Goal: Task Accomplishment & Management: Manage account settings

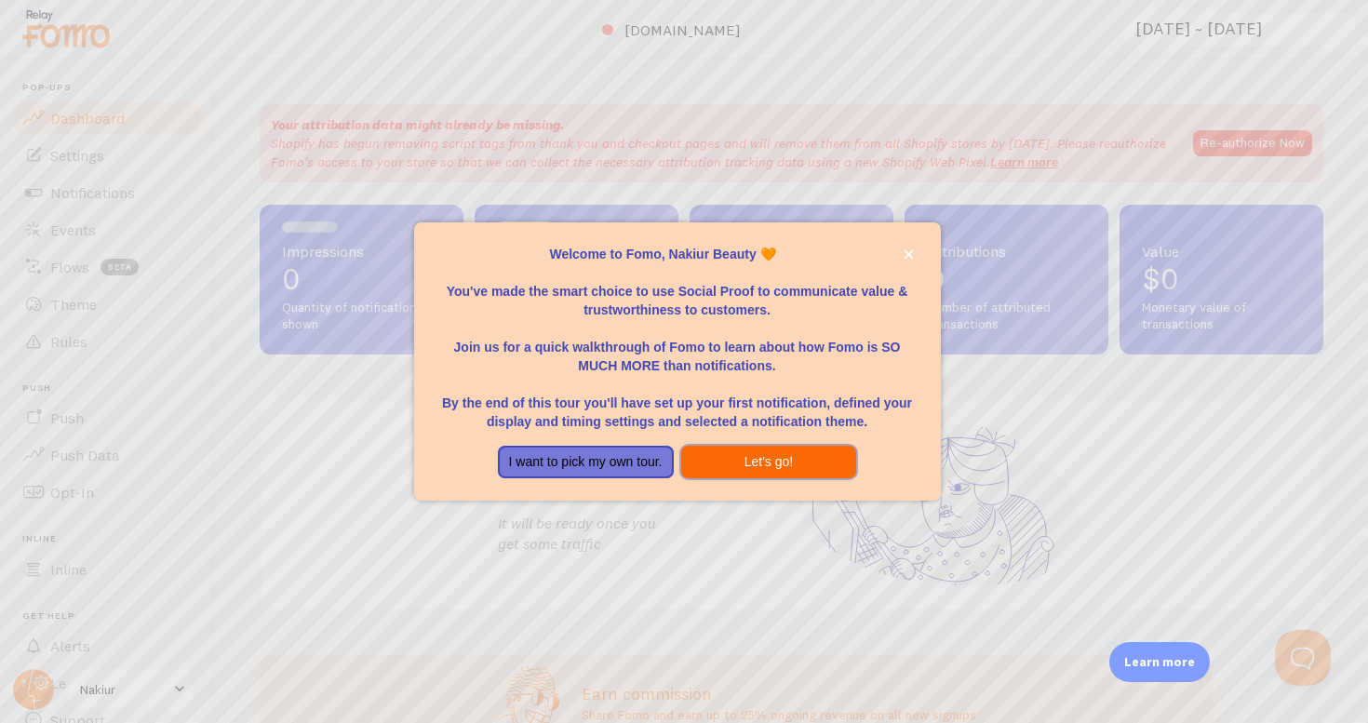
click at [799, 457] on button "Let's go!" at bounding box center [769, 463] width 176 height 34
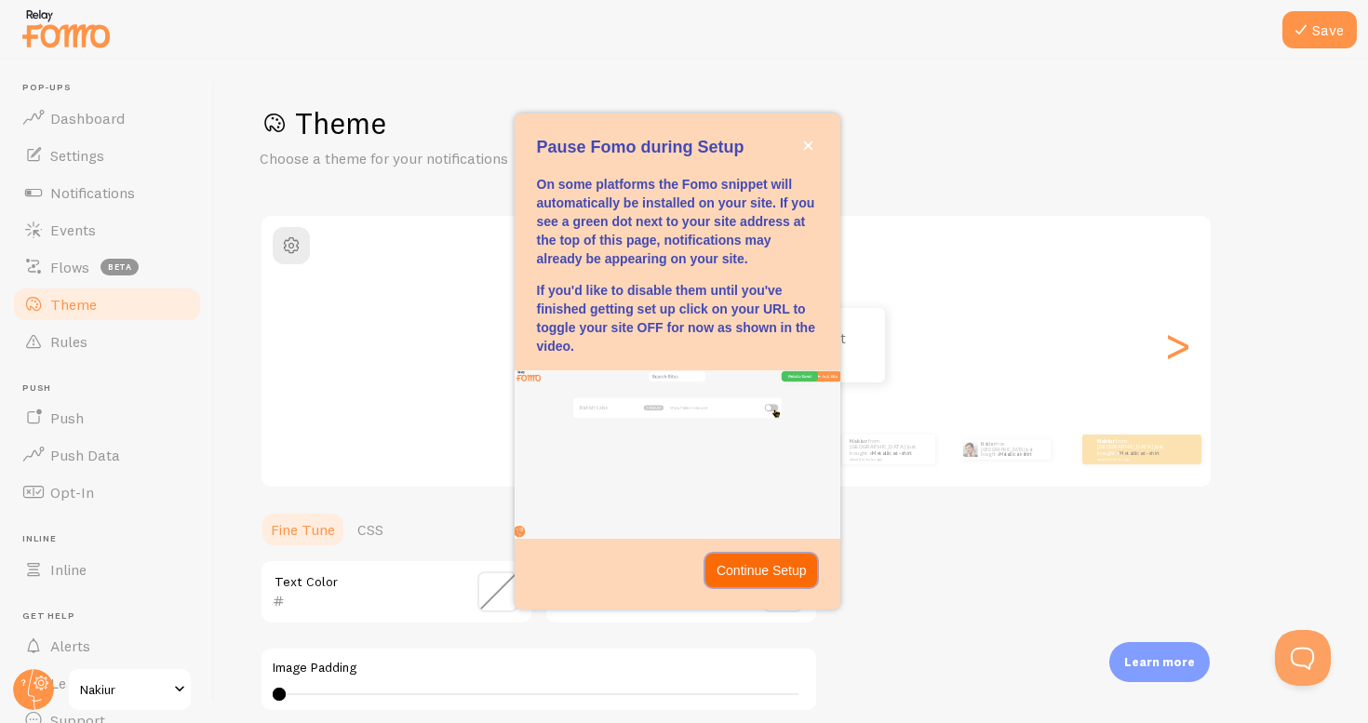
click at [762, 569] on p "Continue Setup" at bounding box center [762, 570] width 90 height 19
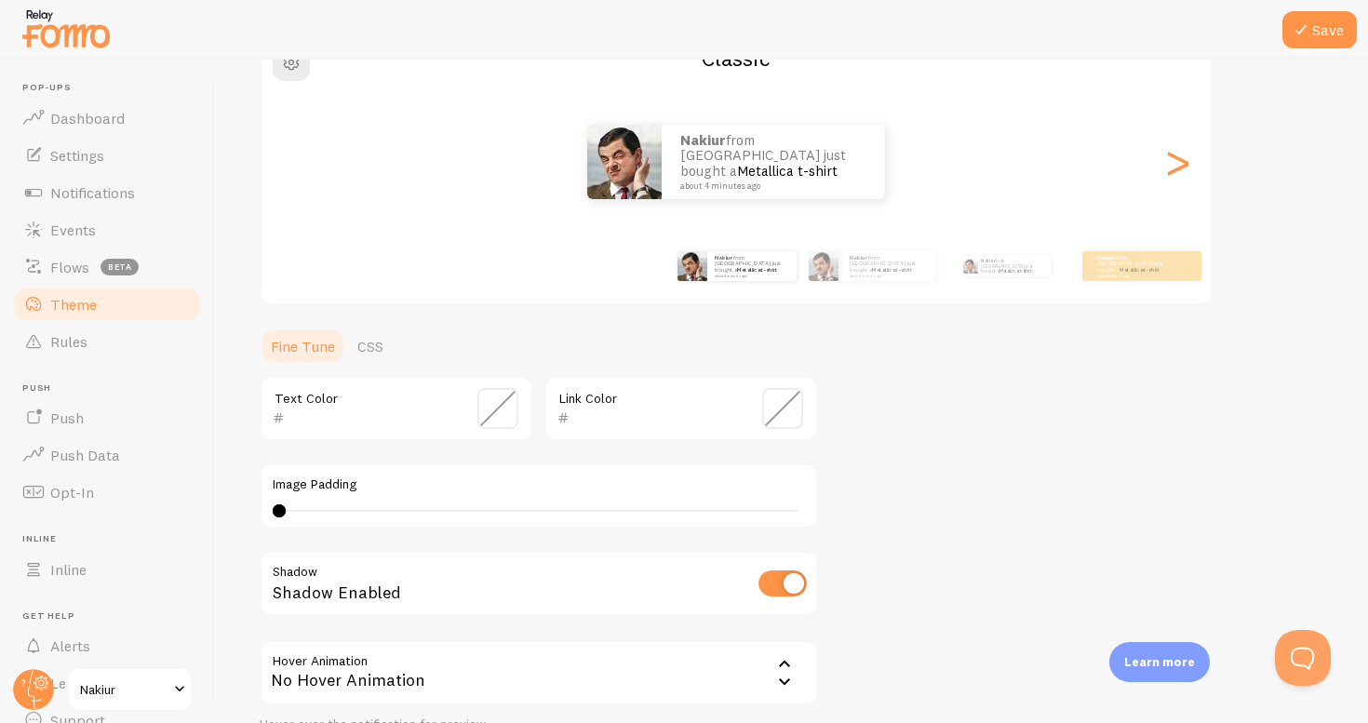
scroll to position [303, 0]
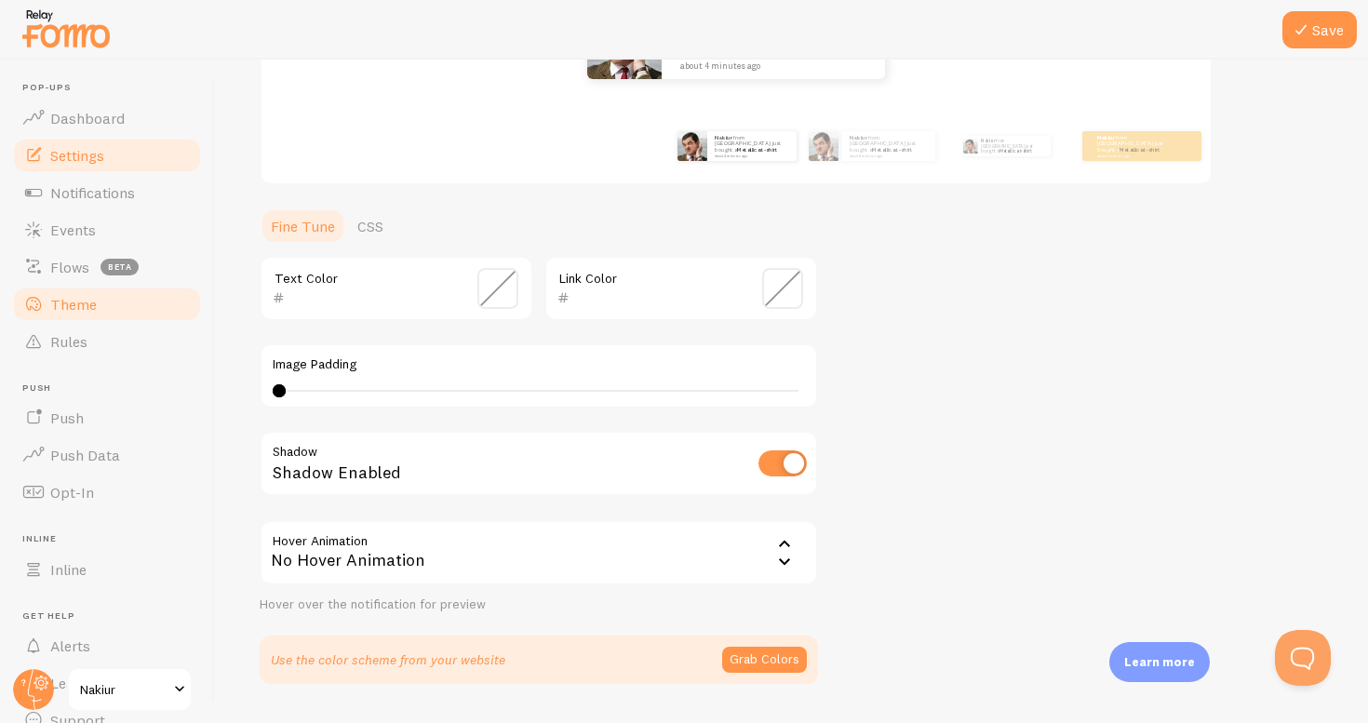
click at [140, 157] on link "Settings" at bounding box center [107, 155] width 192 height 37
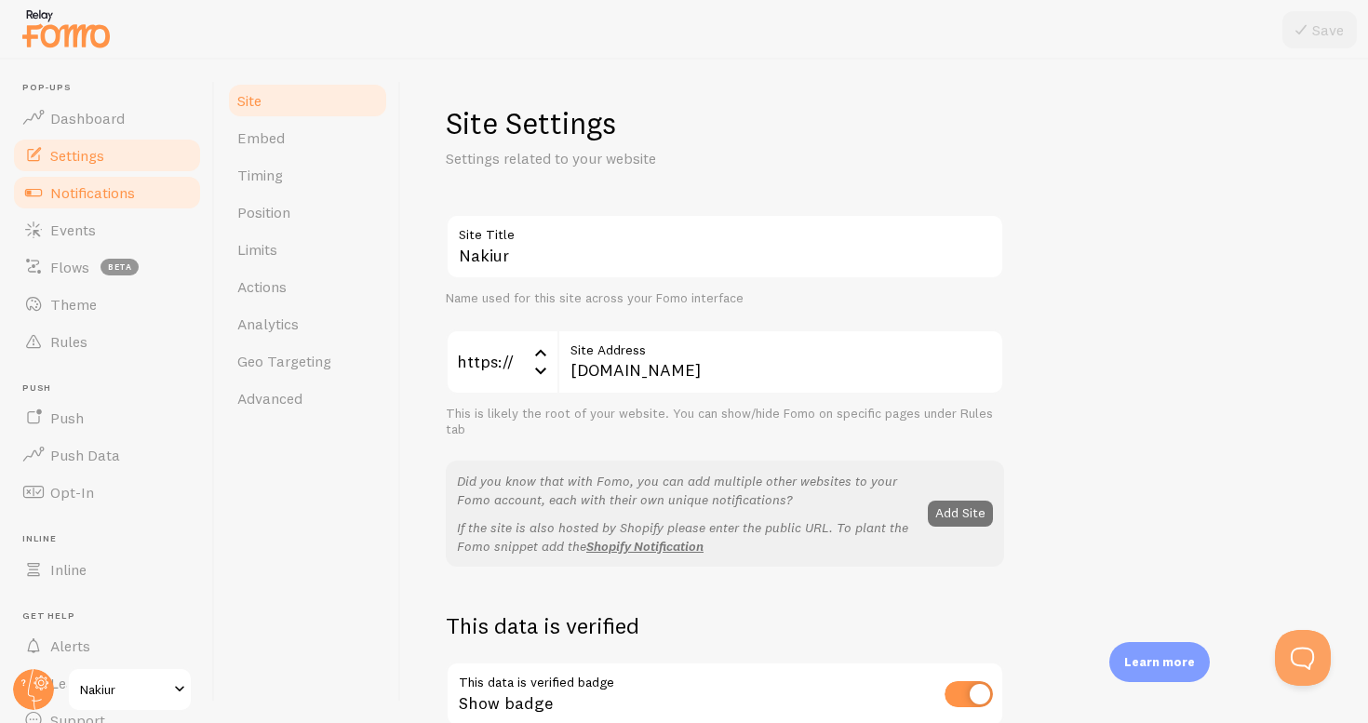
click at [124, 191] on span "Notifications" at bounding box center [92, 192] width 85 height 19
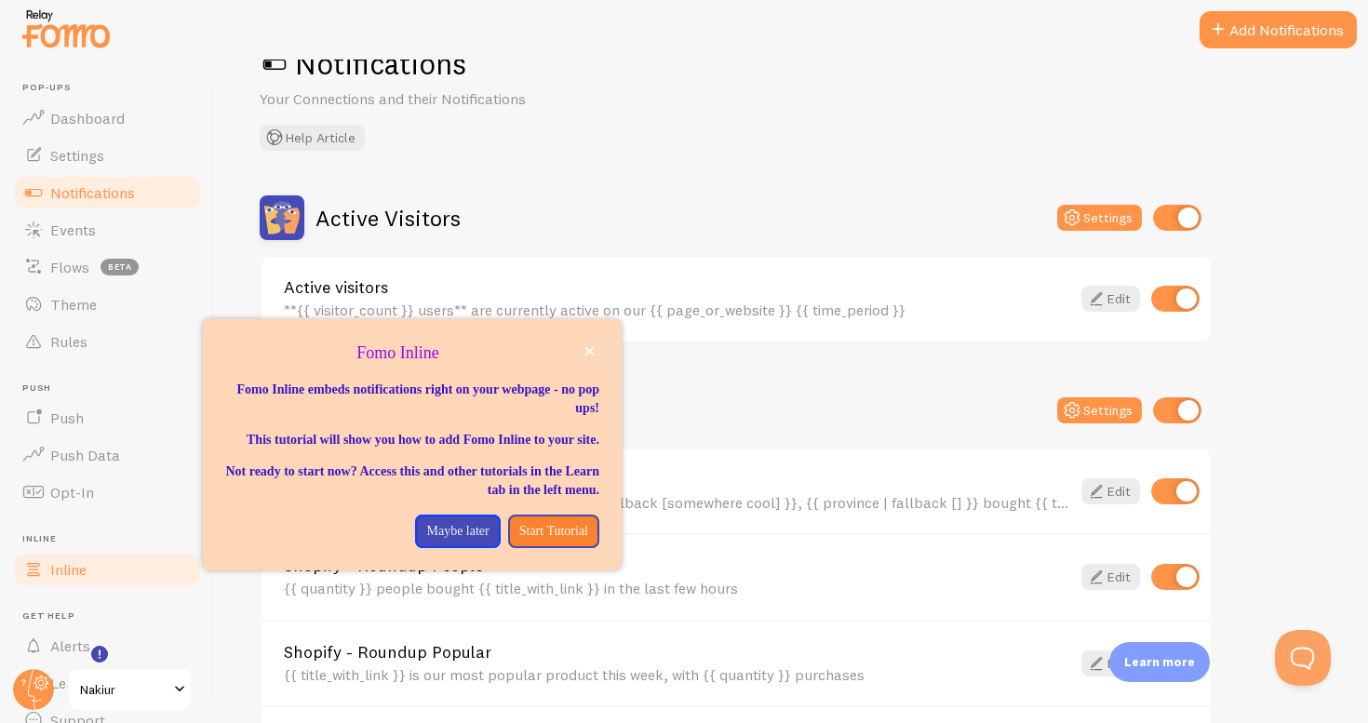
scroll to position [83, 0]
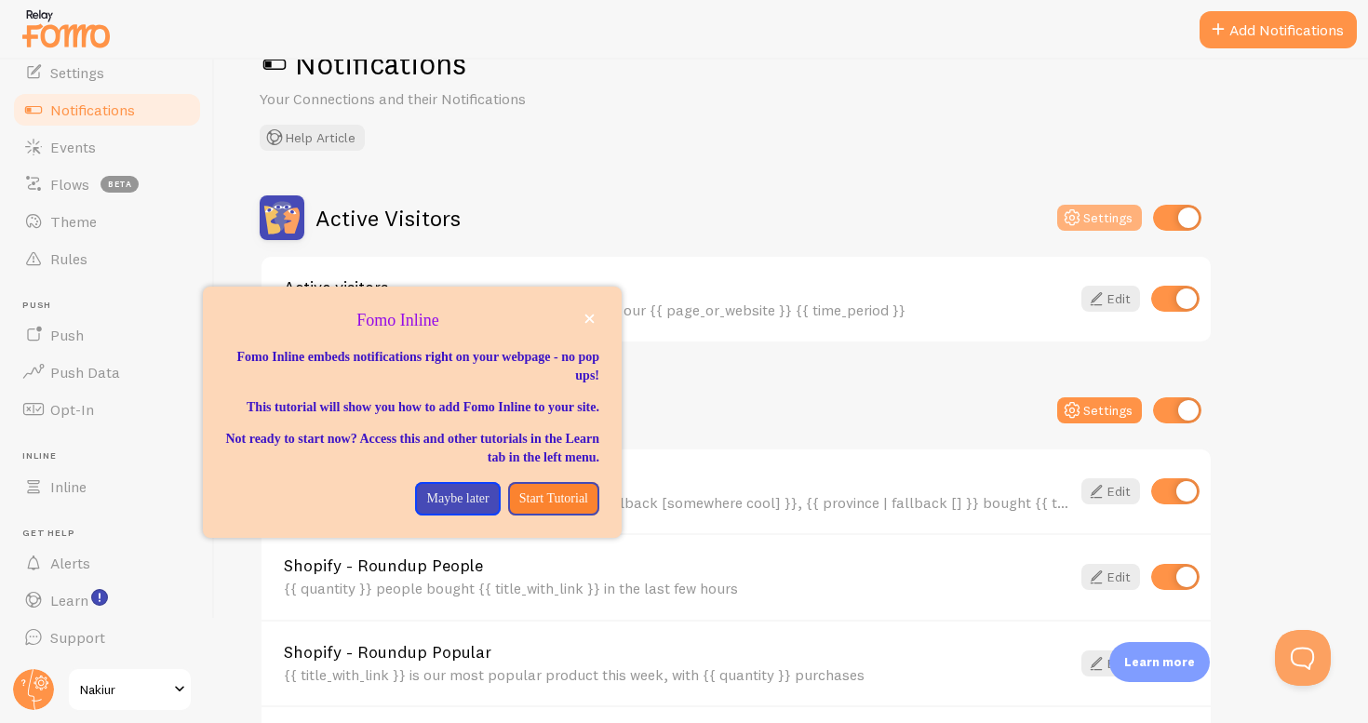
click at [1078, 209] on icon at bounding box center [1072, 218] width 22 height 22
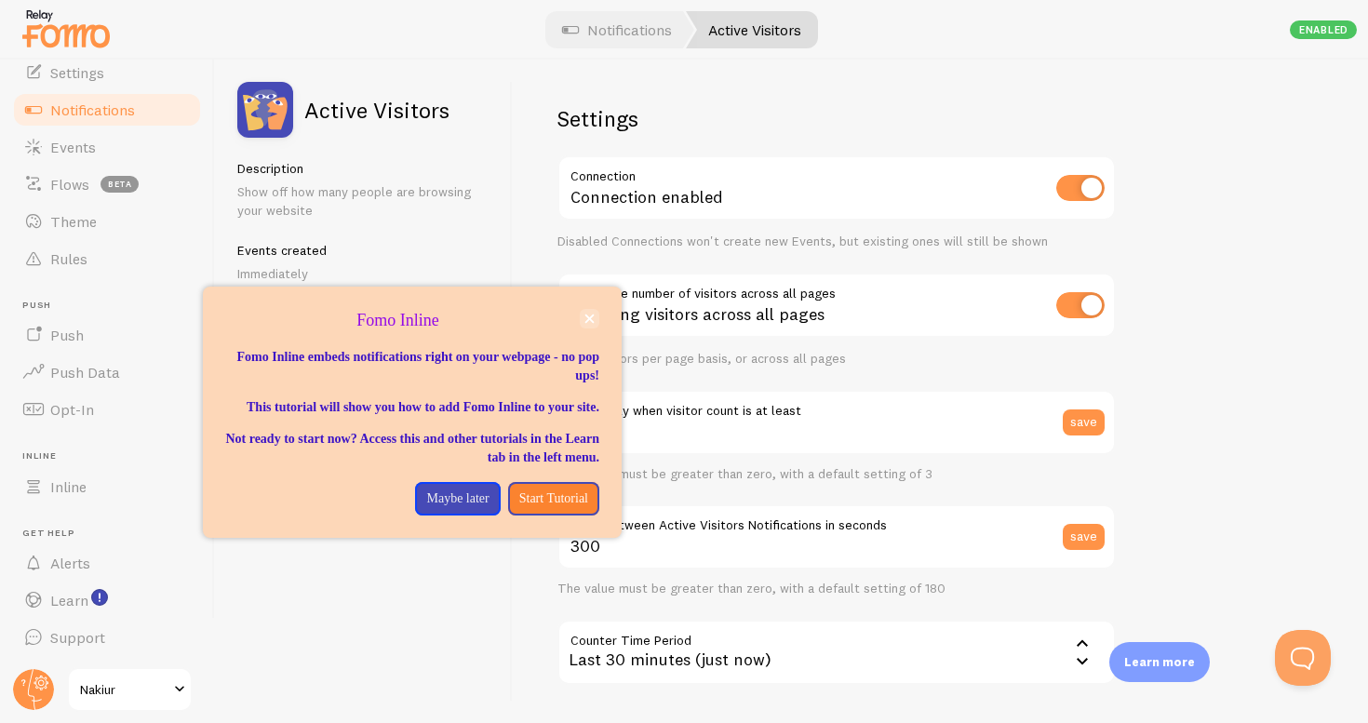
click at [587, 316] on icon "close," at bounding box center [590, 319] width 9 height 9
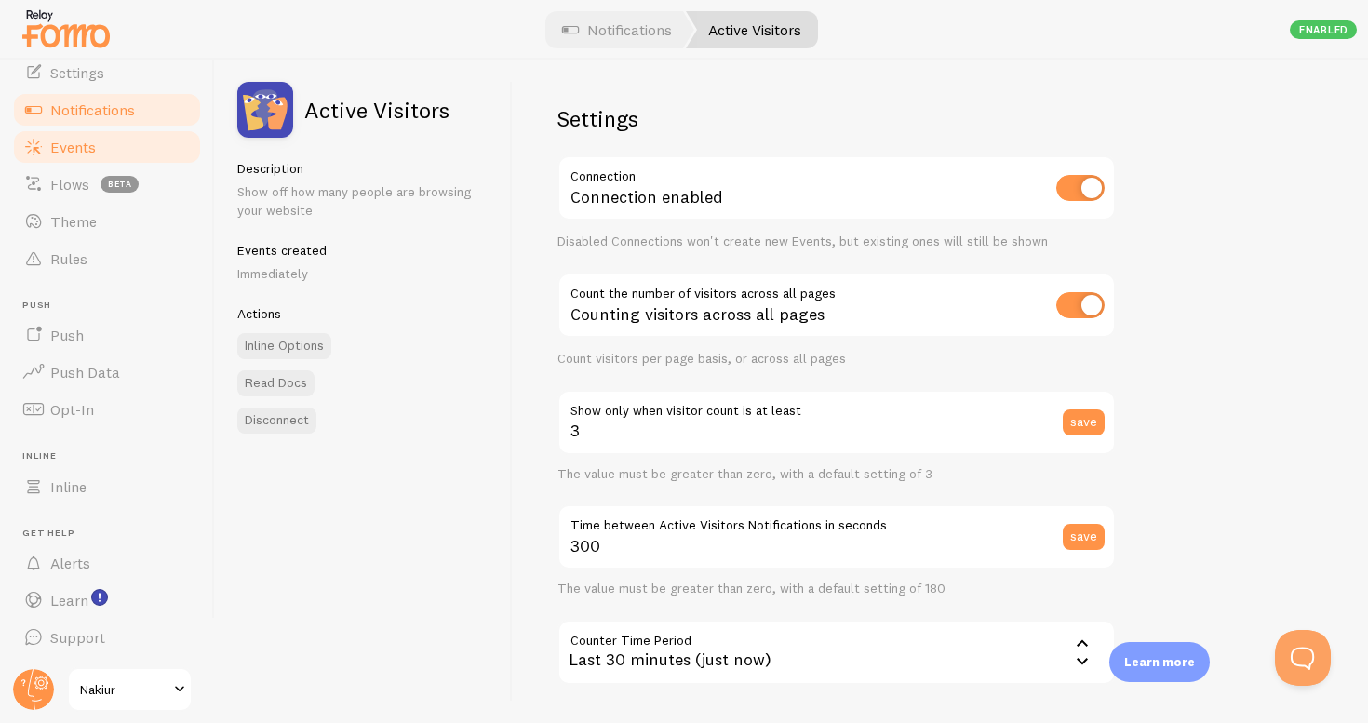
click at [131, 145] on link "Events" at bounding box center [107, 146] width 192 height 37
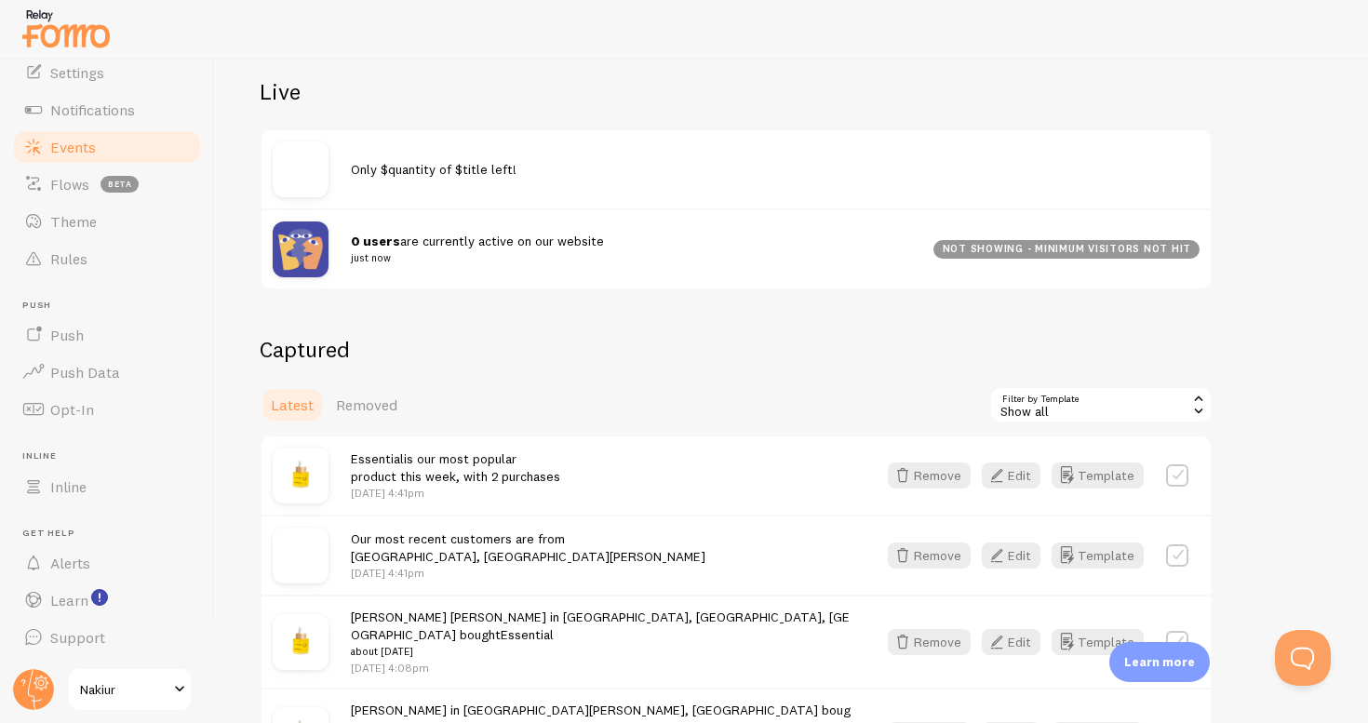
scroll to position [241, 0]
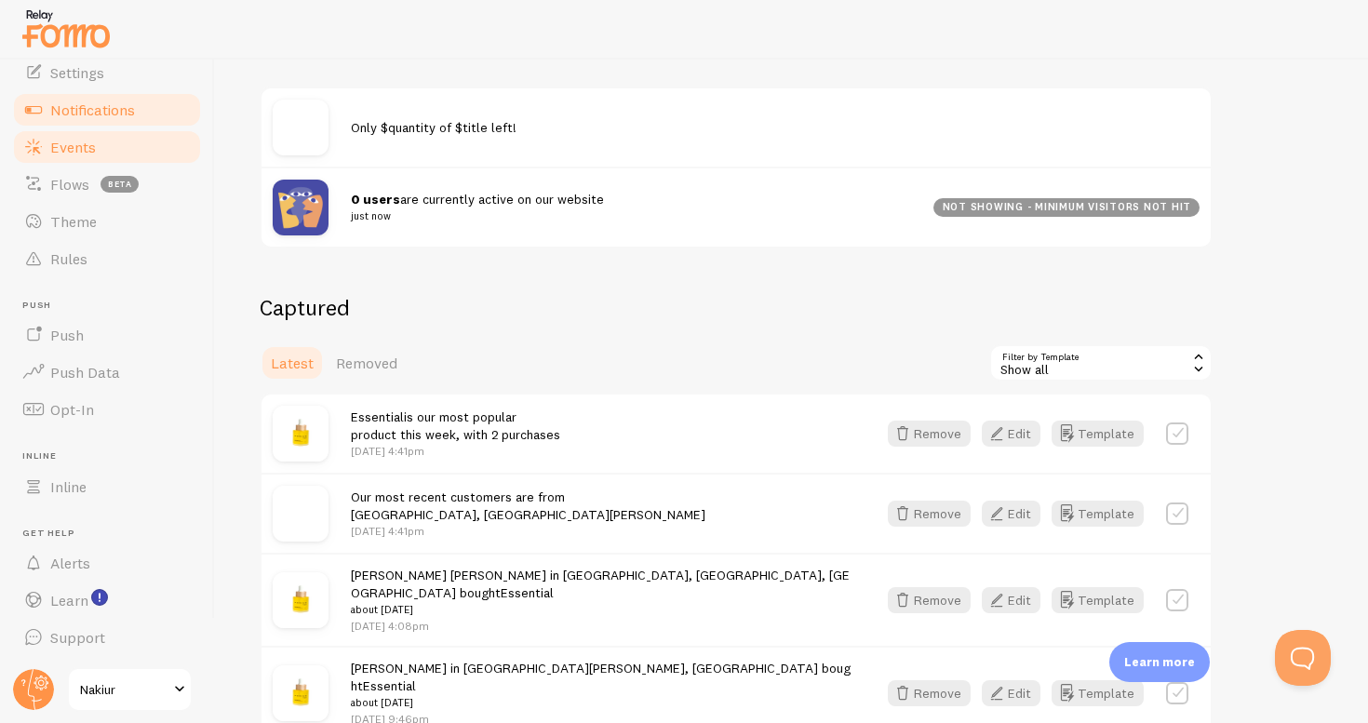
click at [107, 106] on span "Notifications" at bounding box center [92, 110] width 85 height 19
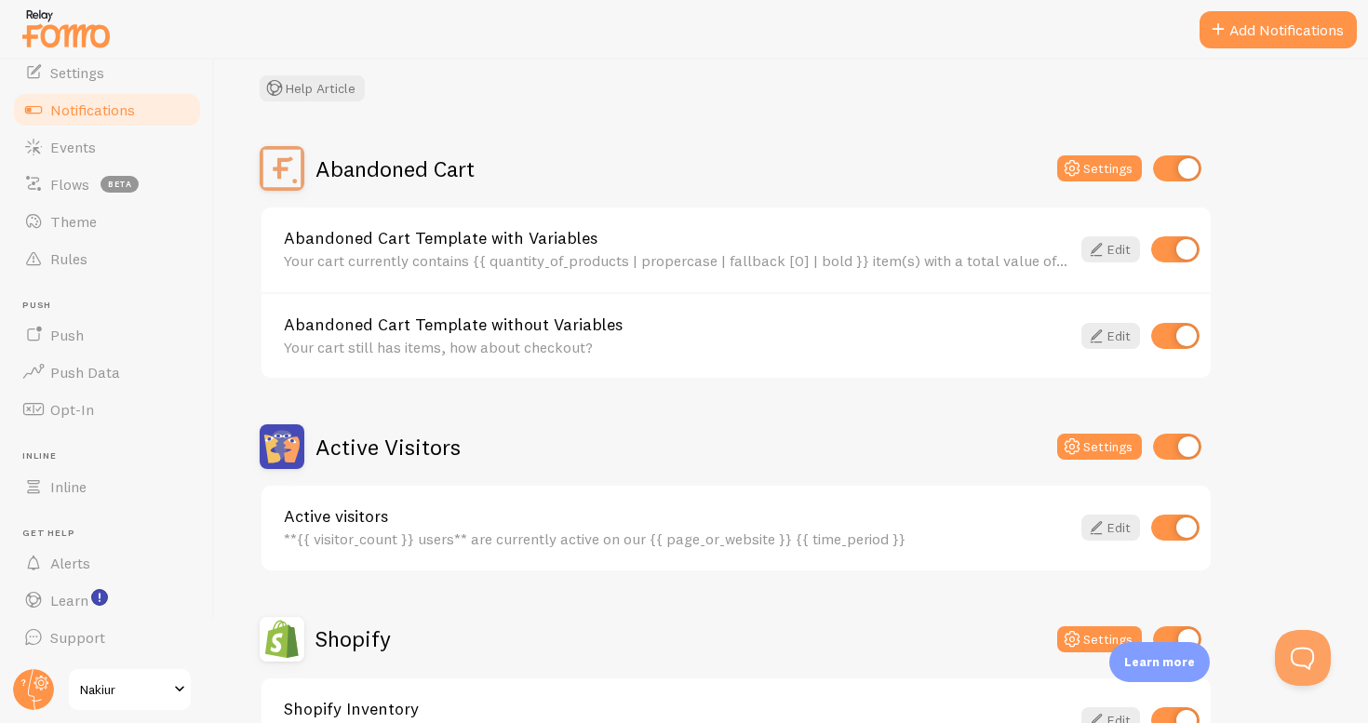
scroll to position [141, 0]
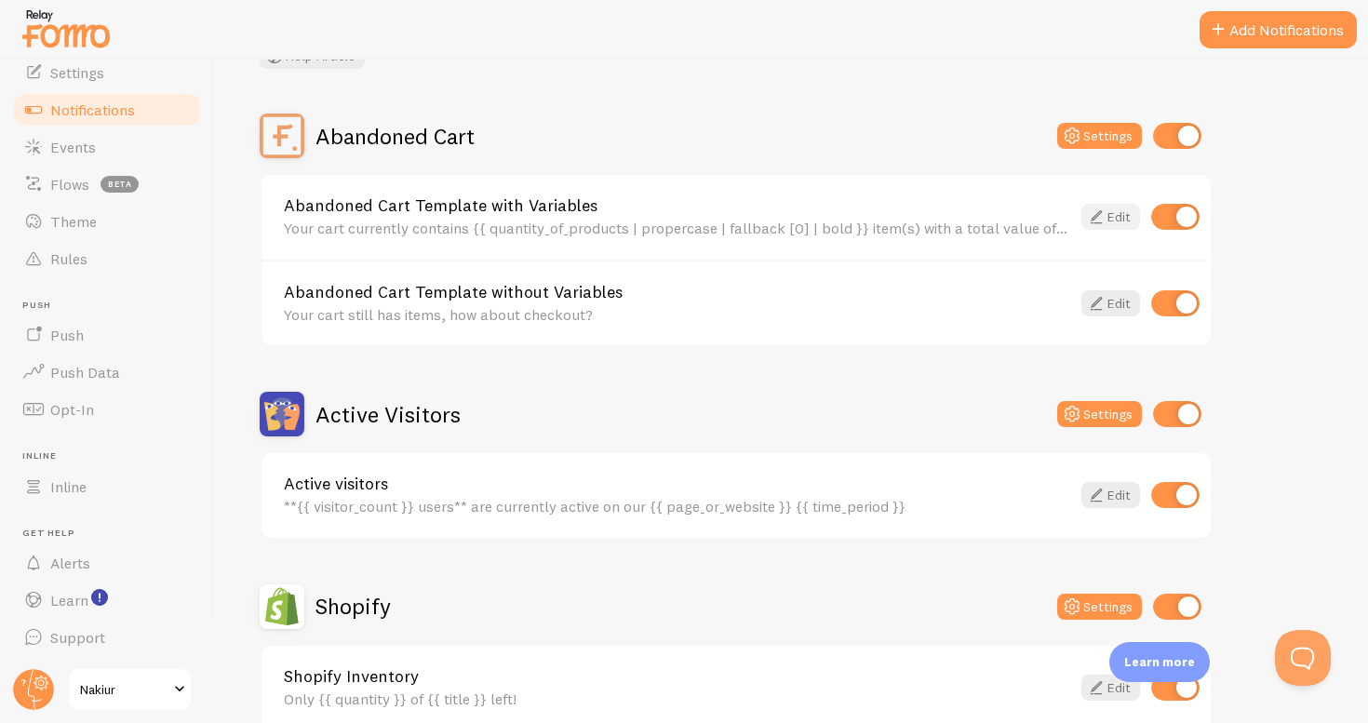
click at [1103, 210] on icon at bounding box center [1096, 217] width 22 height 22
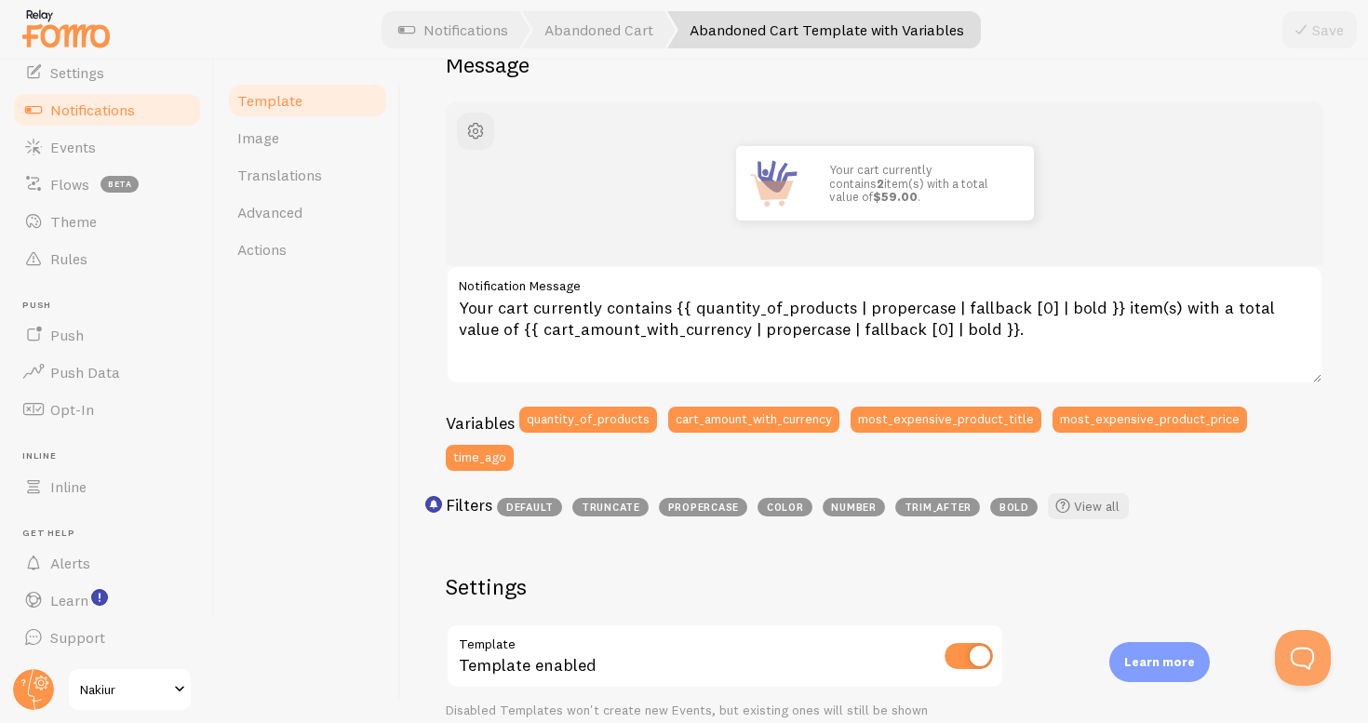
scroll to position [104, 0]
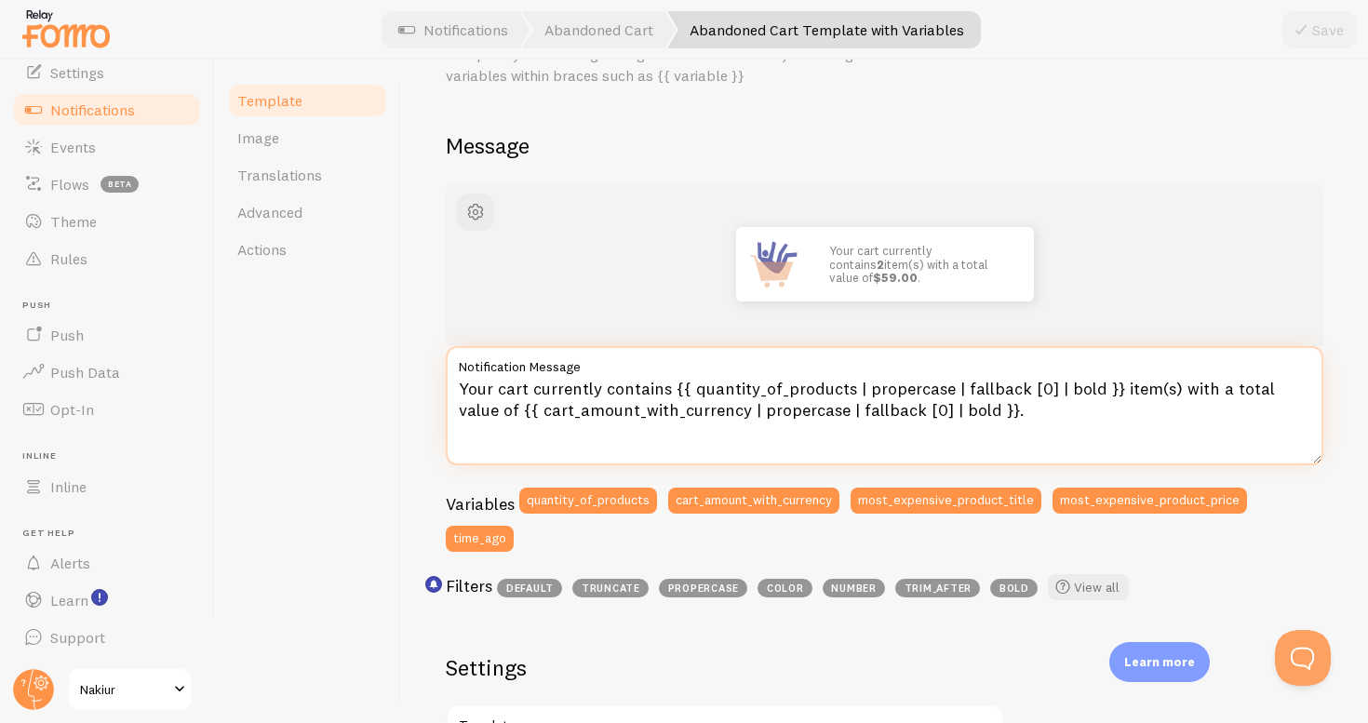
drag, startPoint x: 991, startPoint y: 423, endPoint x: 424, endPoint y: 352, distance: 571.3
click at [424, 352] on div "Abandoned Cart Template with Variables Compose your message using variables and…" at bounding box center [884, 392] width 967 height 664
click at [698, 399] on textarea "Your cart currently contains {{ quantity_of_products | propercase | fallback [0…" at bounding box center [885, 405] width 878 height 119
drag, startPoint x: 671, startPoint y: 388, endPoint x: 436, endPoint y: 392, distance: 235.5
click at [436, 392] on div "Abandoned Cart Template with Variables Compose your message using variables and…" at bounding box center [884, 392] width 967 height 664
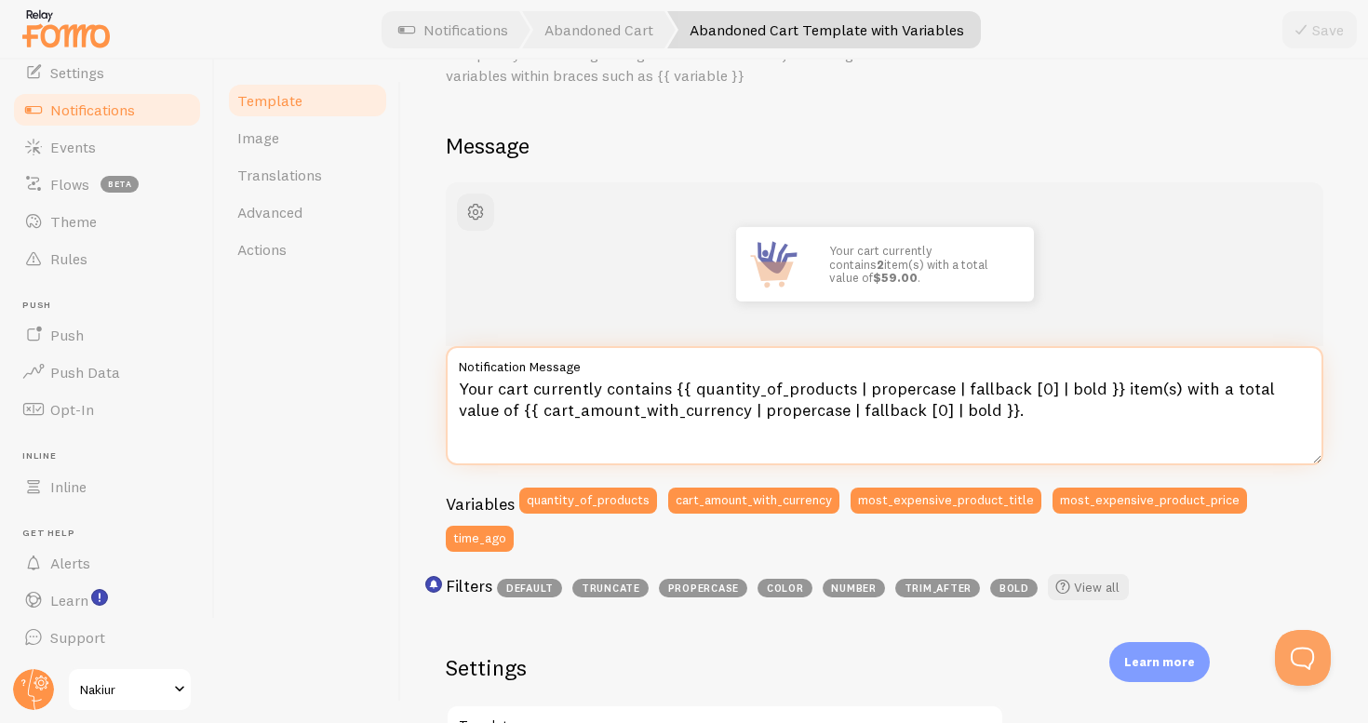
paste textarea "Su carrito actualmente contiene"
drag, startPoint x: 468, startPoint y: 389, endPoint x: 450, endPoint y: 389, distance: 18.6
click at [451, 389] on textarea "Su carrito actualmente contiene{{ quantity_of_products | propercase | fallback …" at bounding box center [885, 405] width 878 height 119
drag, startPoint x: 1190, startPoint y: 393, endPoint x: 519, endPoint y: 408, distance: 670.4
click at [519, 408] on textarea "Tu carrito actualmente contiene{{ quantity_of_products | propercase | fallback …" at bounding box center [885, 405] width 878 height 119
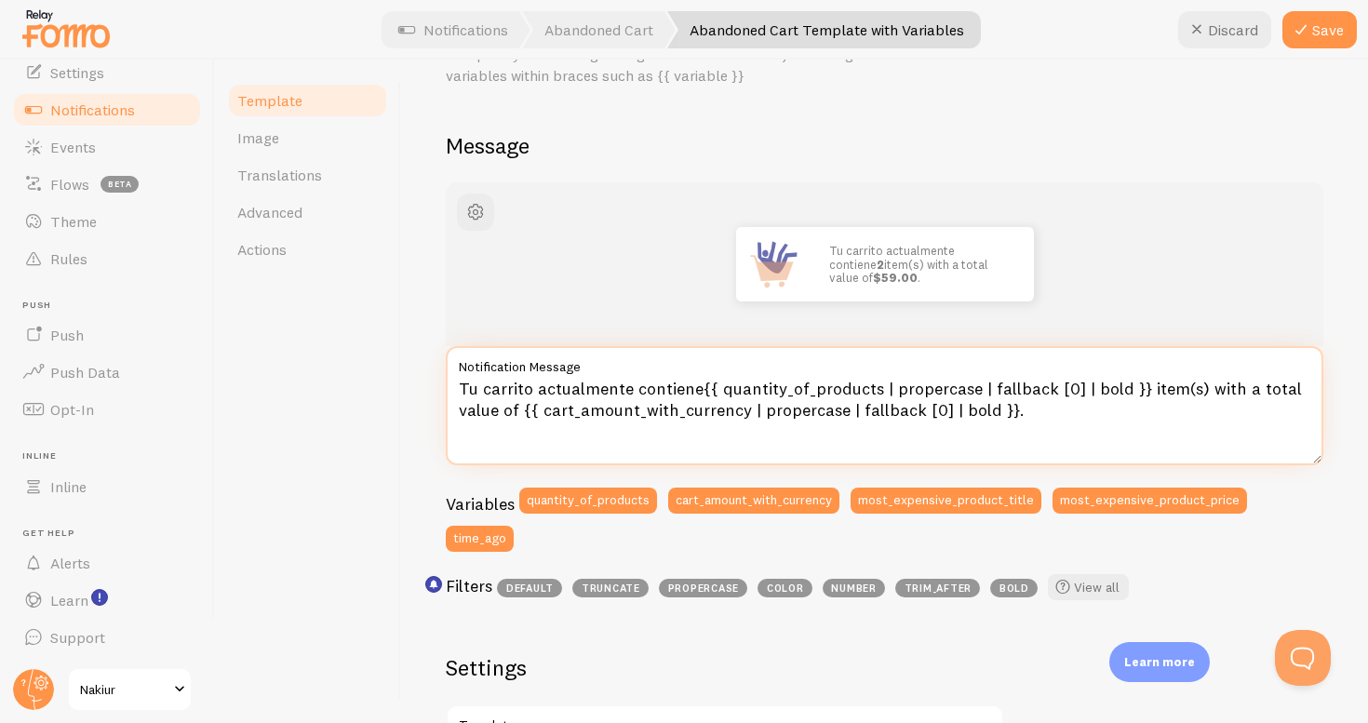
paste textarea "con un valor total de"
type textarea "Tu carrito actualmente contiene{{ quantity_of_products | propercase | fallback …"
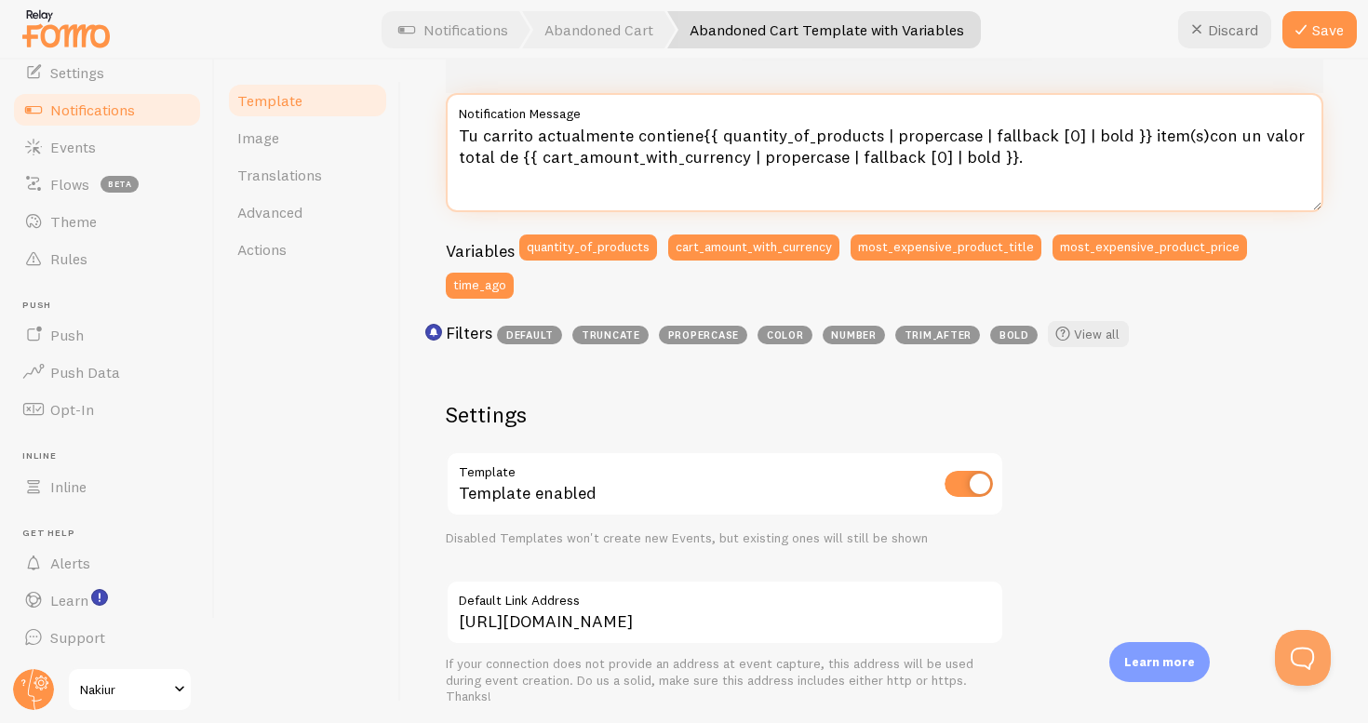
scroll to position [372, 0]
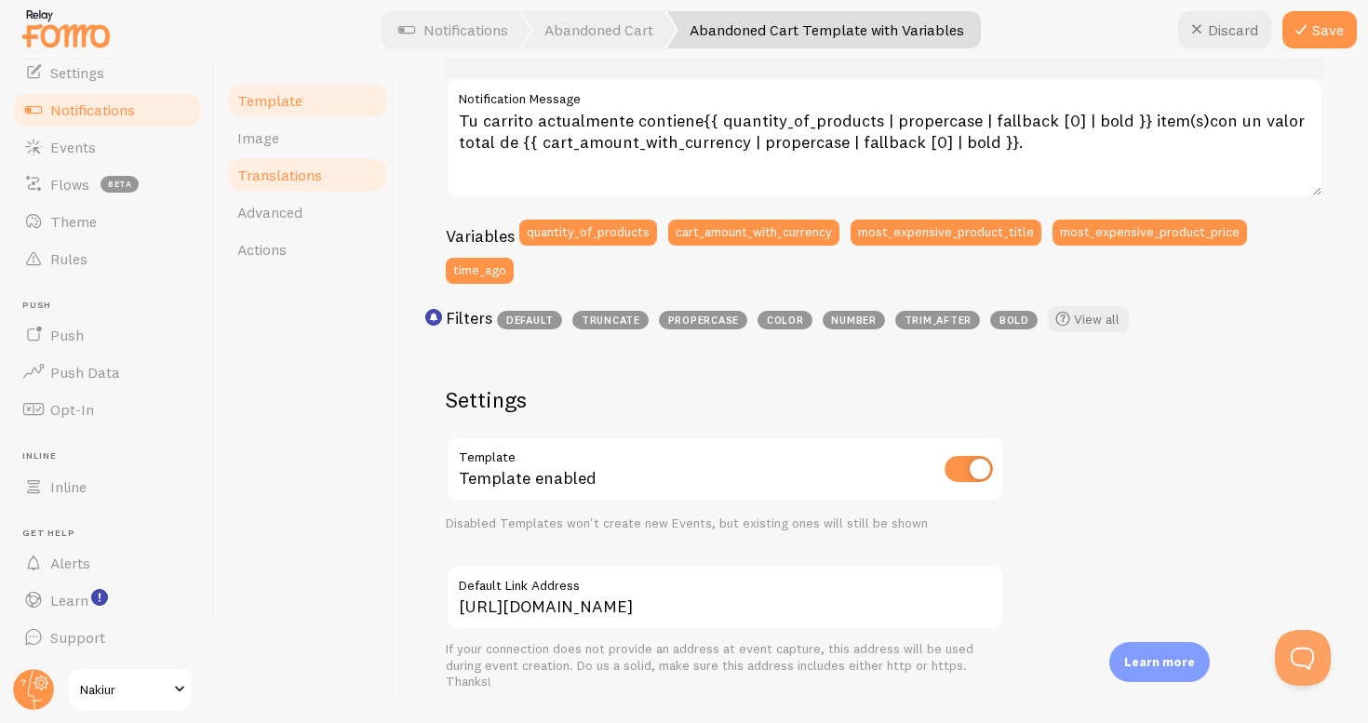
click at [316, 186] on link "Translations" at bounding box center [307, 174] width 163 height 37
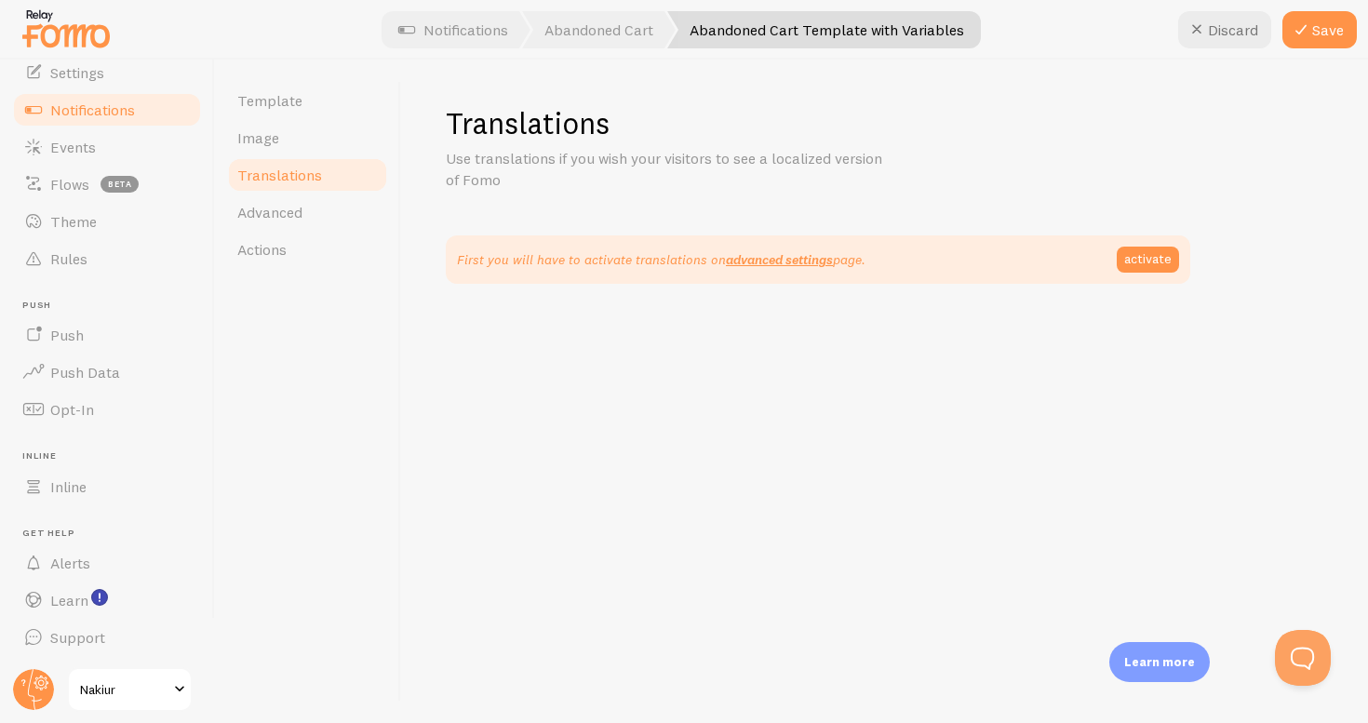
click at [235, 178] on link "Translations" at bounding box center [307, 174] width 163 height 37
click at [269, 117] on link "Template" at bounding box center [307, 100] width 163 height 37
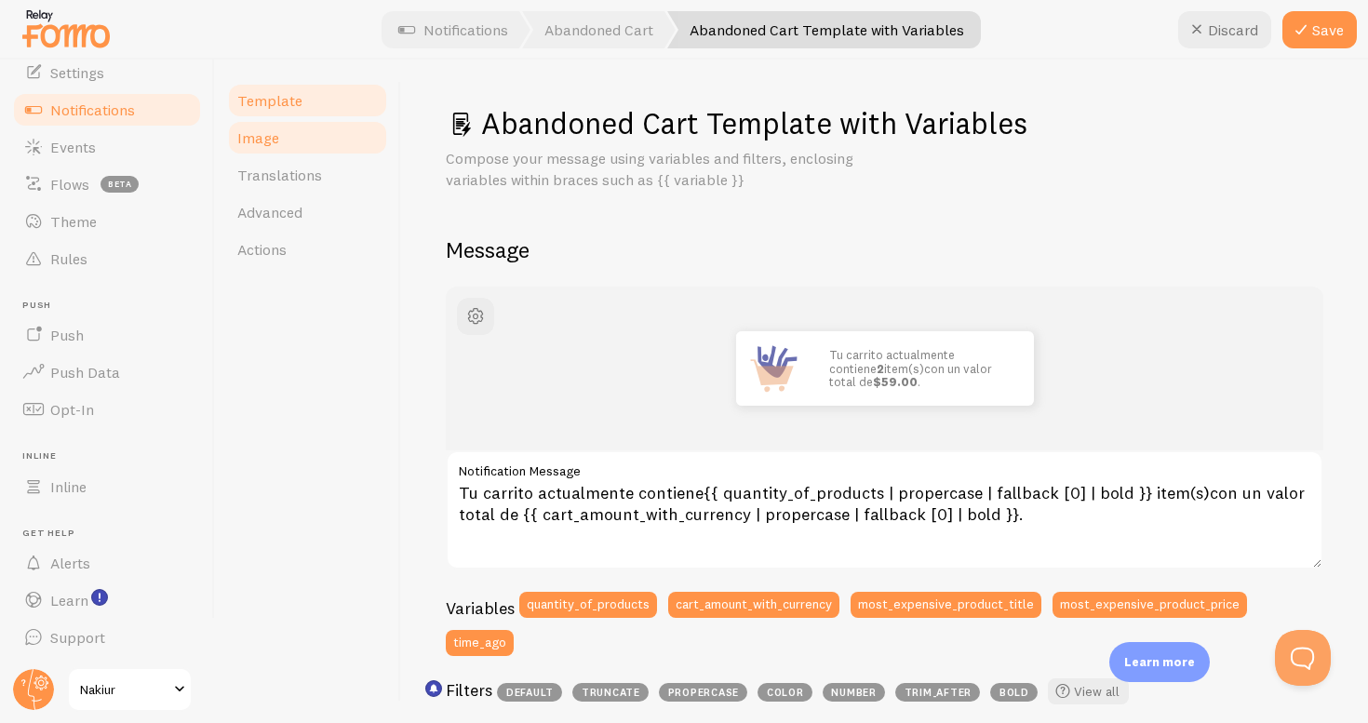
click at [262, 129] on span "Image" at bounding box center [258, 137] width 42 height 19
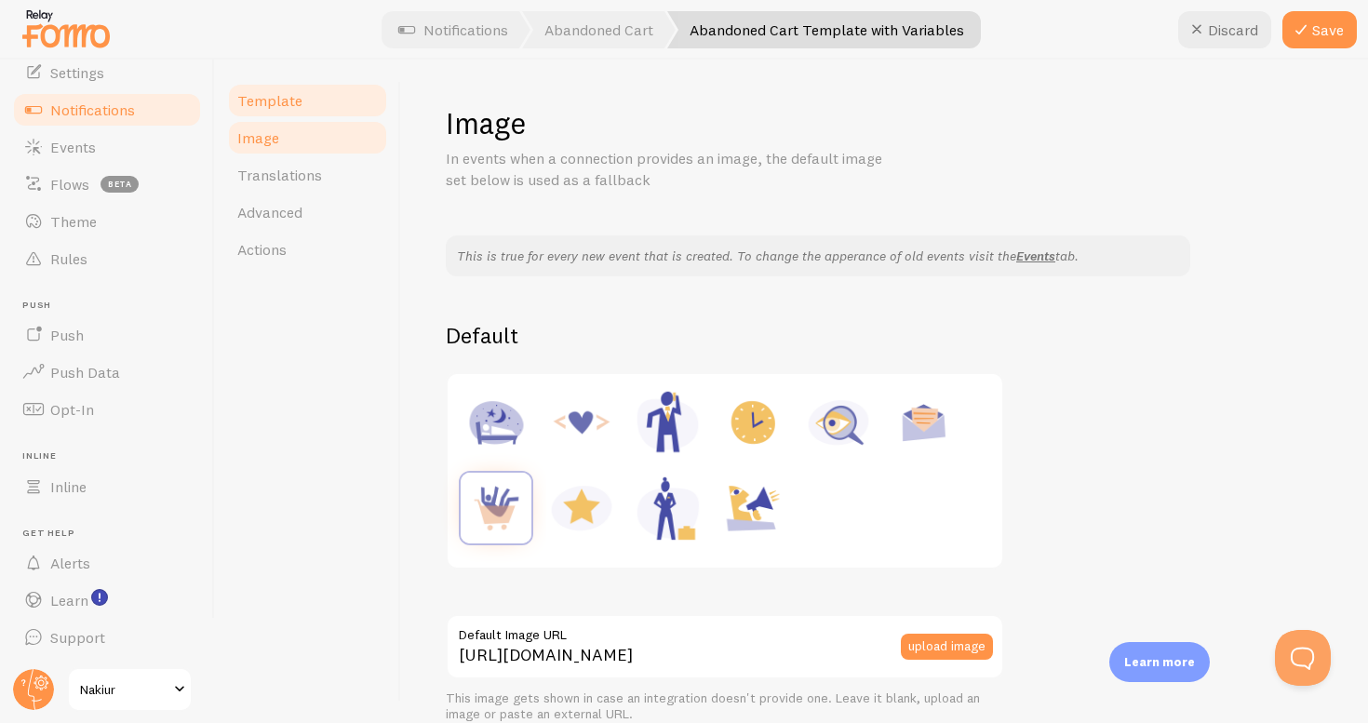
click at [281, 105] on span "Template" at bounding box center [269, 100] width 65 height 19
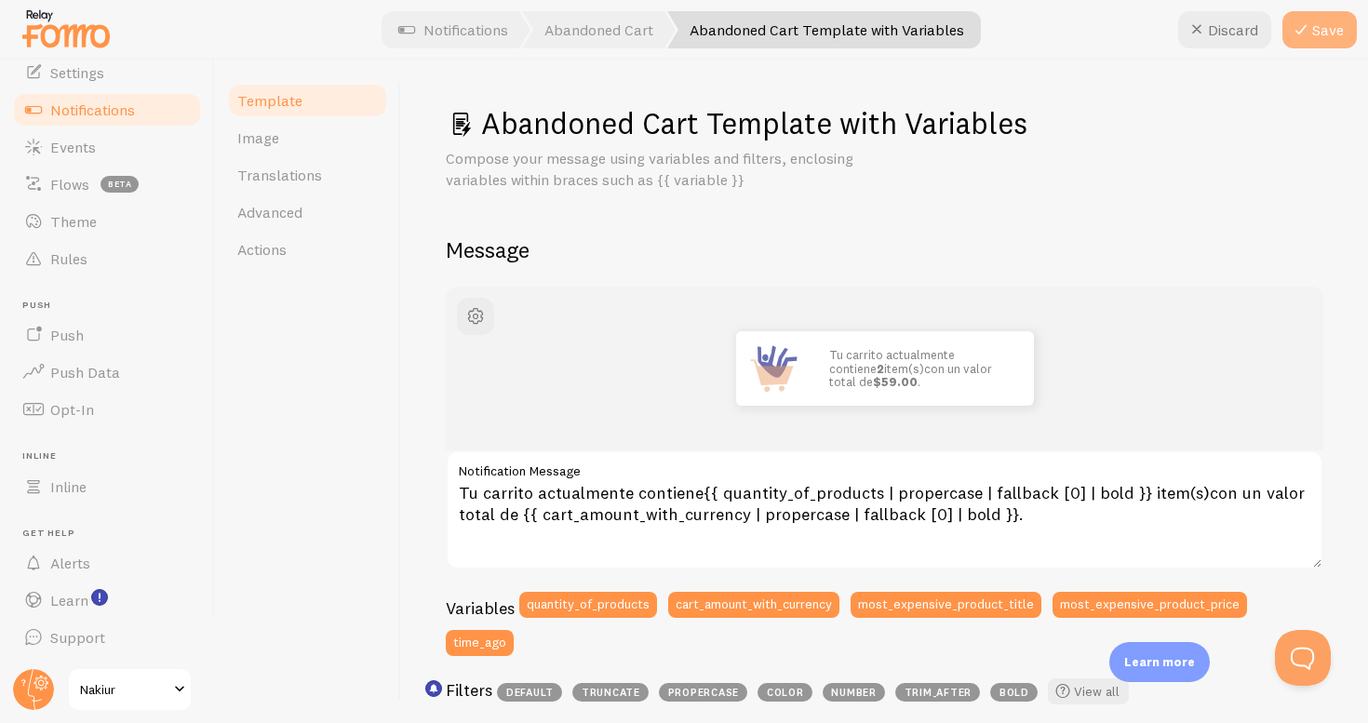
click at [1310, 45] on button "Save" at bounding box center [1320, 29] width 74 height 37
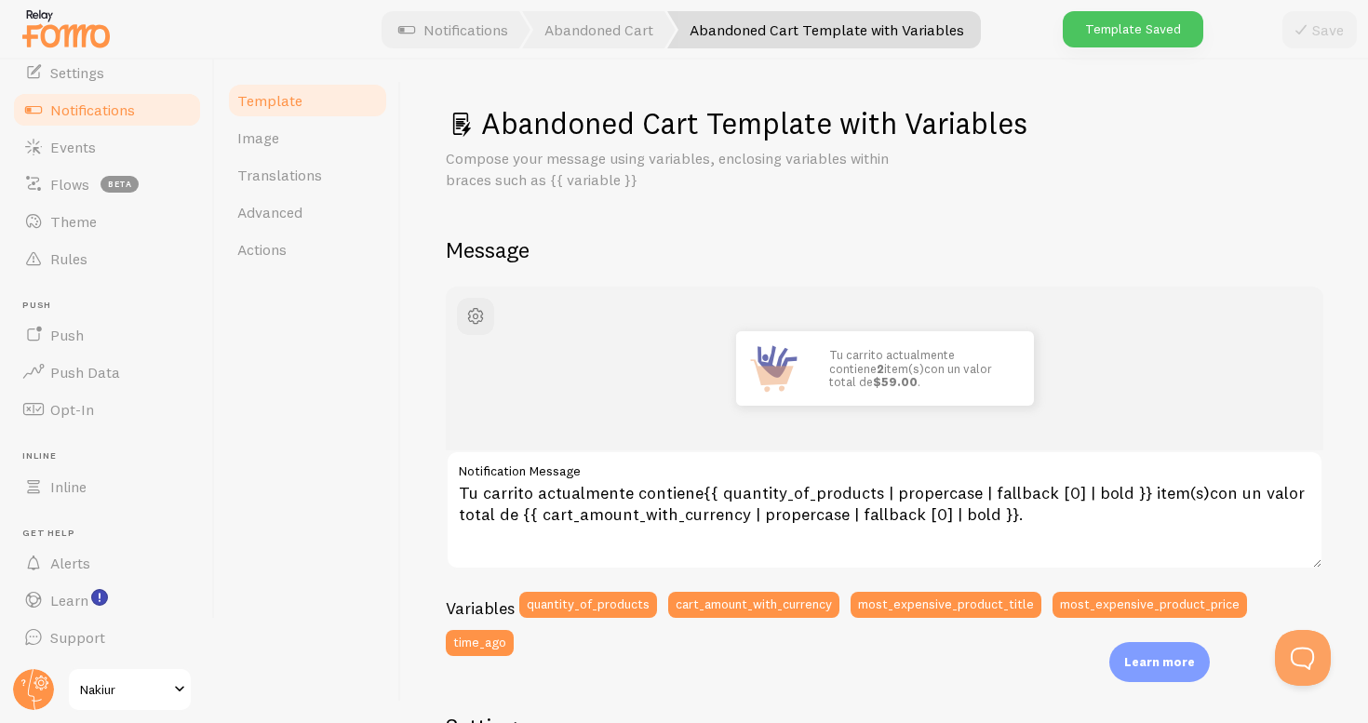
click at [140, 112] on link "Notifications" at bounding box center [107, 109] width 192 height 37
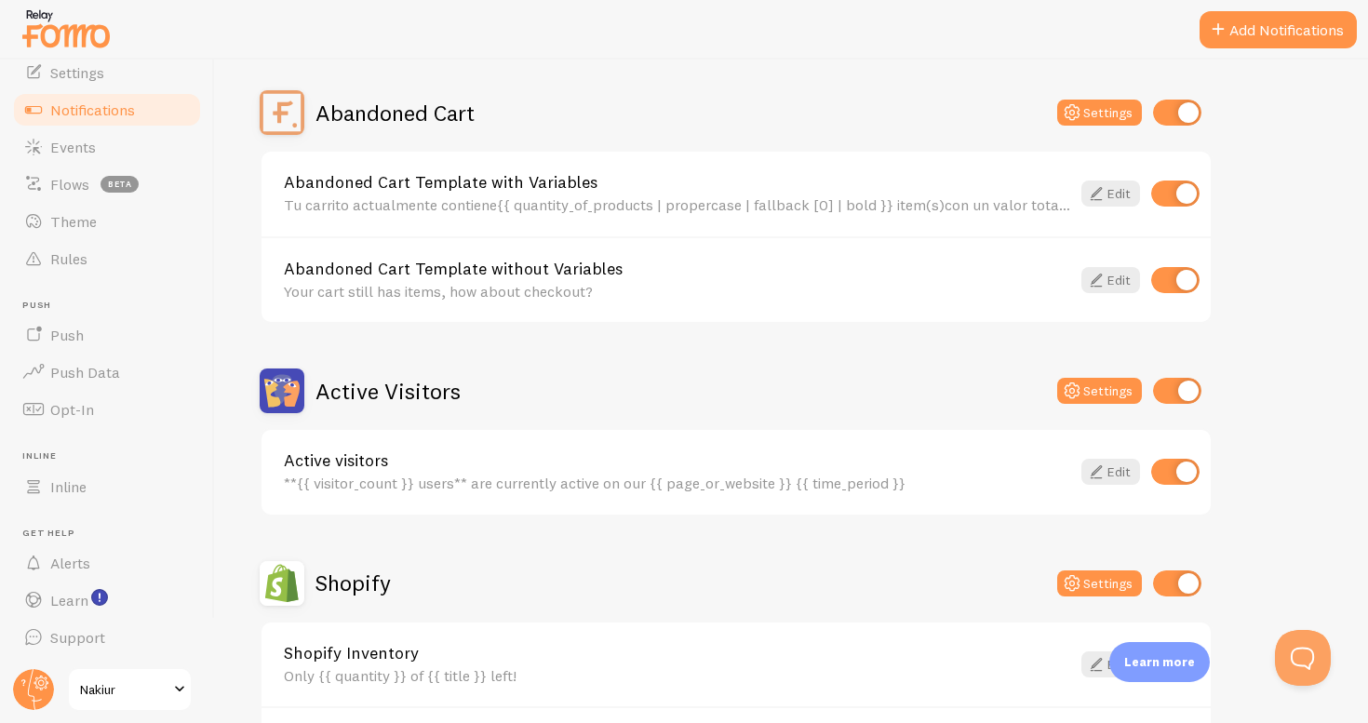
scroll to position [166, 0]
click at [588, 274] on link "Abandoned Cart Template without Variables" at bounding box center [677, 268] width 787 height 17
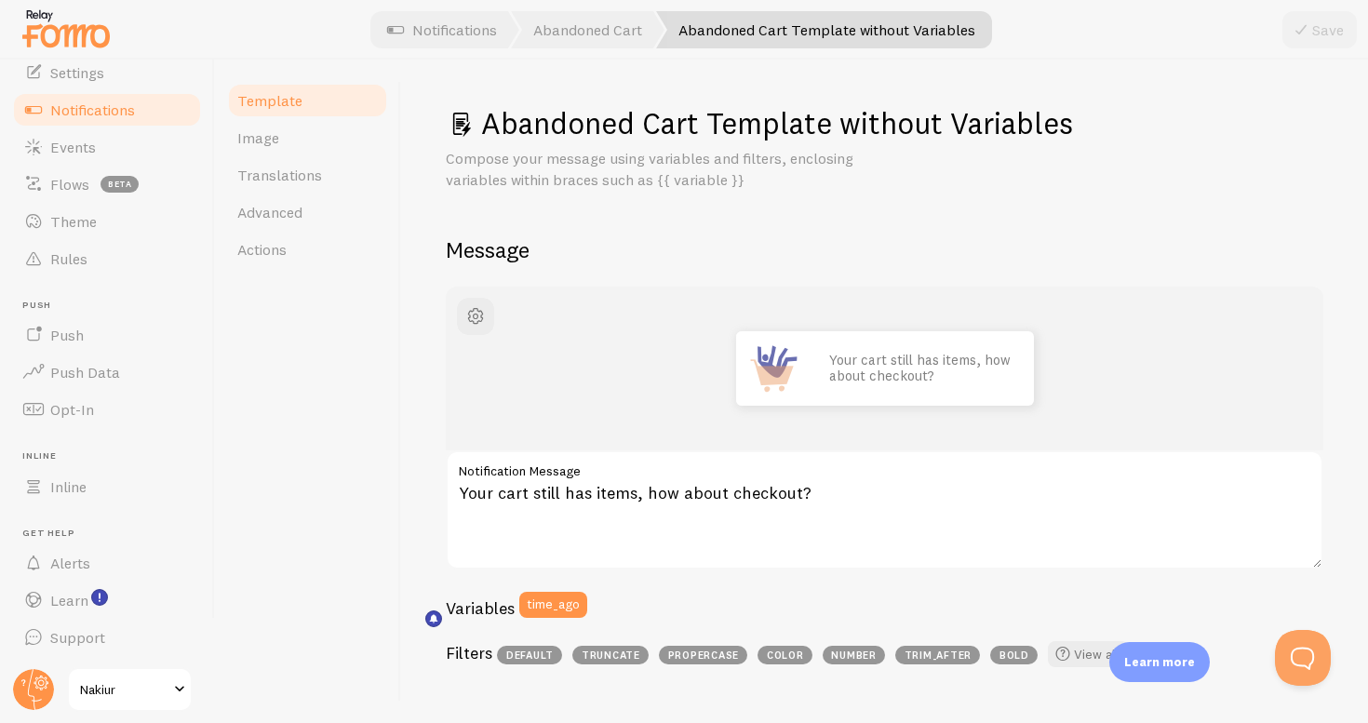
scroll to position [75, 0]
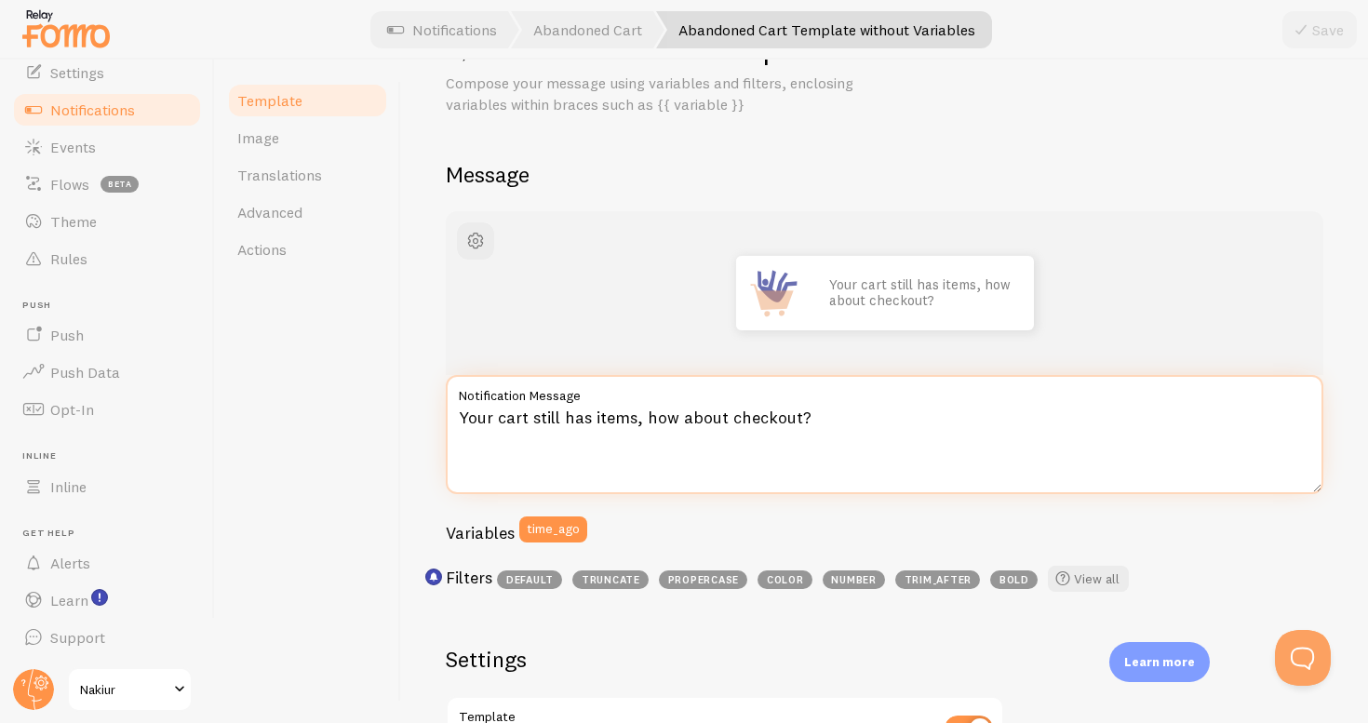
click at [631, 420] on textarea "Your cart still has items, how about checkout?" at bounding box center [885, 434] width 878 height 119
paste textarea "Tu carrito aún tiene artículos, ¿qué tal si finalizas la compra"
type textarea "Tu carrito aún tiene artículos, ¿qué tal si finalizas la compra?"
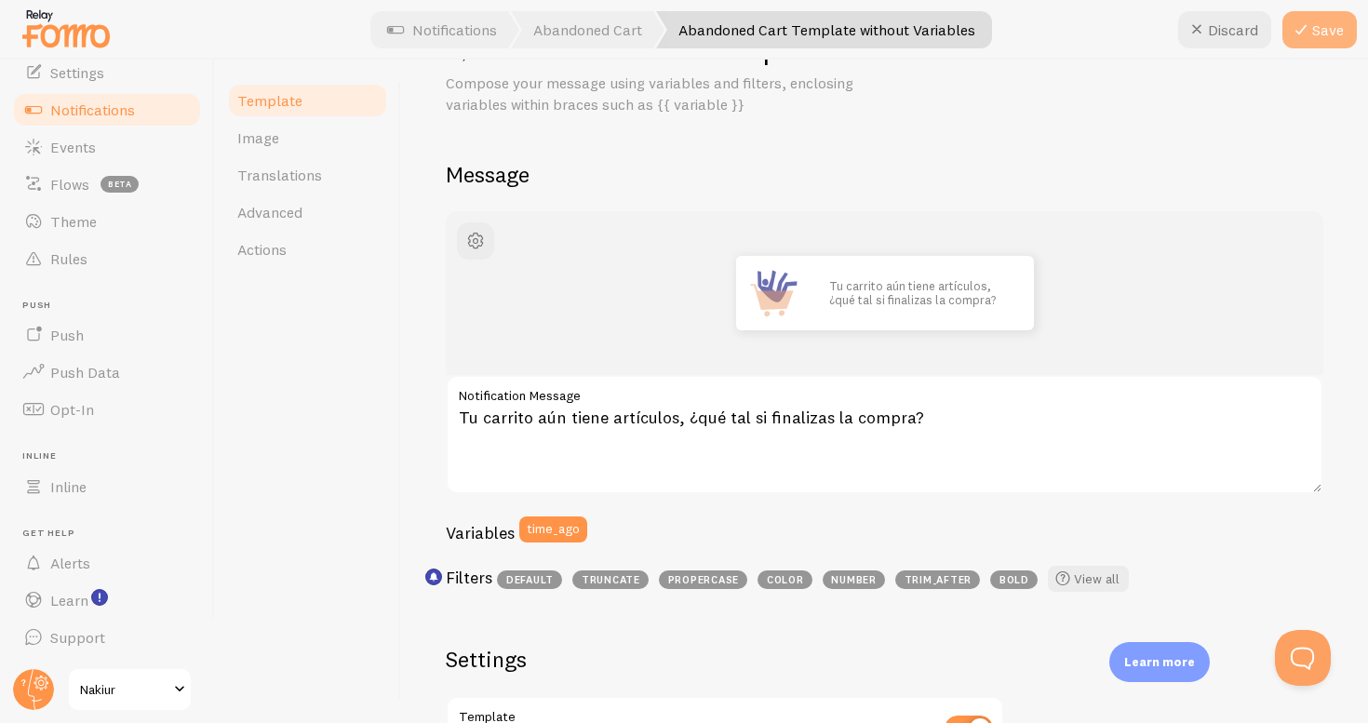
click at [1328, 28] on button "Save" at bounding box center [1320, 29] width 74 height 37
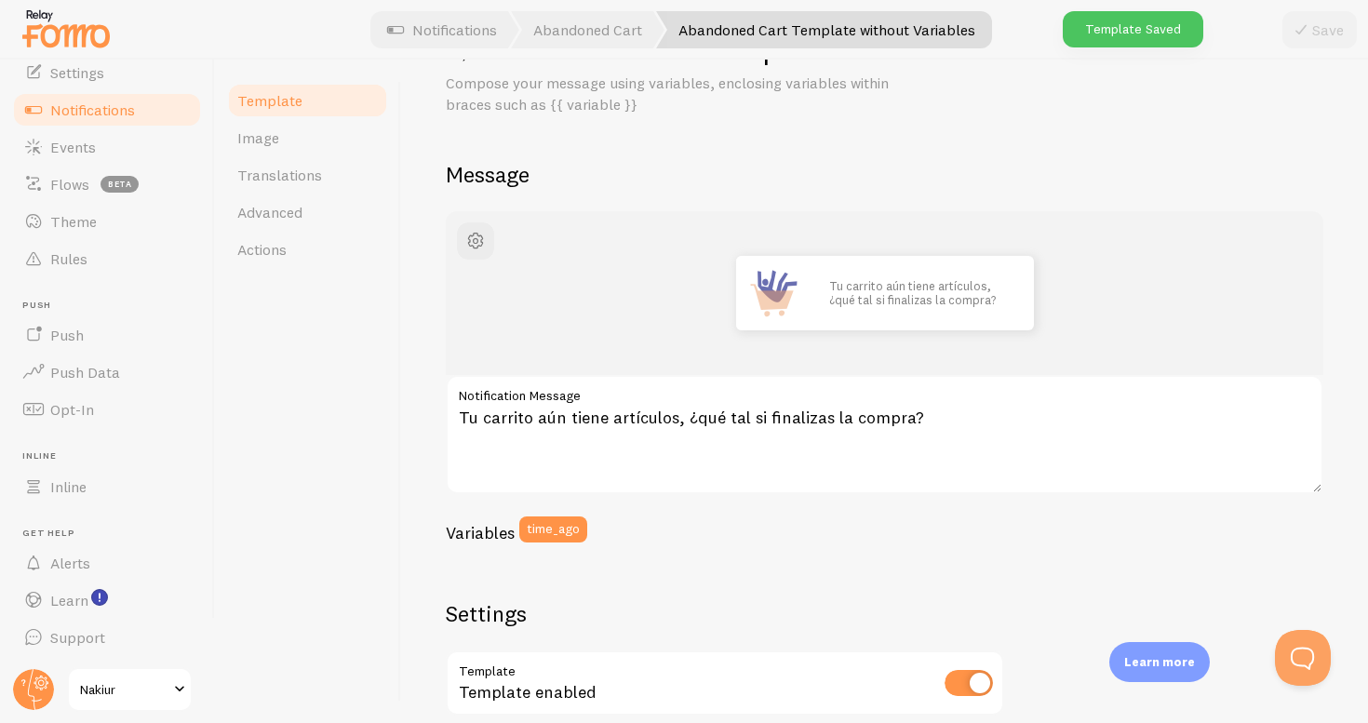
click at [298, 106] on span "Template" at bounding box center [269, 100] width 65 height 19
click at [128, 127] on link "Notifications" at bounding box center [107, 109] width 192 height 37
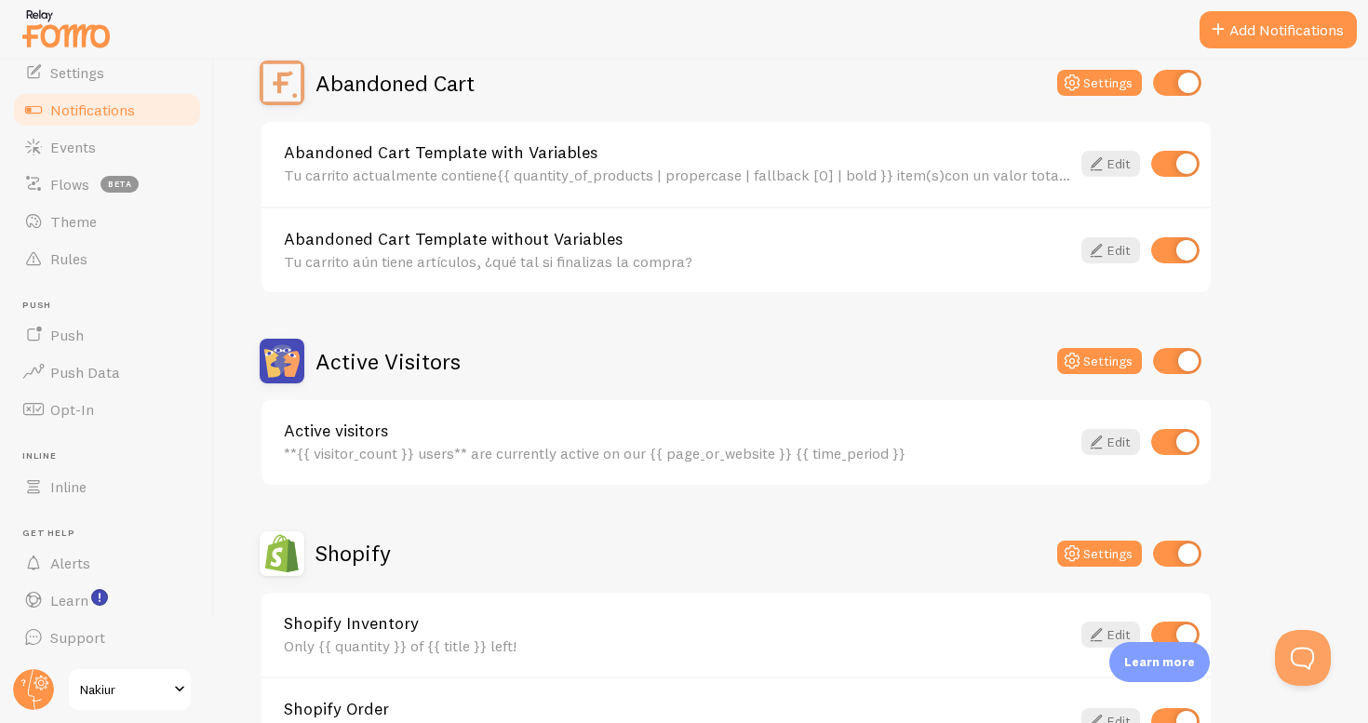
scroll to position [255, 0]
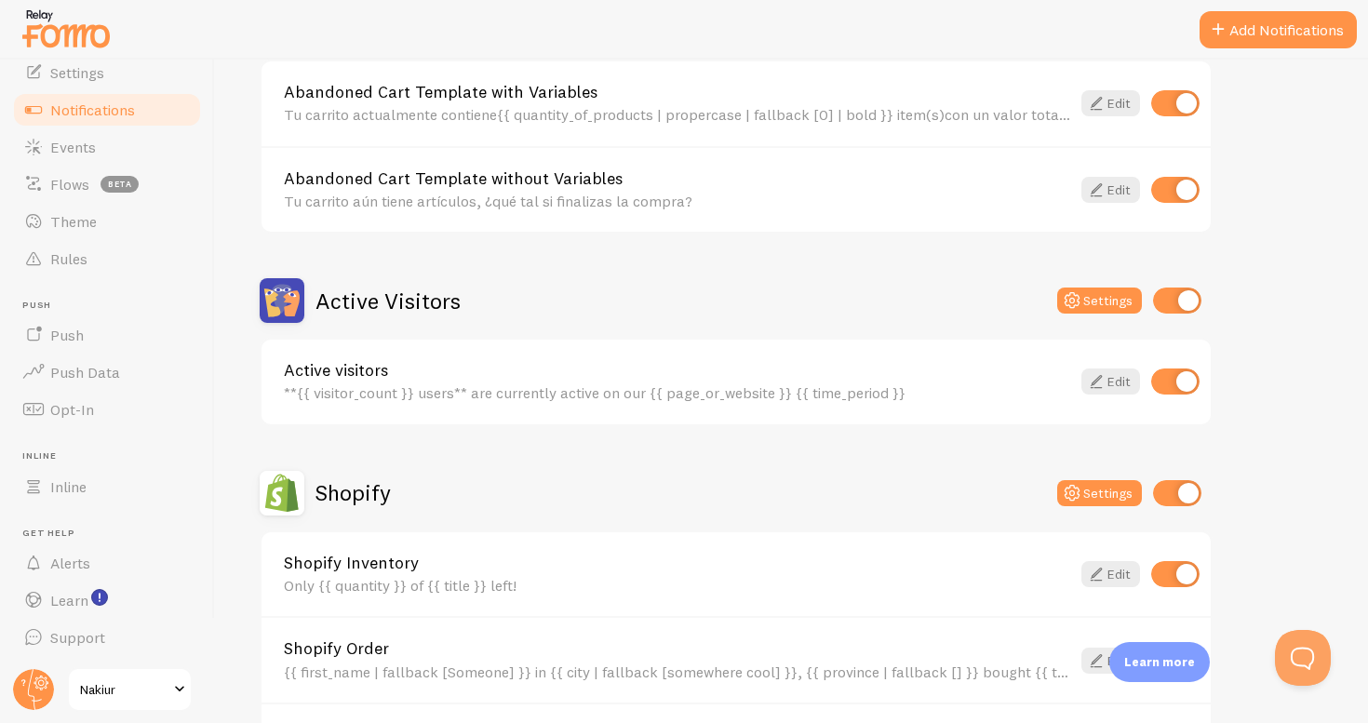
click at [483, 399] on div "**{{ visitor_count }} users** are currently active on our {{ page_or_website }}…" at bounding box center [677, 392] width 787 height 17
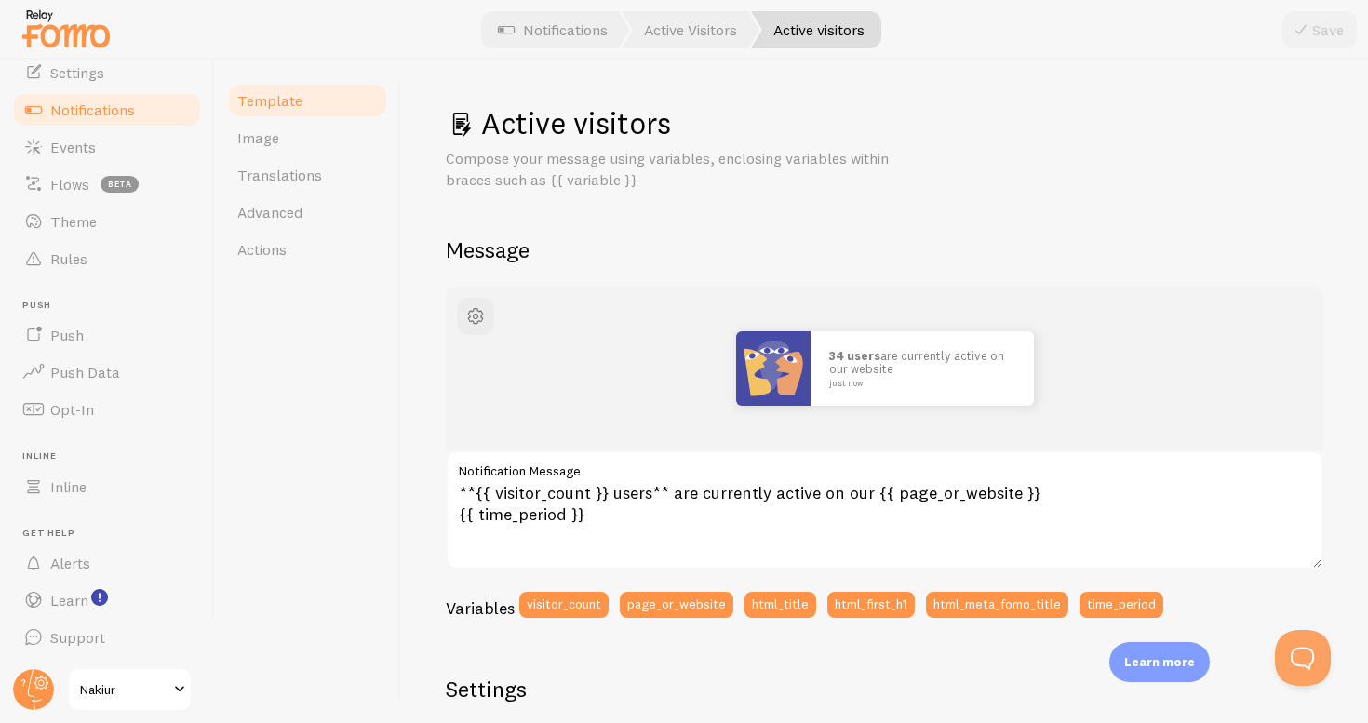
scroll to position [61, 0]
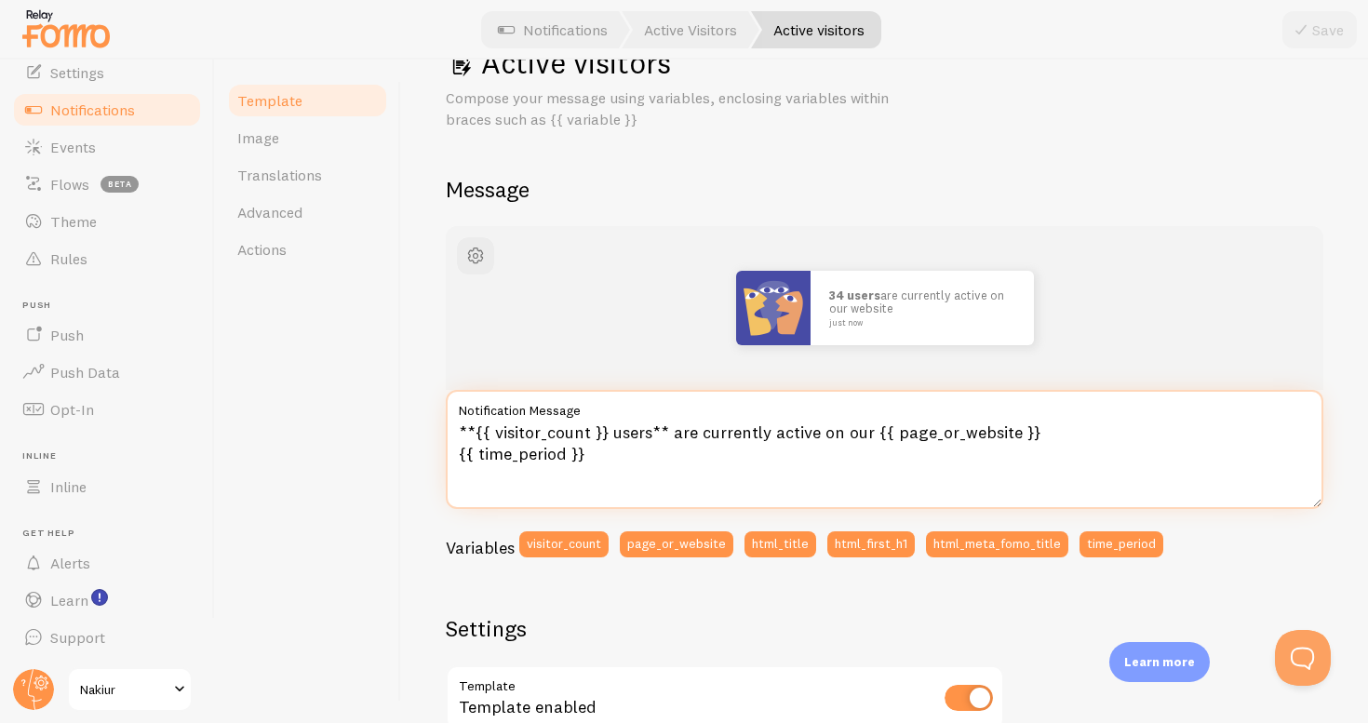
drag, startPoint x: 617, startPoint y: 459, endPoint x: 425, endPoint y: 425, distance: 194.7
click at [425, 425] on div "Active visitors Compose your message using variables, enclosing variables withi…" at bounding box center [884, 392] width 967 height 664
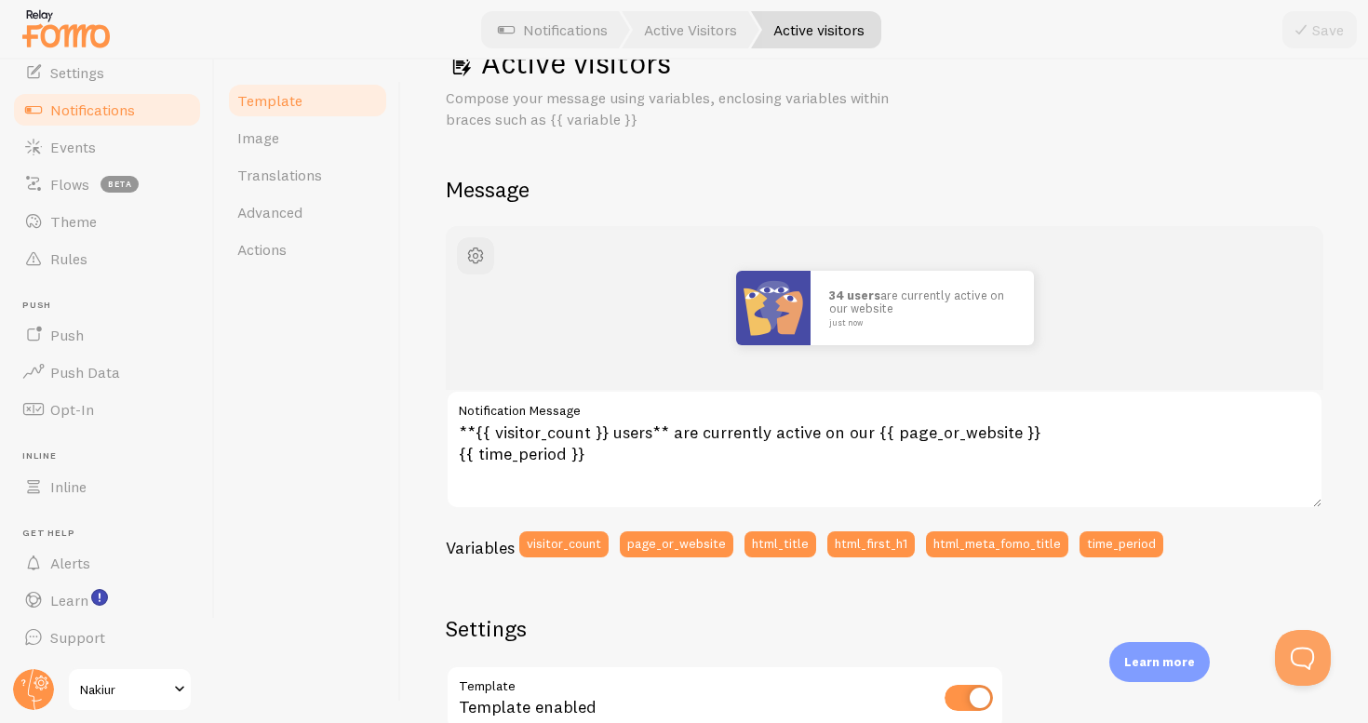
click at [753, 416] on label "Notification Message" at bounding box center [885, 406] width 878 height 32
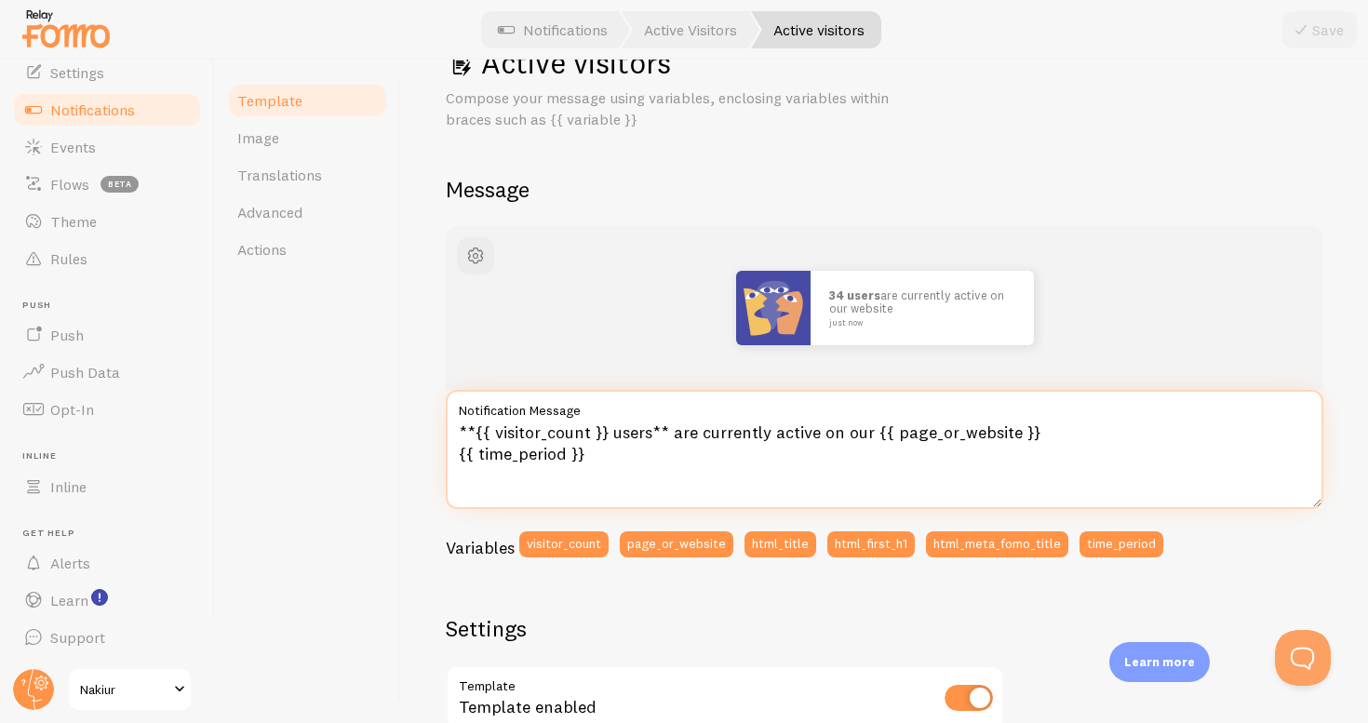
click at [753, 416] on textarea "**{{ visitor_count }} users** are currently active on our {{ page_or_website }}…" at bounding box center [885, 449] width 878 height 119
click at [610, 439] on textarea "**{{ visitor_count }} users** are currently active on our {{ page_or_website }}…" at bounding box center [885, 449] width 878 height 119
drag, startPoint x: 609, startPoint y: 436, endPoint x: 868, endPoint y: 431, distance: 258.8
click at [868, 431] on textarea "**{{ visitor_count }} users** are currently active on our {{ page_or_website }}…" at bounding box center [885, 449] width 878 height 119
paste textarea "uarios** están activos actualmente en nuestra"
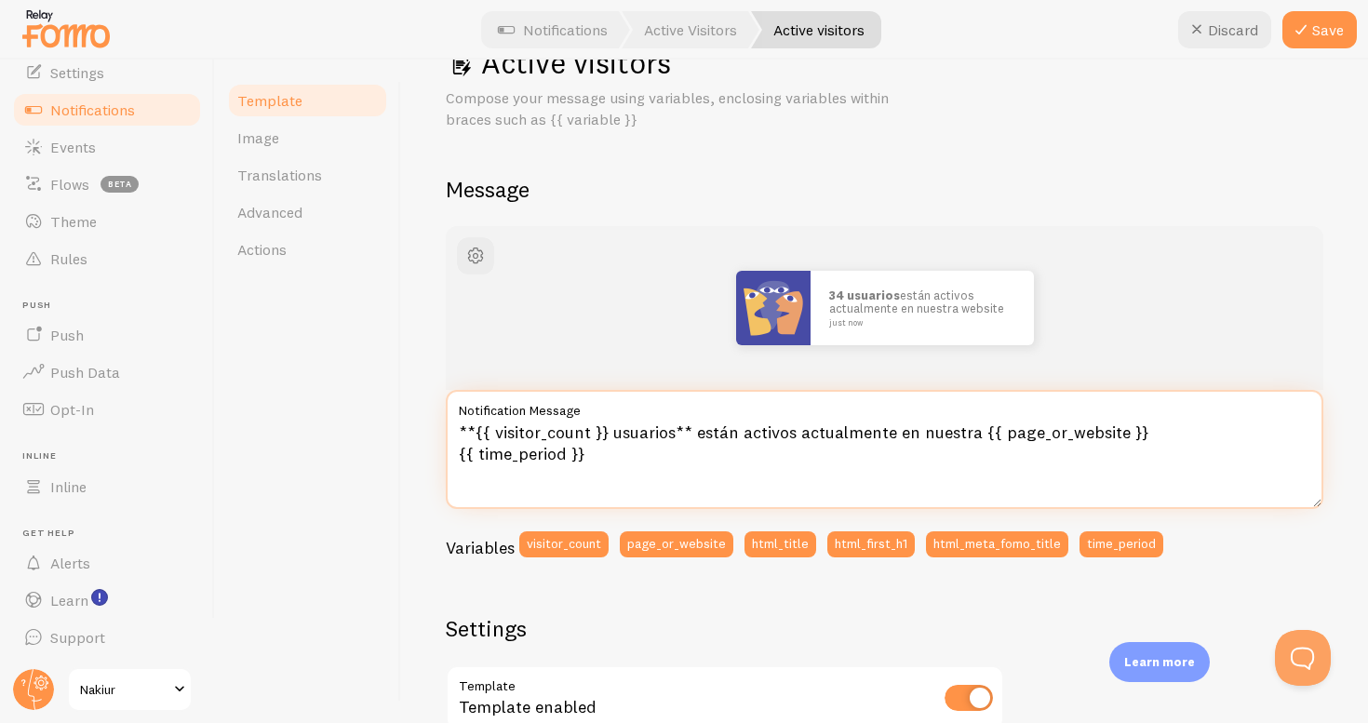
click at [680, 428] on textarea "**{{ visitor_count }} usuarios** están activos actualmente en nuestra {{ page_o…" at bounding box center [885, 449] width 878 height 119
click at [692, 428] on textarea "**{{ visitor_count }} usuarios** están activos actualmente en nuestra {{ page_o…" at bounding box center [885, 449] width 878 height 119
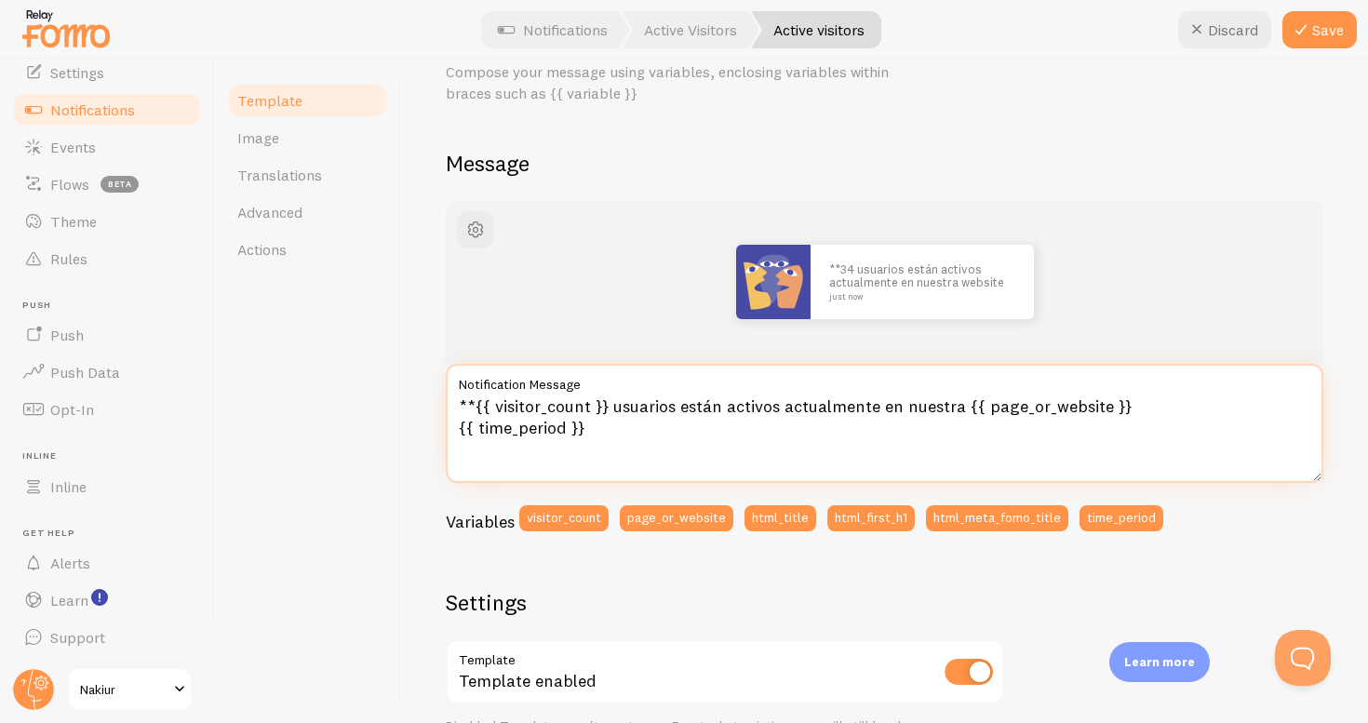
scroll to position [88, 0]
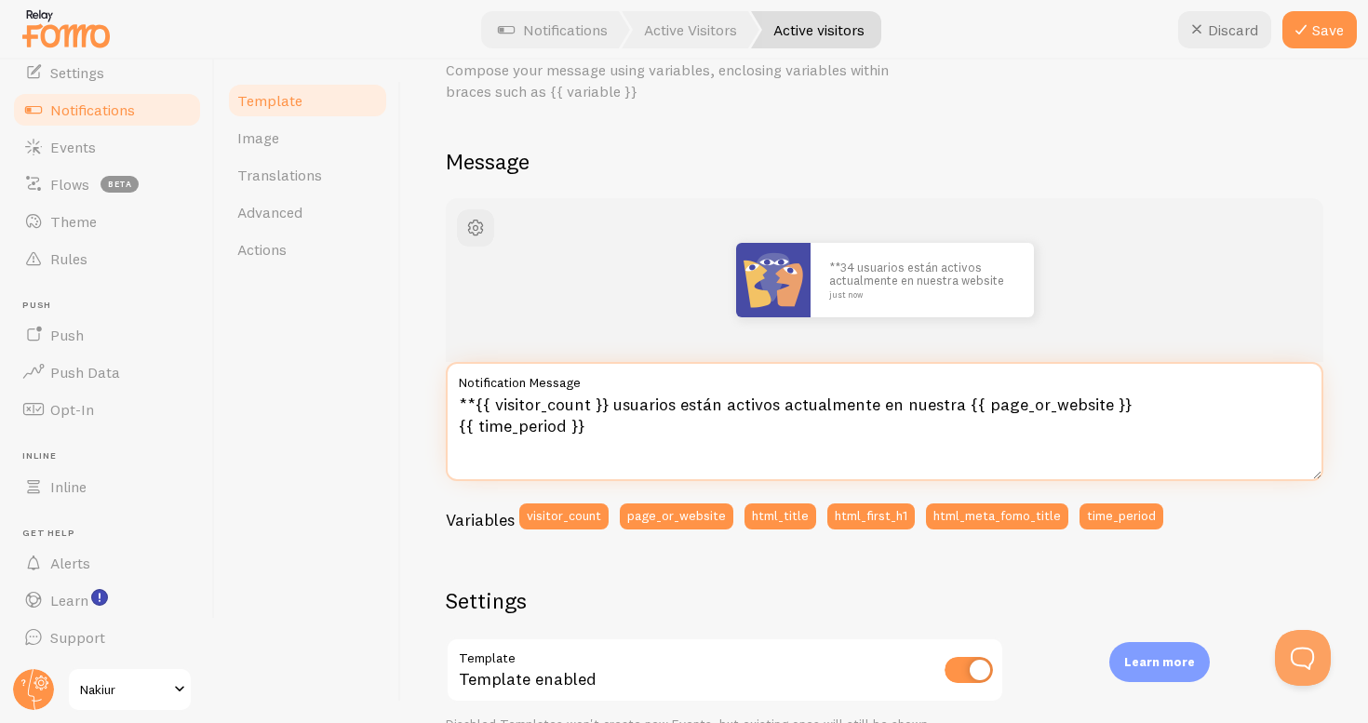
drag, startPoint x: 476, startPoint y: 402, endPoint x: 458, endPoint y: 402, distance: 17.7
click at [458, 402] on textarea "**{{ visitor_count }} usuarios están activos actualmente en nuestra {{ page_or_…" at bounding box center [885, 421] width 878 height 119
type textarea "{{ visitor_count }} usuarios están activos actualmente en nuestra {{ page_or_we…"
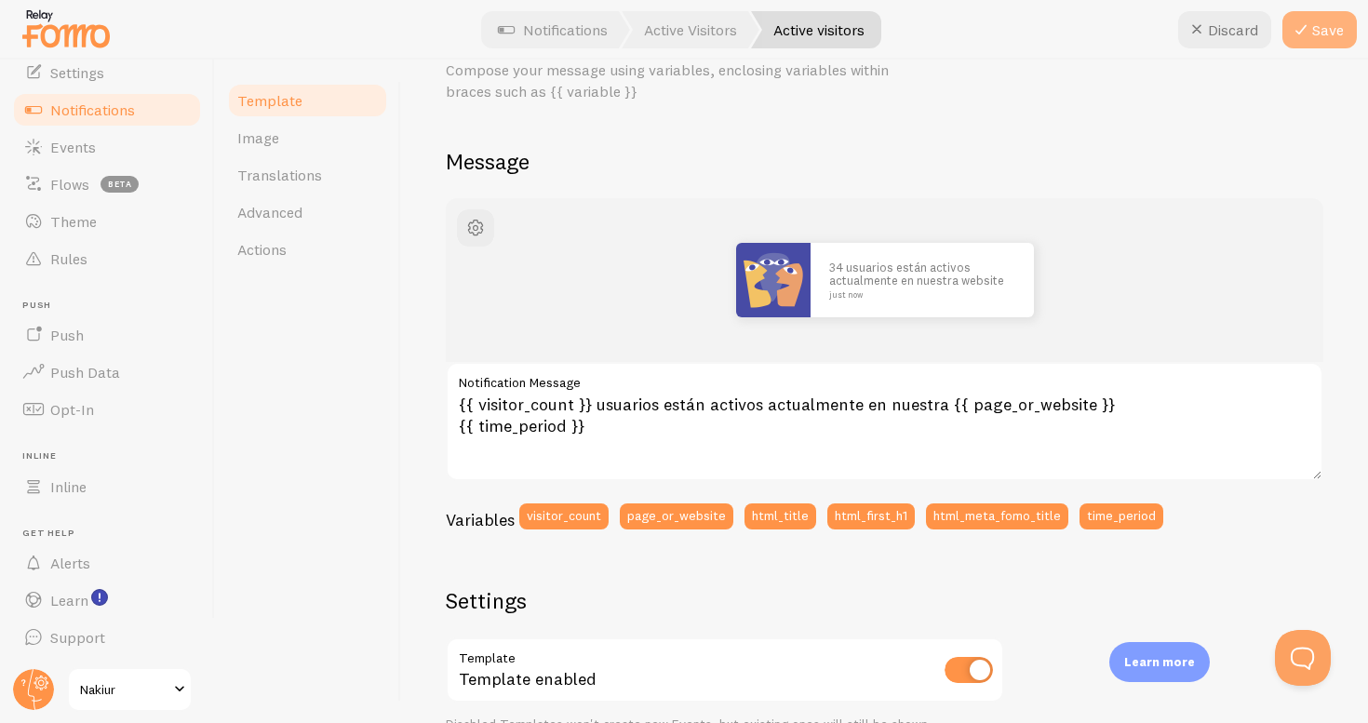
click at [1342, 29] on button "Save" at bounding box center [1320, 29] width 74 height 37
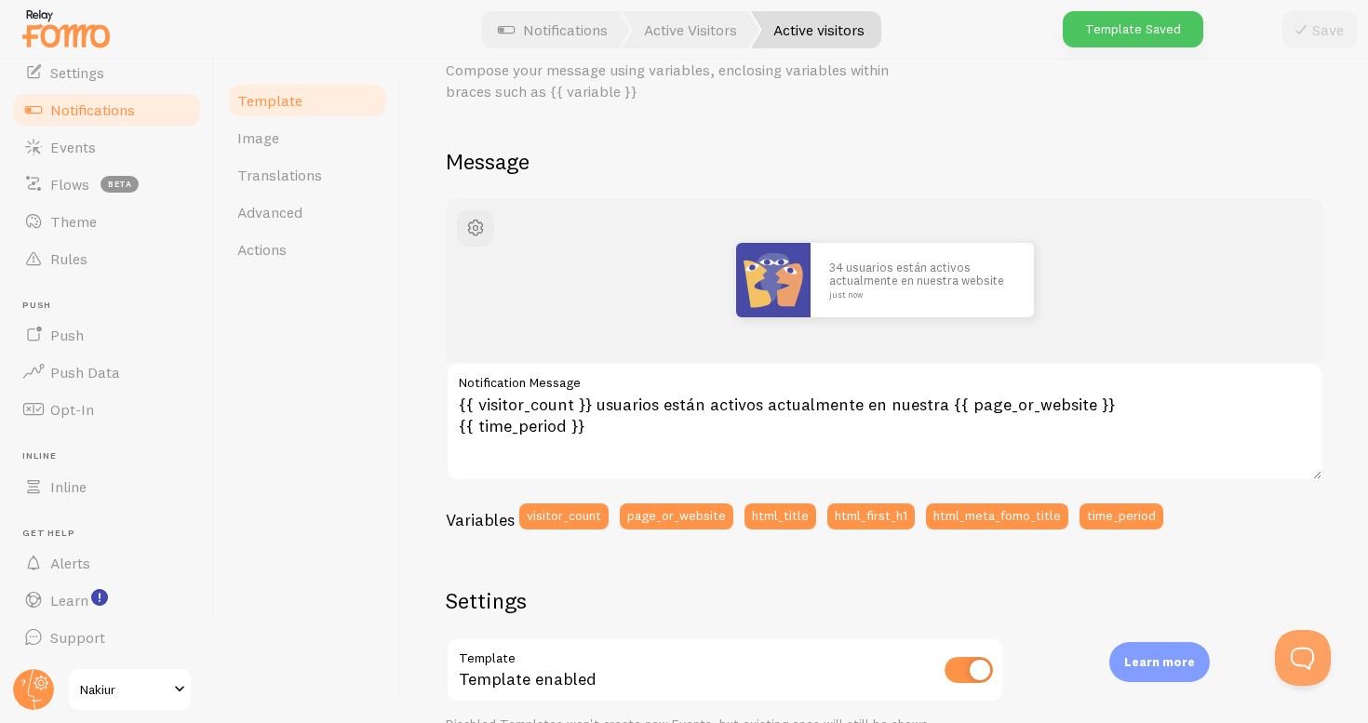
click at [116, 109] on span "Notifications" at bounding box center [92, 110] width 85 height 19
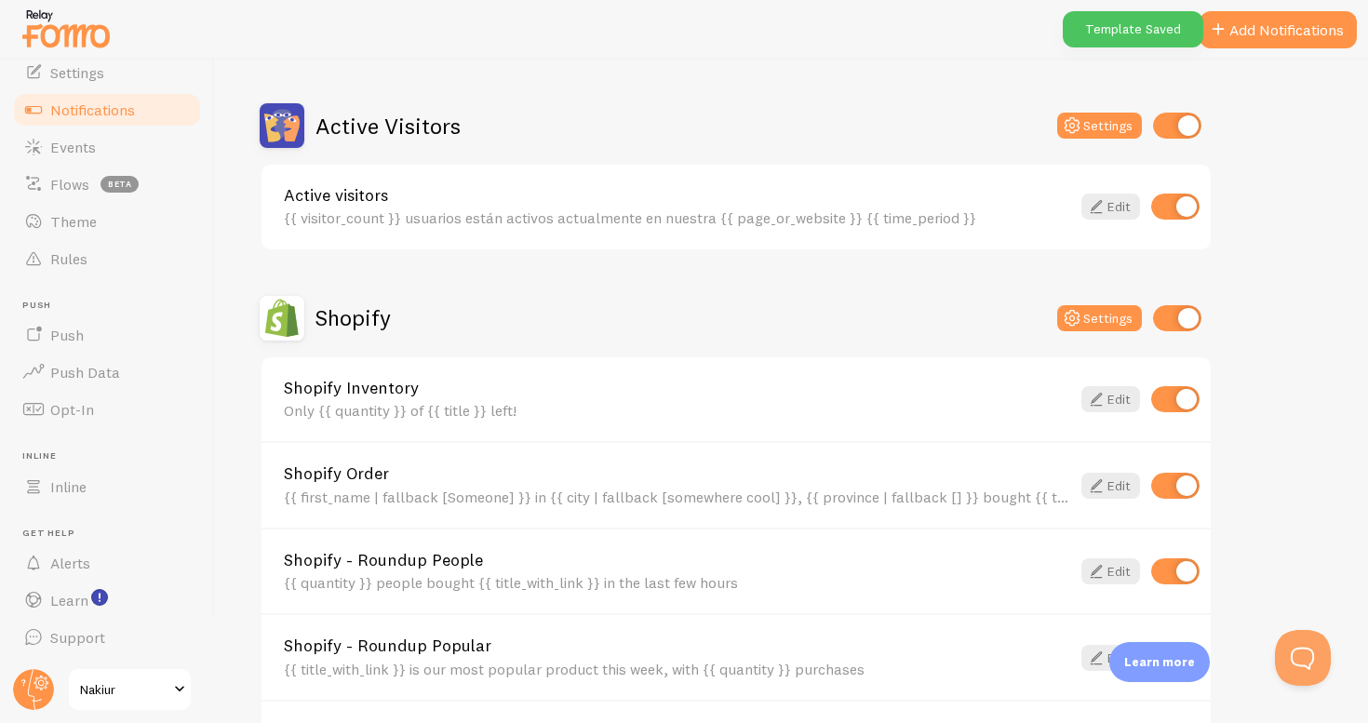
scroll to position [502, 0]
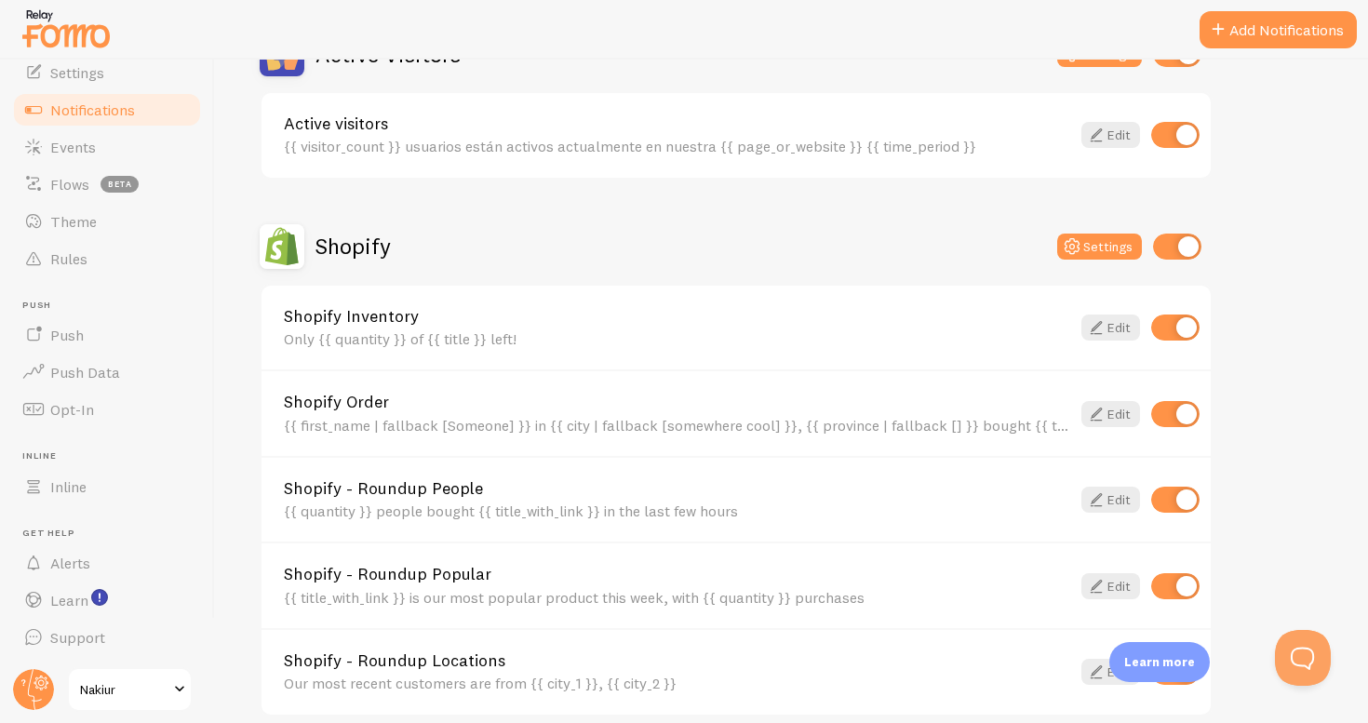
click at [639, 327] on div "Shopify Inventory Only {{ quantity }} of {{ title }} left!" at bounding box center [677, 328] width 787 height 40
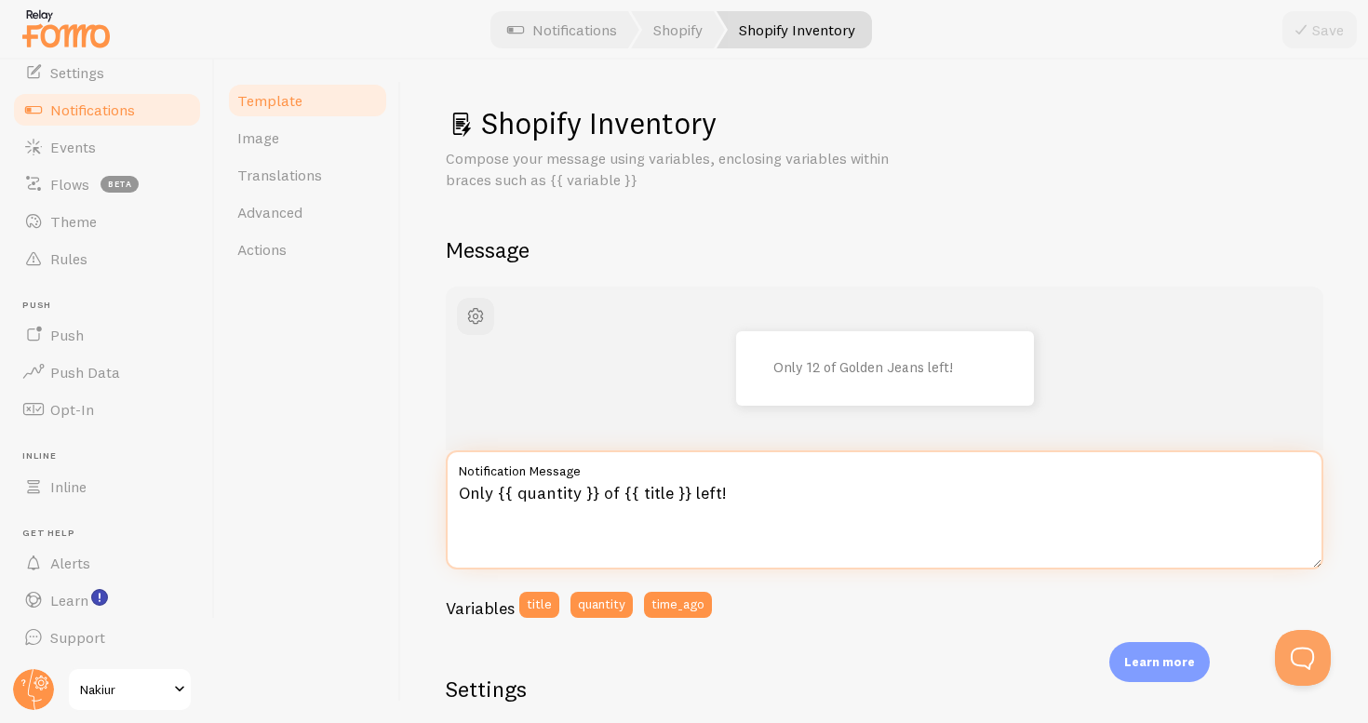
click at [635, 491] on textarea "Only {{ quantity }} of {{ title }} left!" at bounding box center [885, 510] width 878 height 119
click at [487, 503] on textarea "Only {{ quantity }} of {{ title }} left!" at bounding box center [885, 510] width 878 height 119
click at [475, 496] on textarea "Only {{ quantity }} of {{ title }} left!" at bounding box center [885, 510] width 878 height 119
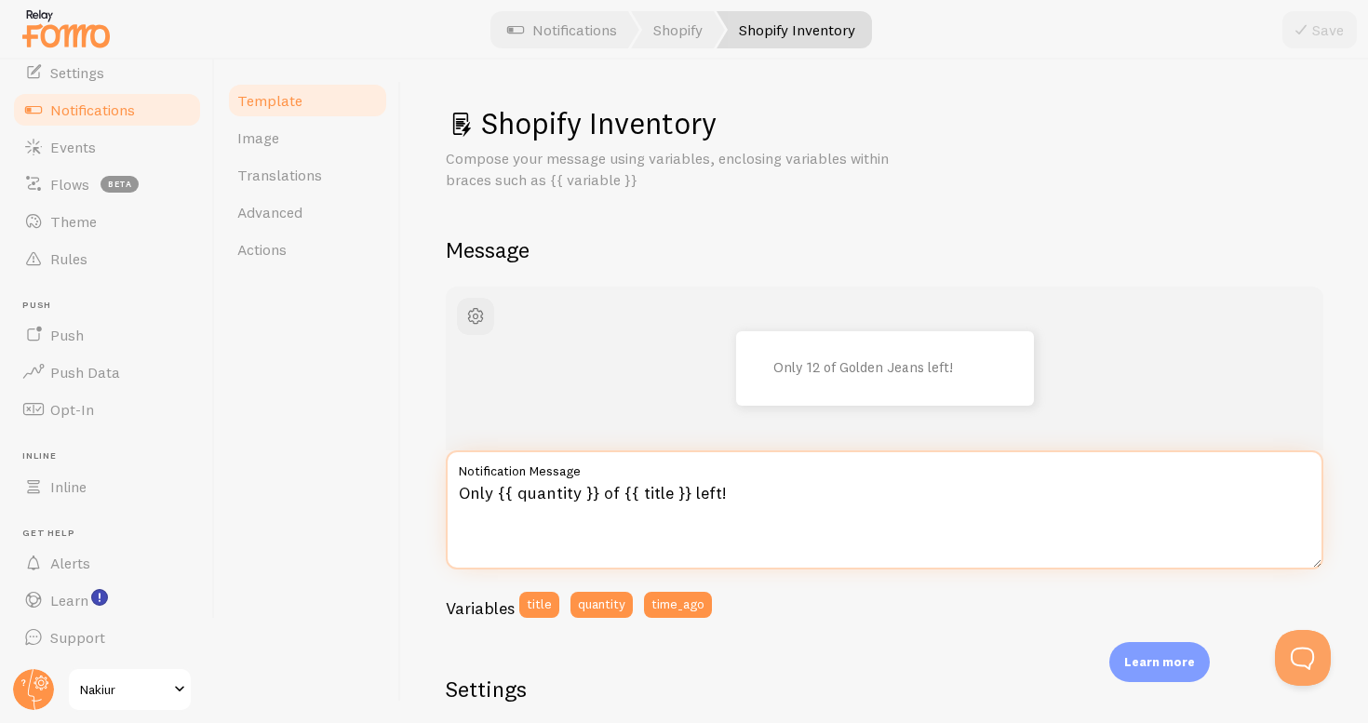
click at [475, 496] on textarea "Only {{ quantity }} of {{ title }} left!" at bounding box center [885, 510] width 878 height 119
type textarea "Solo {{ quantity }} of {{ title }} left!"
click at [610, 495] on textarea "Solo {{ quantity }} of {{ title }} left!" at bounding box center [885, 510] width 878 height 119
click at [496, 493] on textarea "Solo {{ quantity }} of {{ title }} left!" at bounding box center [885, 510] width 878 height 119
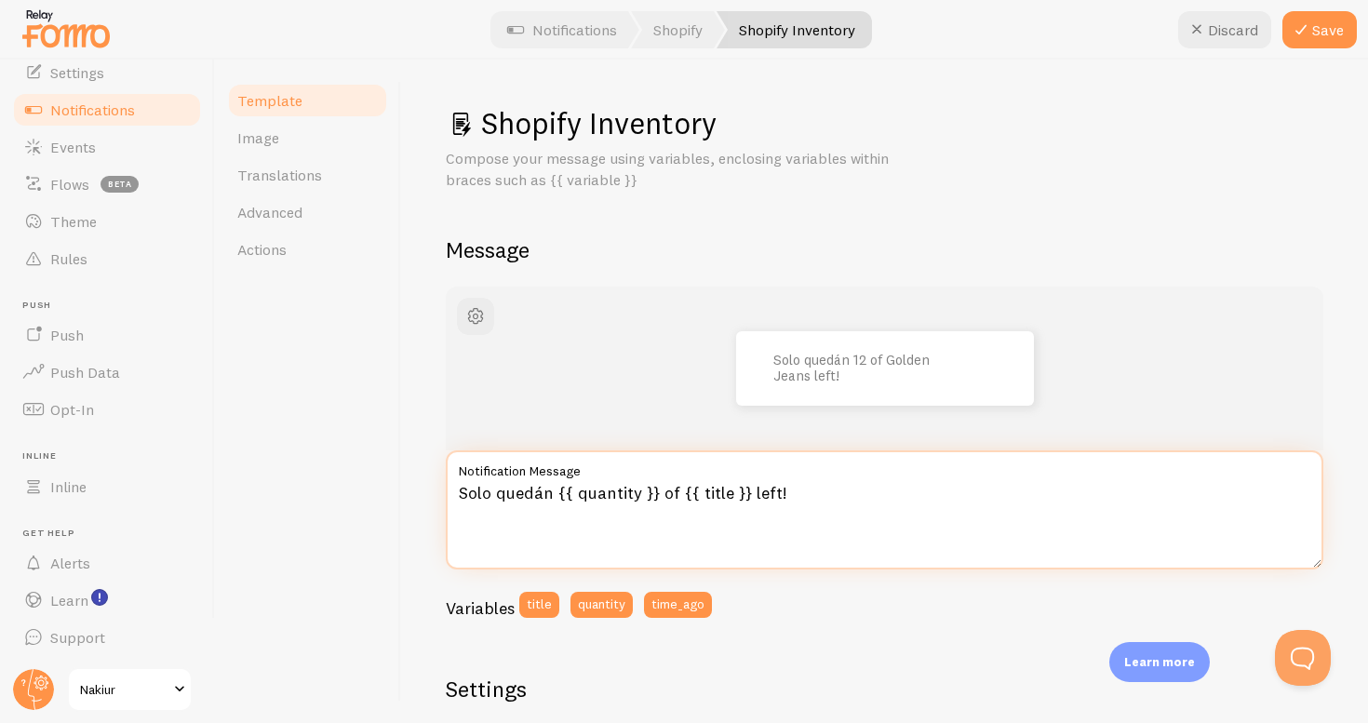
click at [671, 491] on textarea "Solo quedán {{ quantity }} of {{ title }} left!" at bounding box center [885, 510] width 878 height 119
click at [800, 492] on textarea "Solo quedán {{ quantity }} de{{ title }} left!" at bounding box center [885, 510] width 878 height 119
click at [678, 496] on textarea "Solo quedán {{ quantity }} de{{ title }}" at bounding box center [885, 510] width 878 height 119
type textarea "Solo quedán {{ quantity }} de {{ title }}"
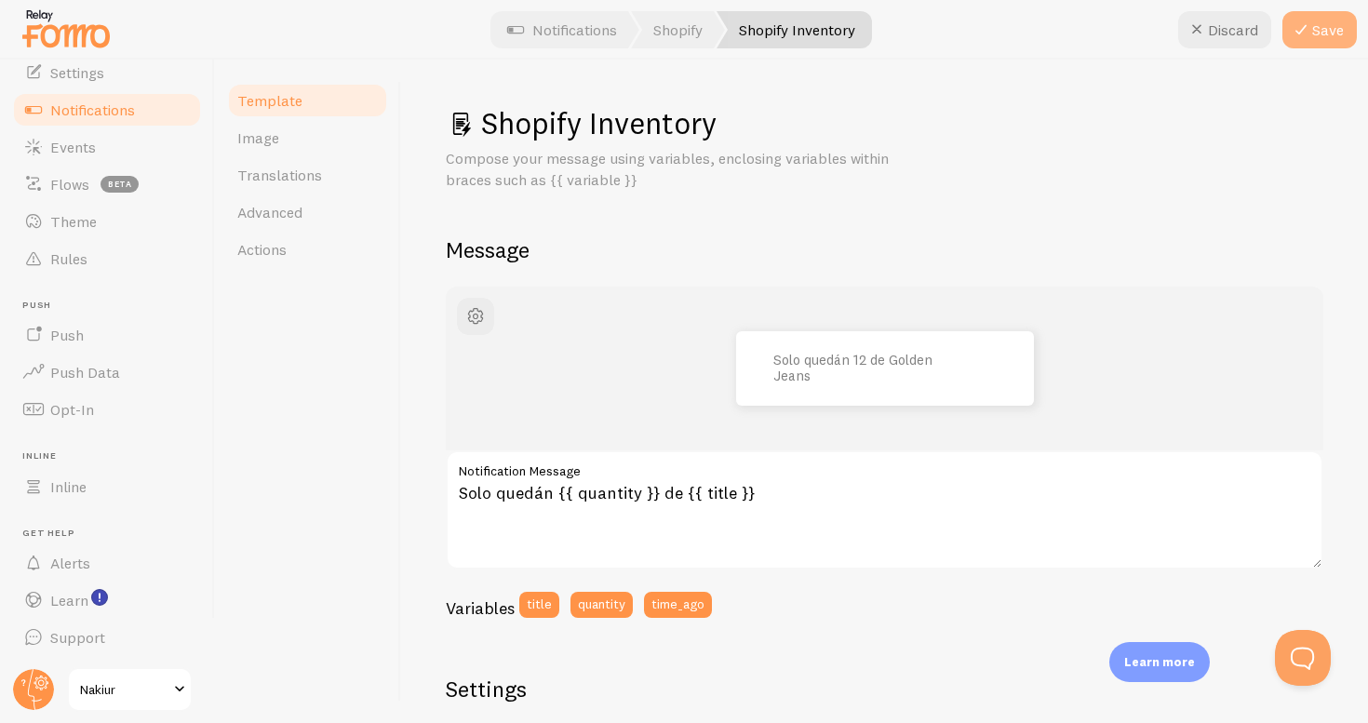
click at [1310, 23] on icon at bounding box center [1301, 30] width 22 height 22
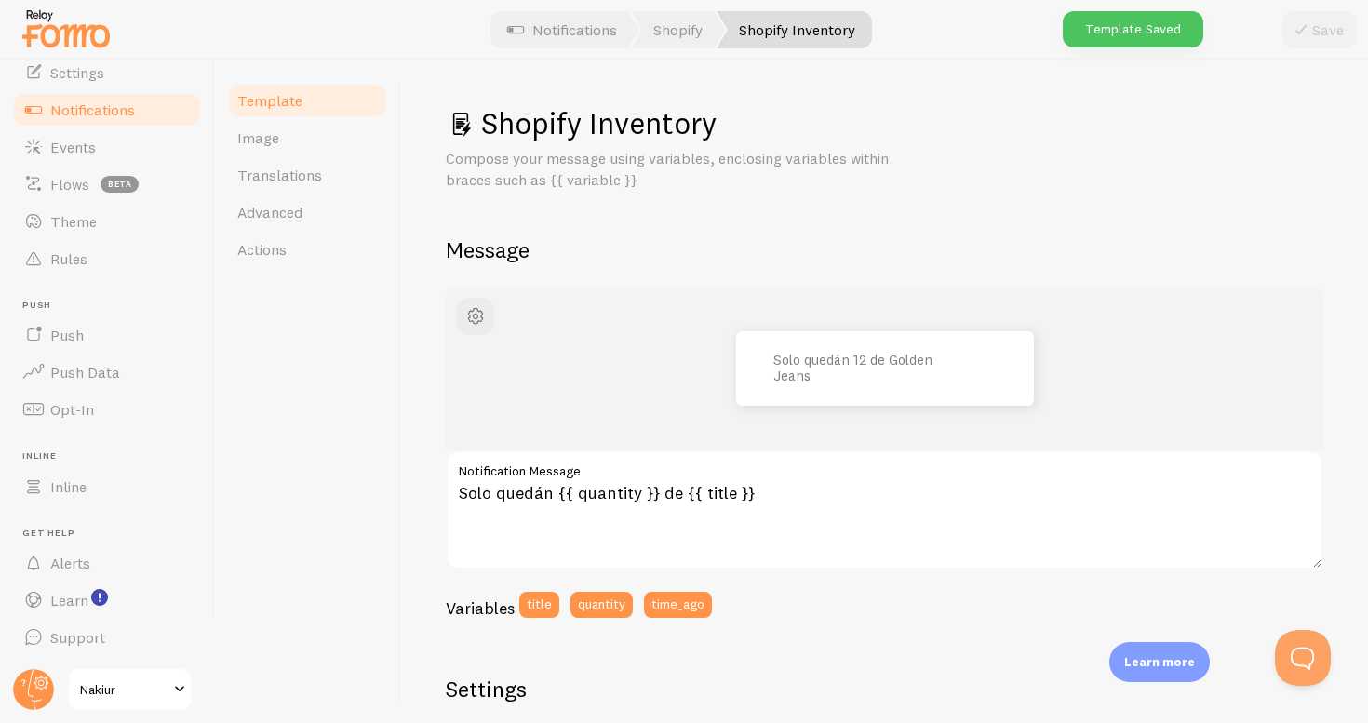
click at [121, 118] on link "Notifications" at bounding box center [107, 109] width 192 height 37
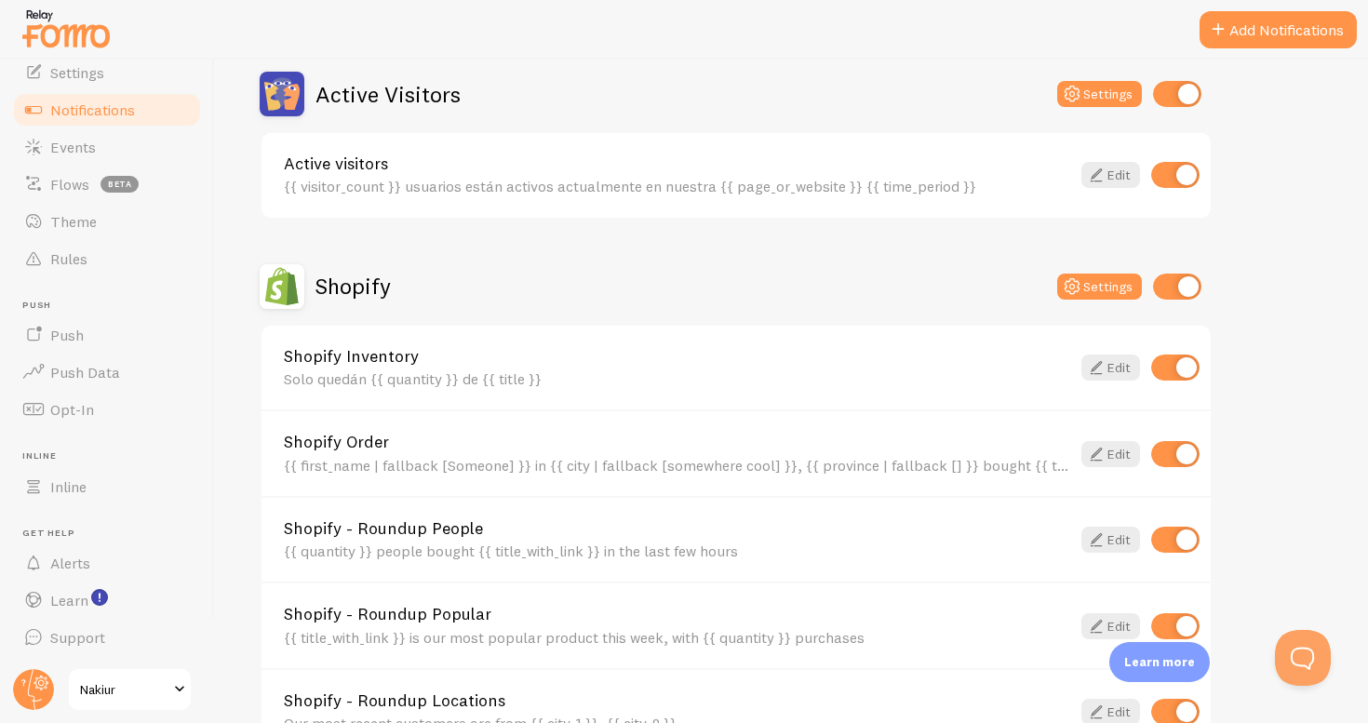
scroll to position [471, 0]
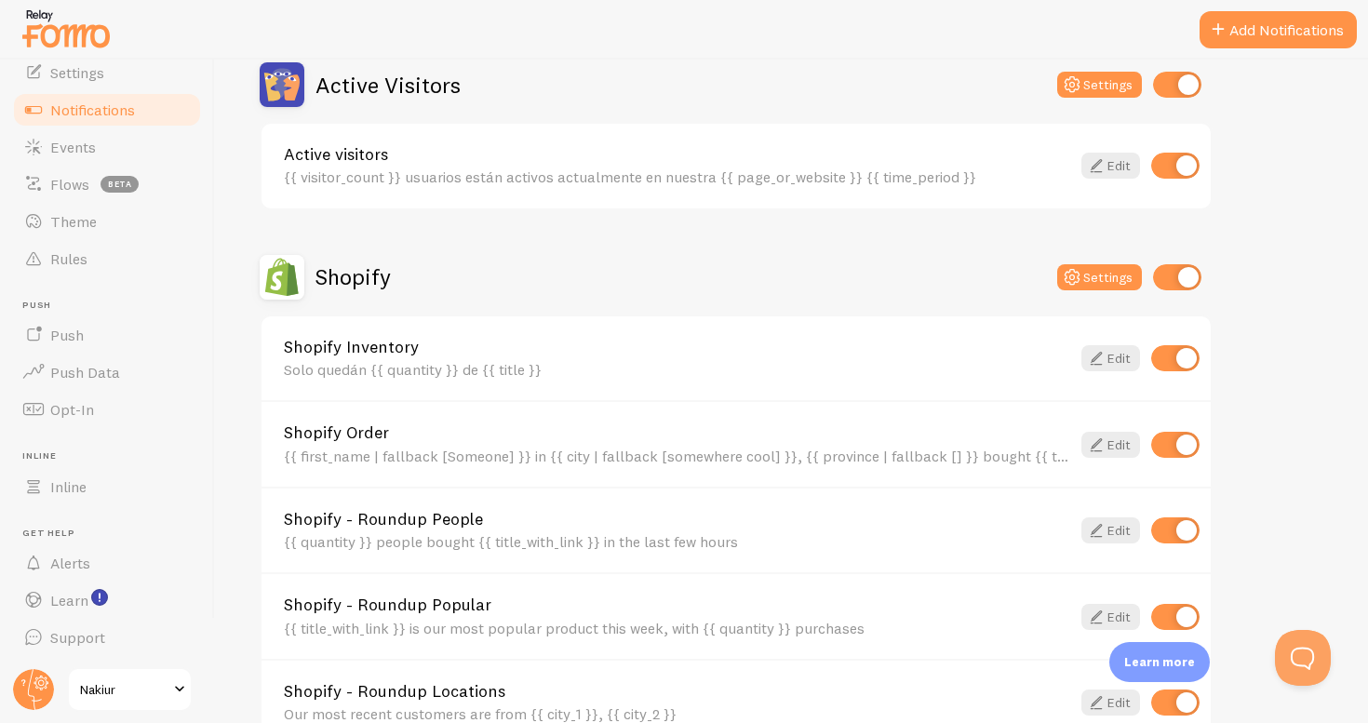
click at [653, 458] on div "{{ first_name | fallback [Someone] }} in {{ city | fallback [somewhere cool] }}…" at bounding box center [677, 456] width 787 height 17
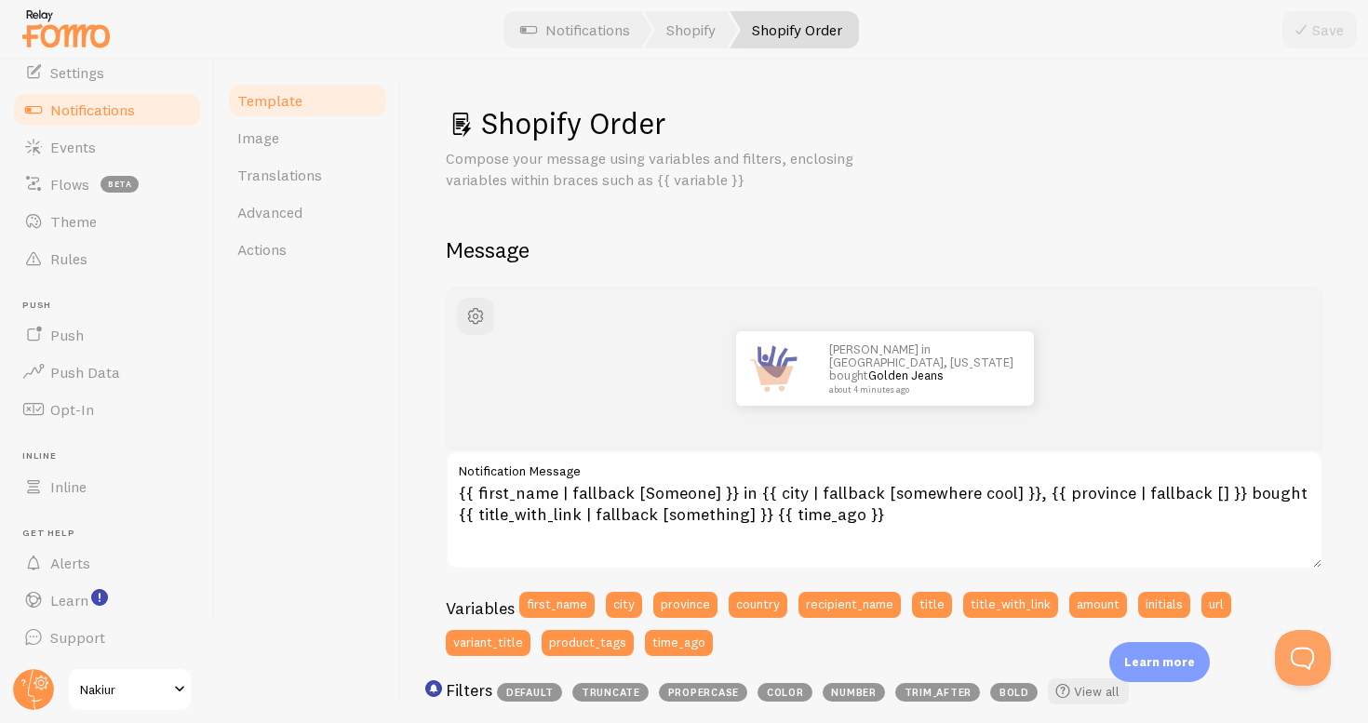
click at [131, 116] on span "Notifications" at bounding box center [92, 110] width 85 height 19
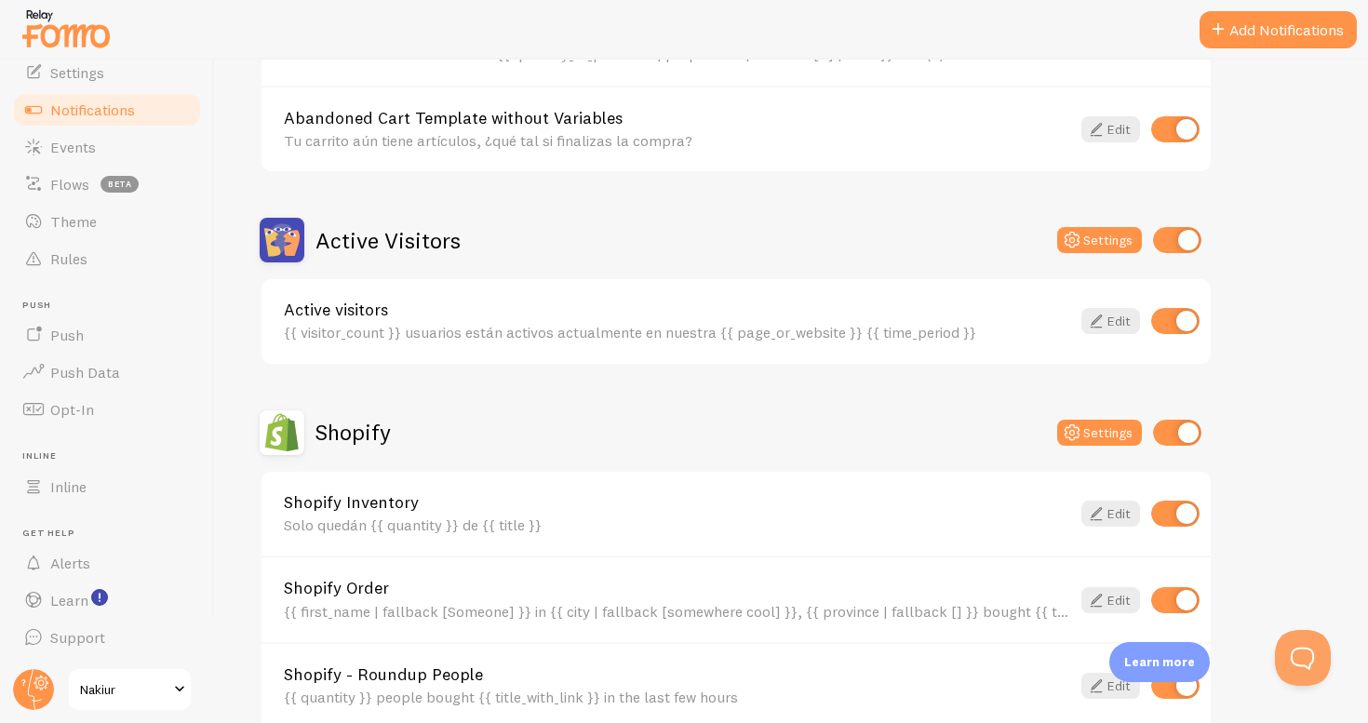
scroll to position [489, 0]
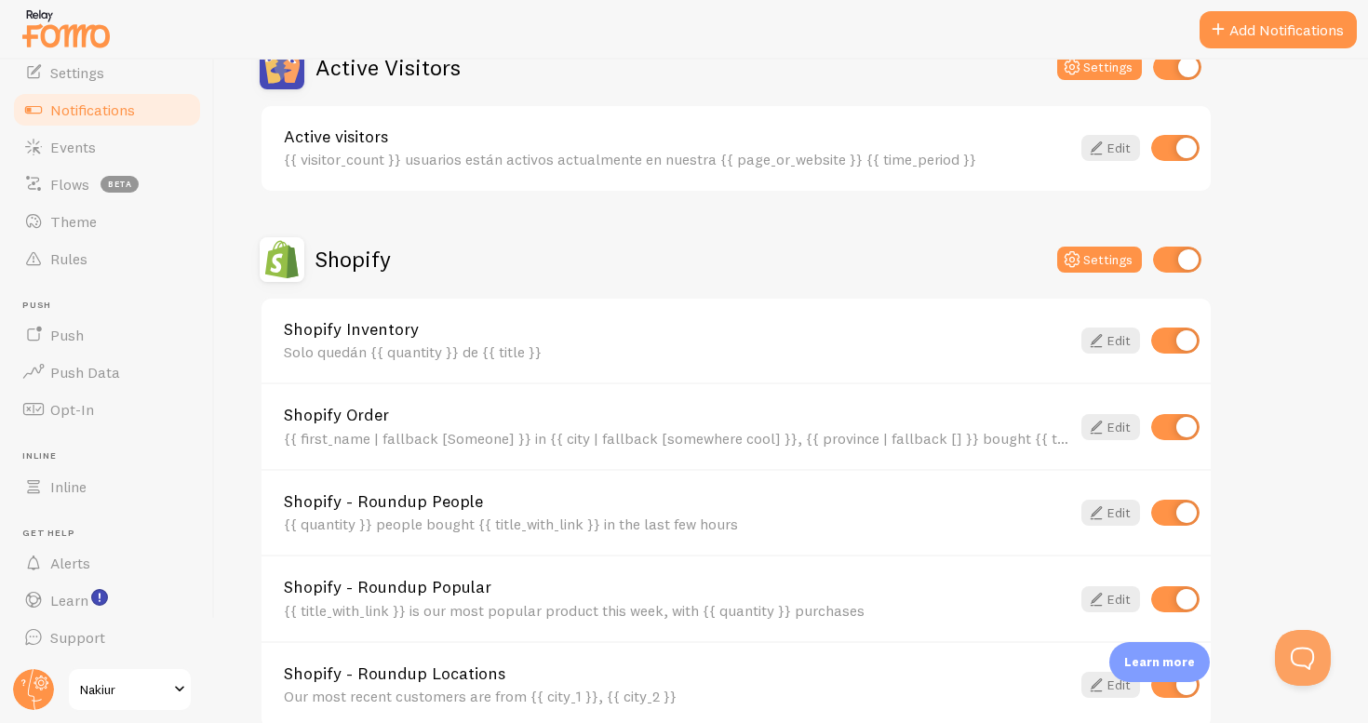
click at [1183, 414] on input "checkbox" at bounding box center [1175, 427] width 48 height 26
checkbox input "false"
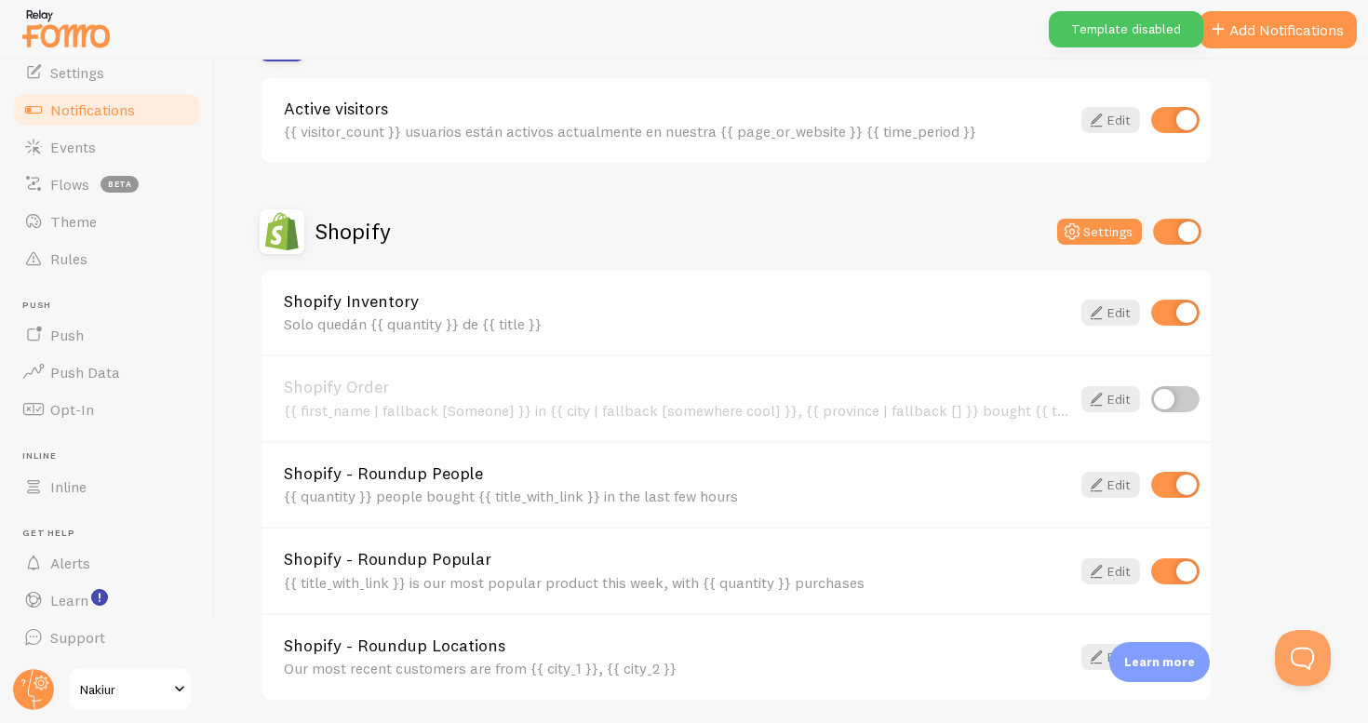
scroll to position [530, 0]
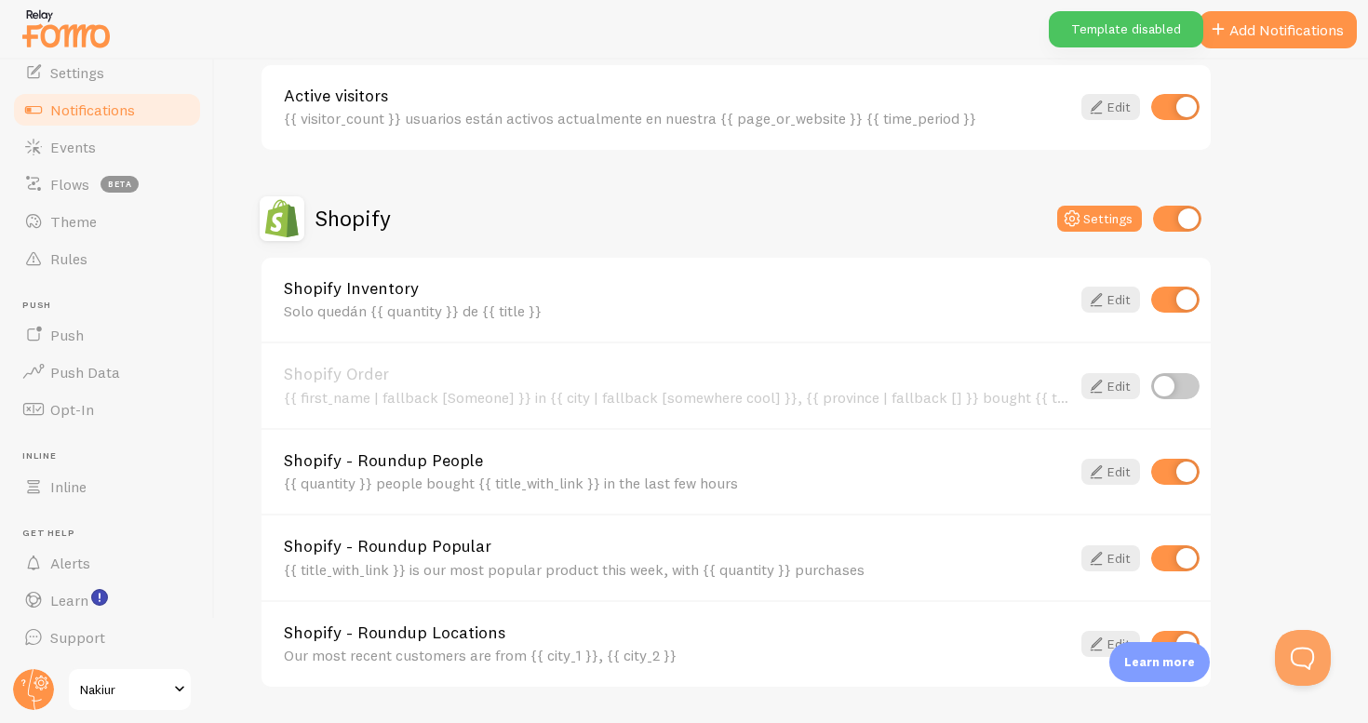
click at [880, 470] on div "Shopify - Roundup People {{ quantity }} people bought {{ title_with_link }} in …" at bounding box center [677, 472] width 787 height 40
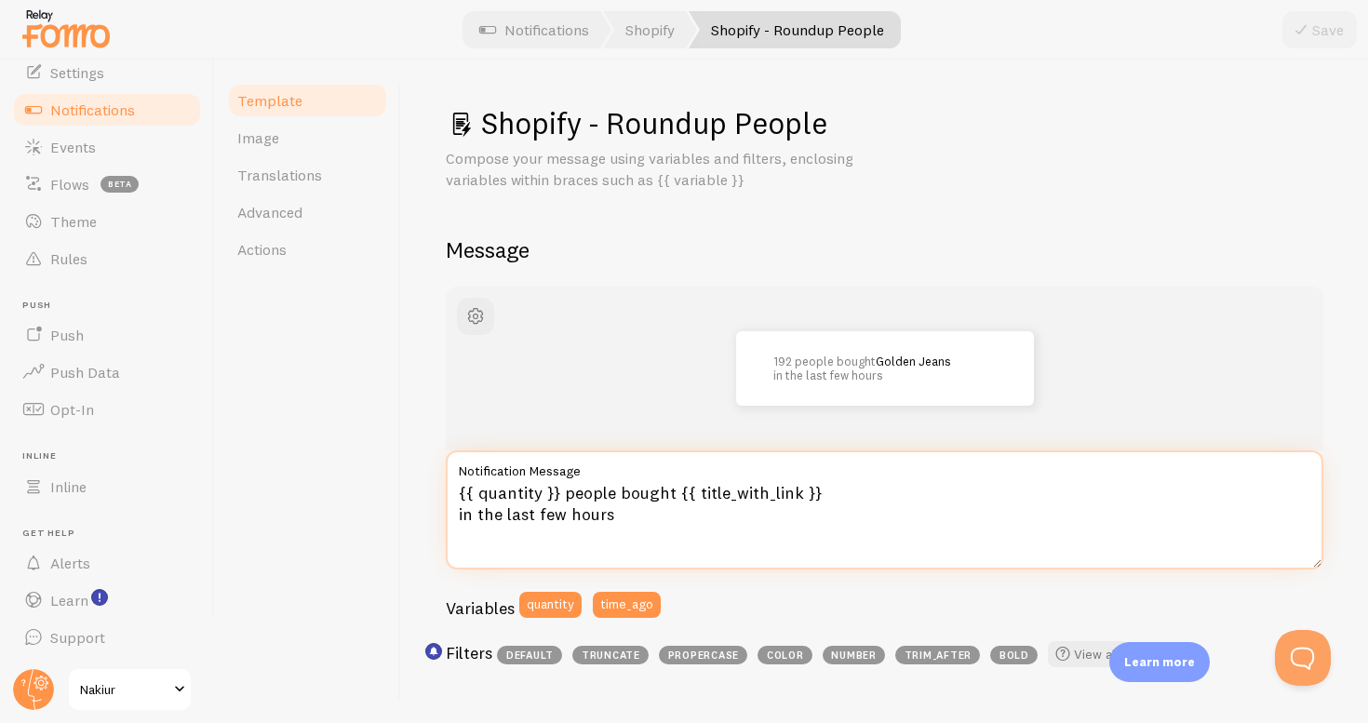
click at [724, 486] on textarea "{{ quantity }} people bought {{ title_with_link }} in the last few hours" at bounding box center [885, 510] width 878 height 119
click at [629, 505] on textarea "{{ quantity }} people bought {{ title_with_link }} in the last few hours" at bounding box center [885, 510] width 878 height 119
drag, startPoint x: 670, startPoint y: 489, endPoint x: 555, endPoint y: 491, distance: 115.4
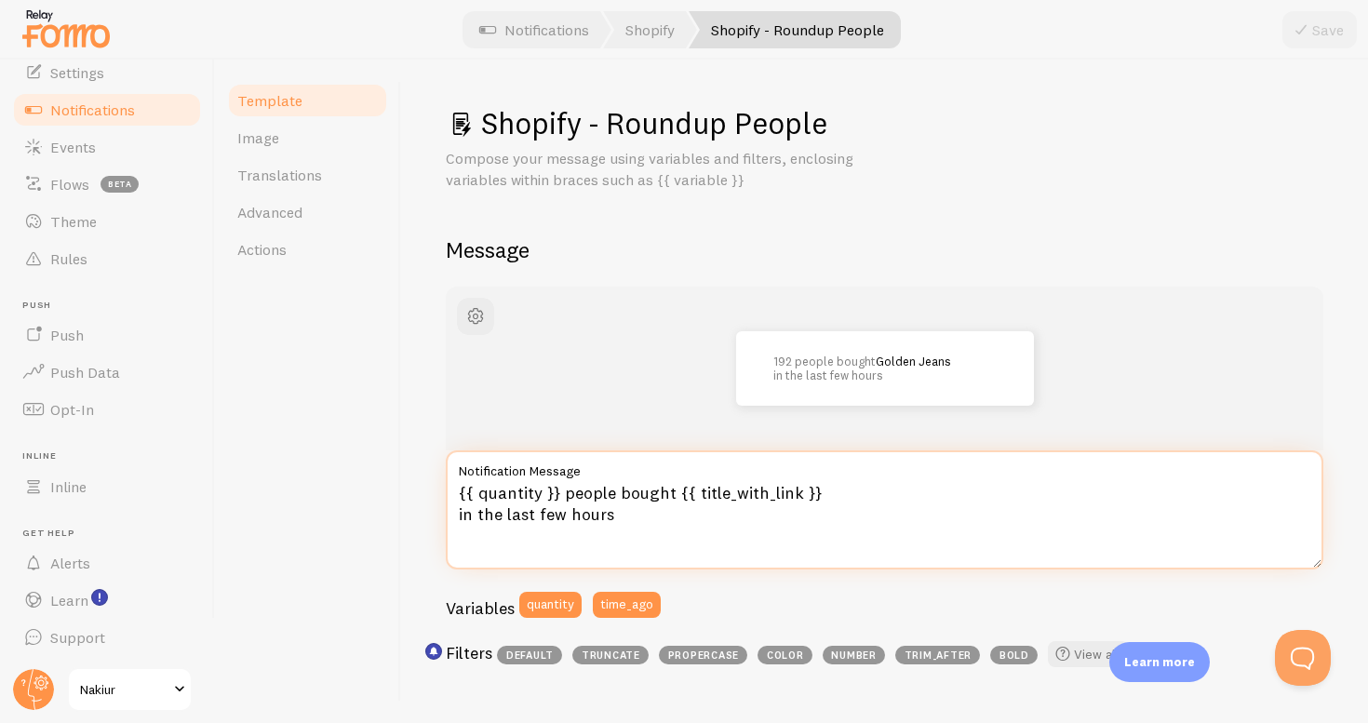
click at [555, 491] on textarea "{{ quantity }} people bought {{ title_with_link }} in the last few hours" at bounding box center [885, 510] width 878 height 119
paste textarea "personas compraron"
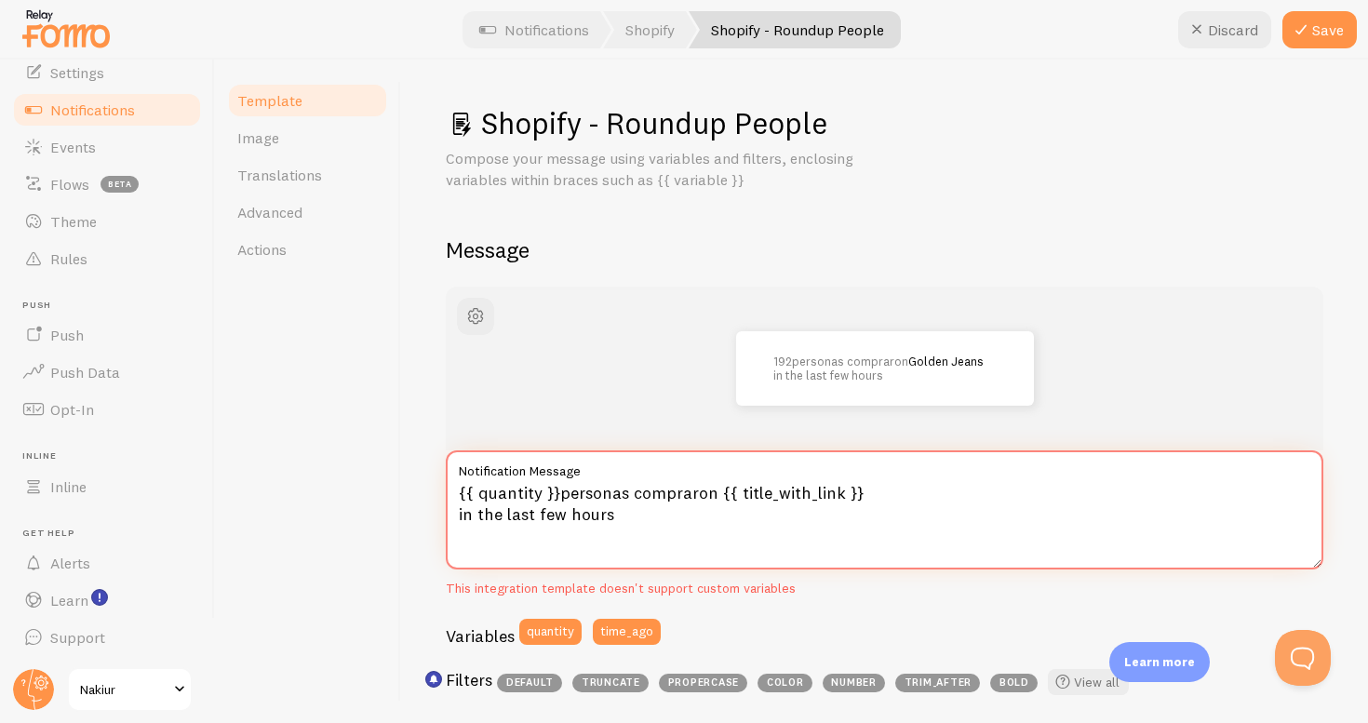
click at [558, 494] on textarea "{{ quantity }}personas compraron {{ title_with_link }} in the last few hours" at bounding box center [885, 510] width 878 height 119
drag, startPoint x: 500, startPoint y: 511, endPoint x: 451, endPoint y: 513, distance: 49.4
click at [451, 513] on textarea "{{ quantity }} personas compraron {{ title_with_link }} in the last few hours" at bounding box center [885, 510] width 878 height 119
type textarea "{{ quantity }} personas compraron {{ title_with_link }} en las últimas horas"
click at [1330, 20] on button "Save" at bounding box center [1320, 29] width 74 height 37
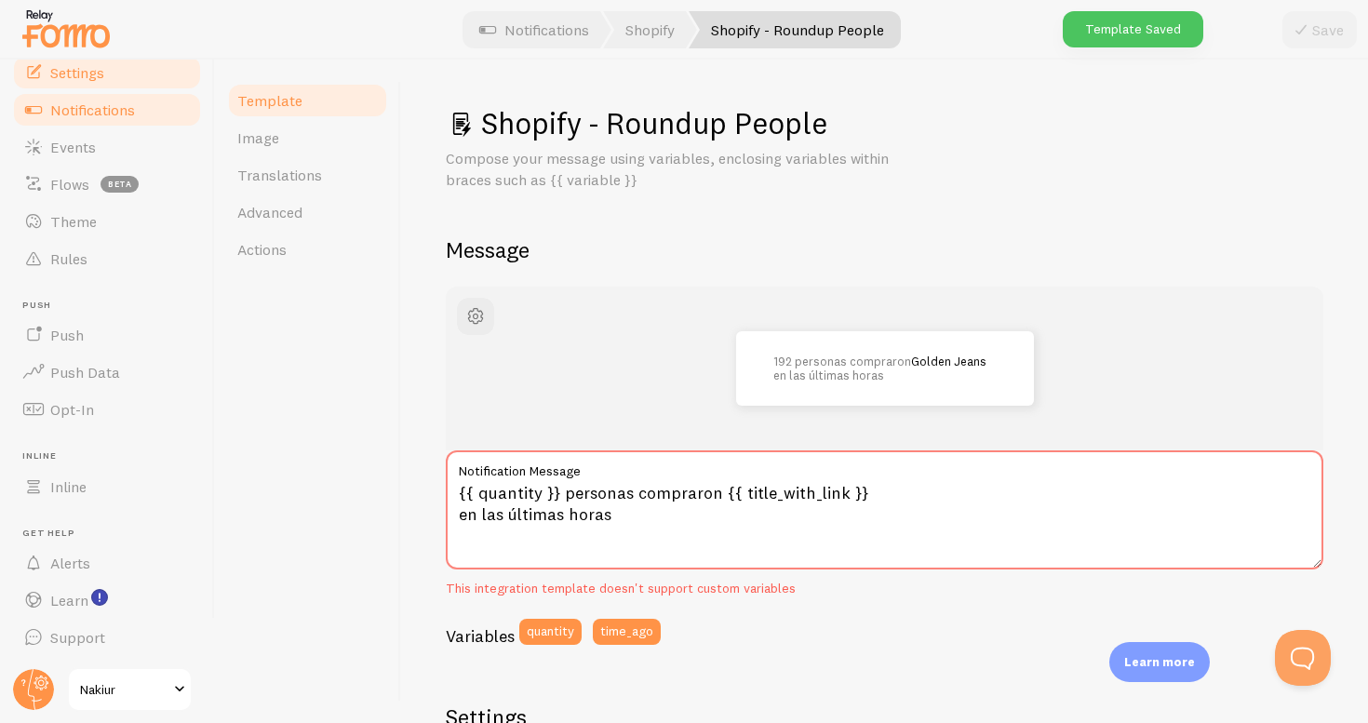
click at [141, 88] on link "Settings" at bounding box center [107, 72] width 192 height 37
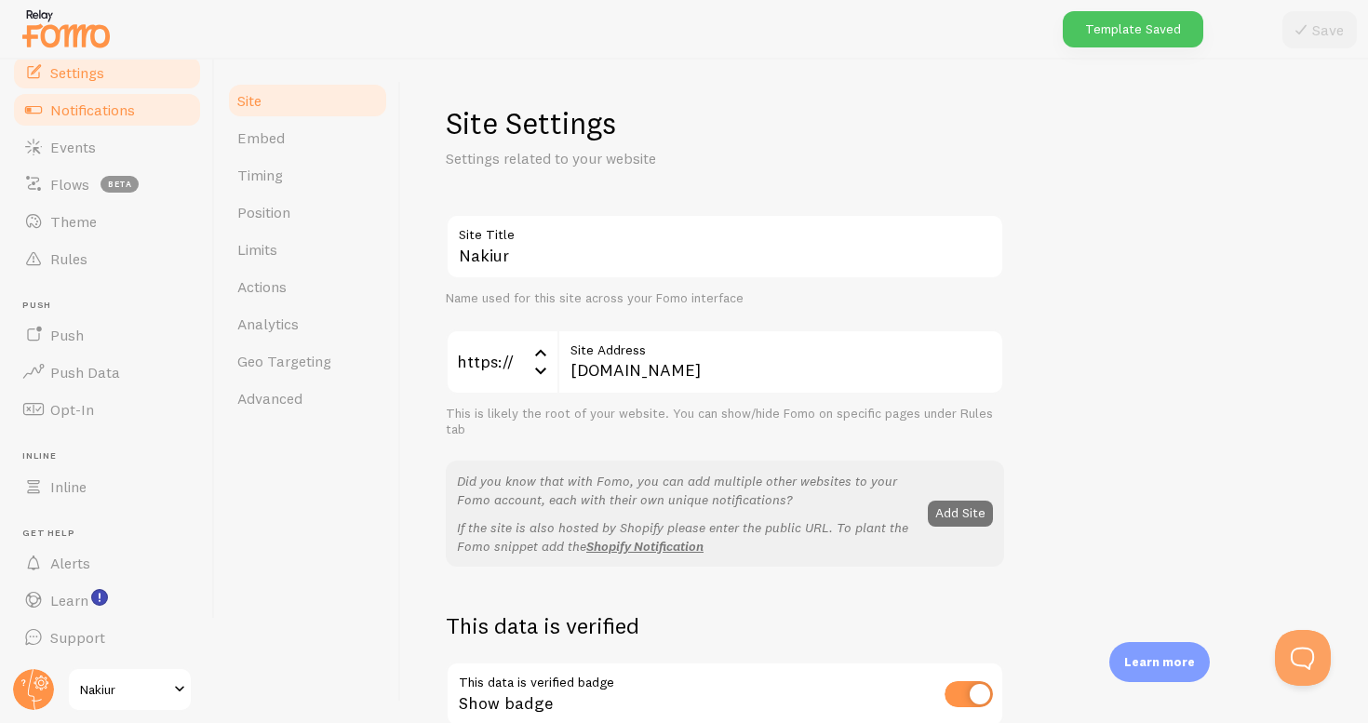
click at [126, 103] on span "Notifications" at bounding box center [92, 110] width 85 height 19
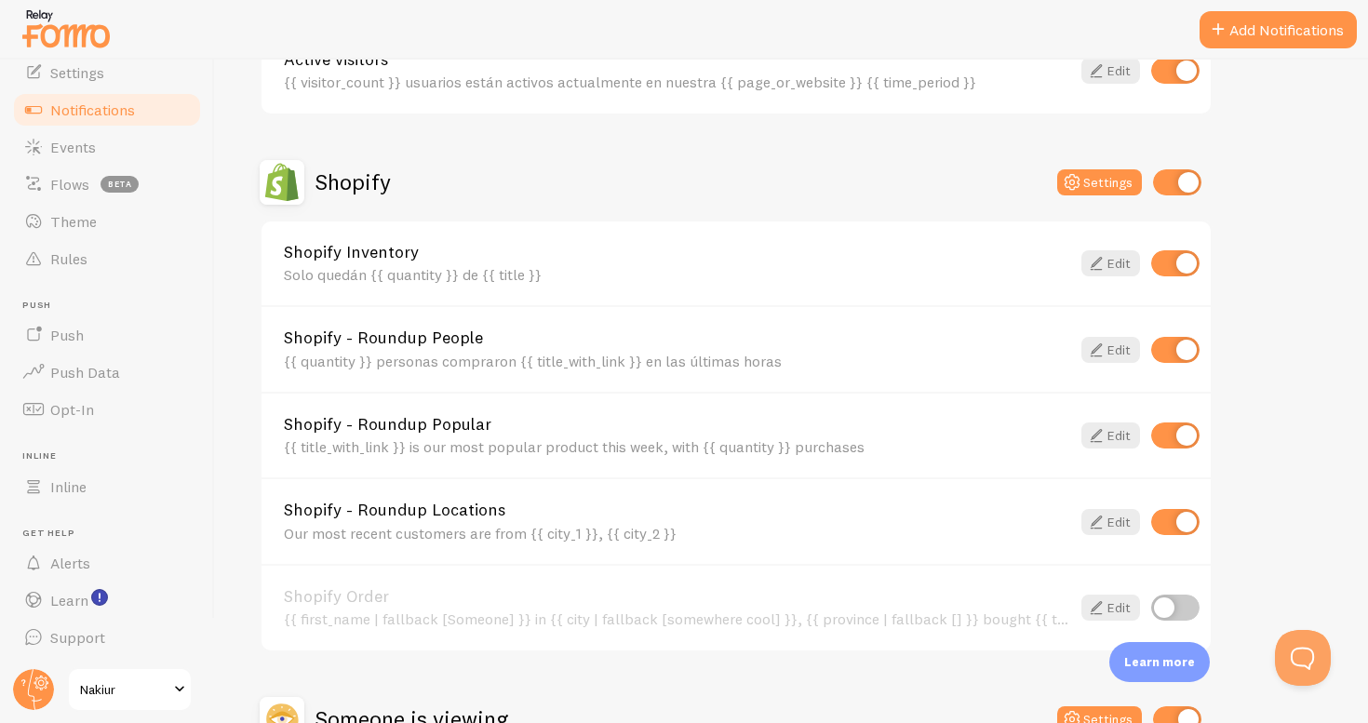
scroll to position [565, 0]
click at [1178, 523] on input "checkbox" at bounding box center [1175, 523] width 48 height 26
checkbox input "false"
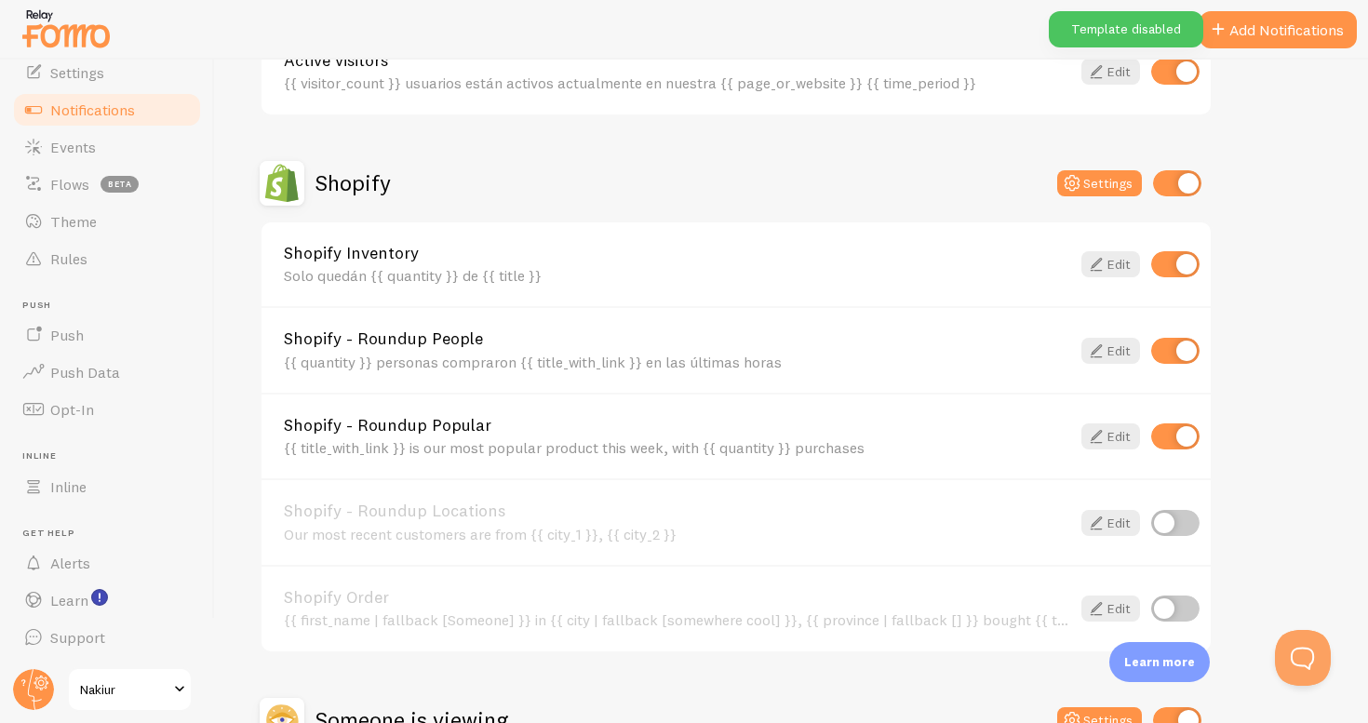
click at [706, 434] on div "Shopify - Roundup Popular {{ title_with_link }} is our most popular product thi…" at bounding box center [677, 437] width 787 height 40
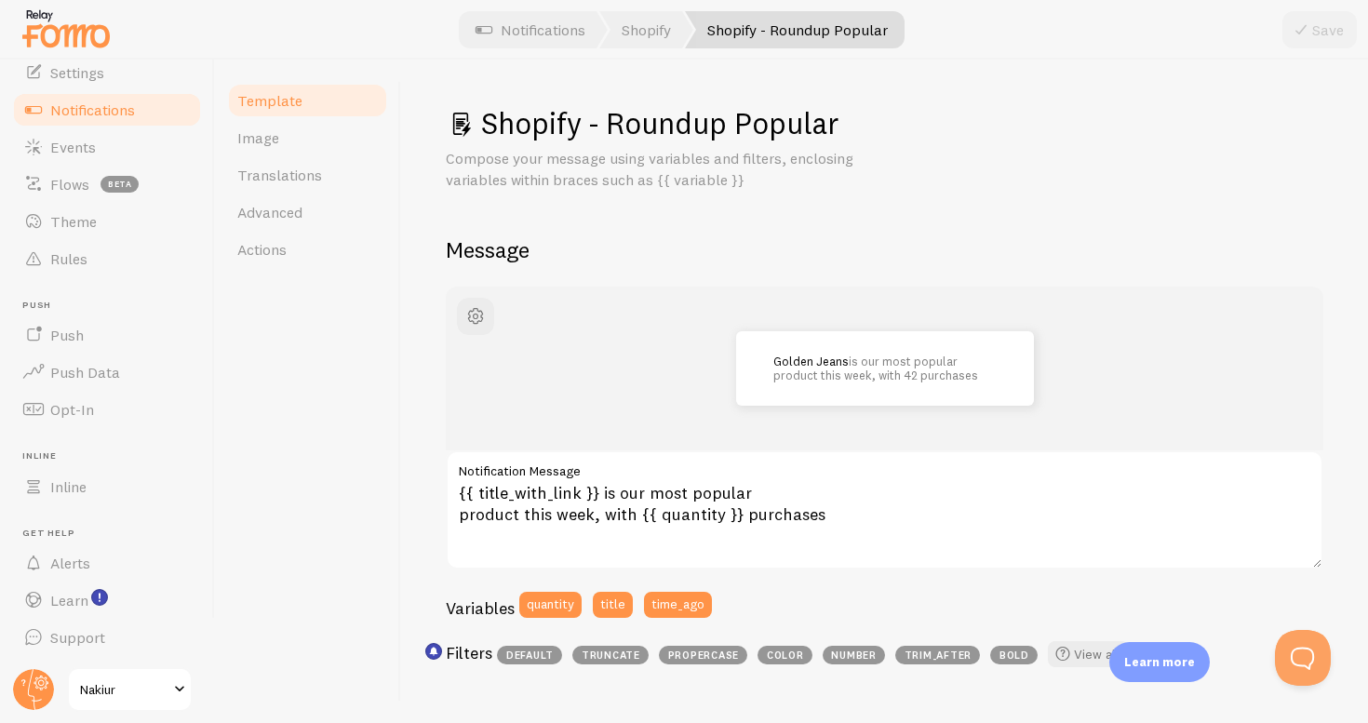
click at [148, 103] on link "Notifications" at bounding box center [107, 109] width 192 height 37
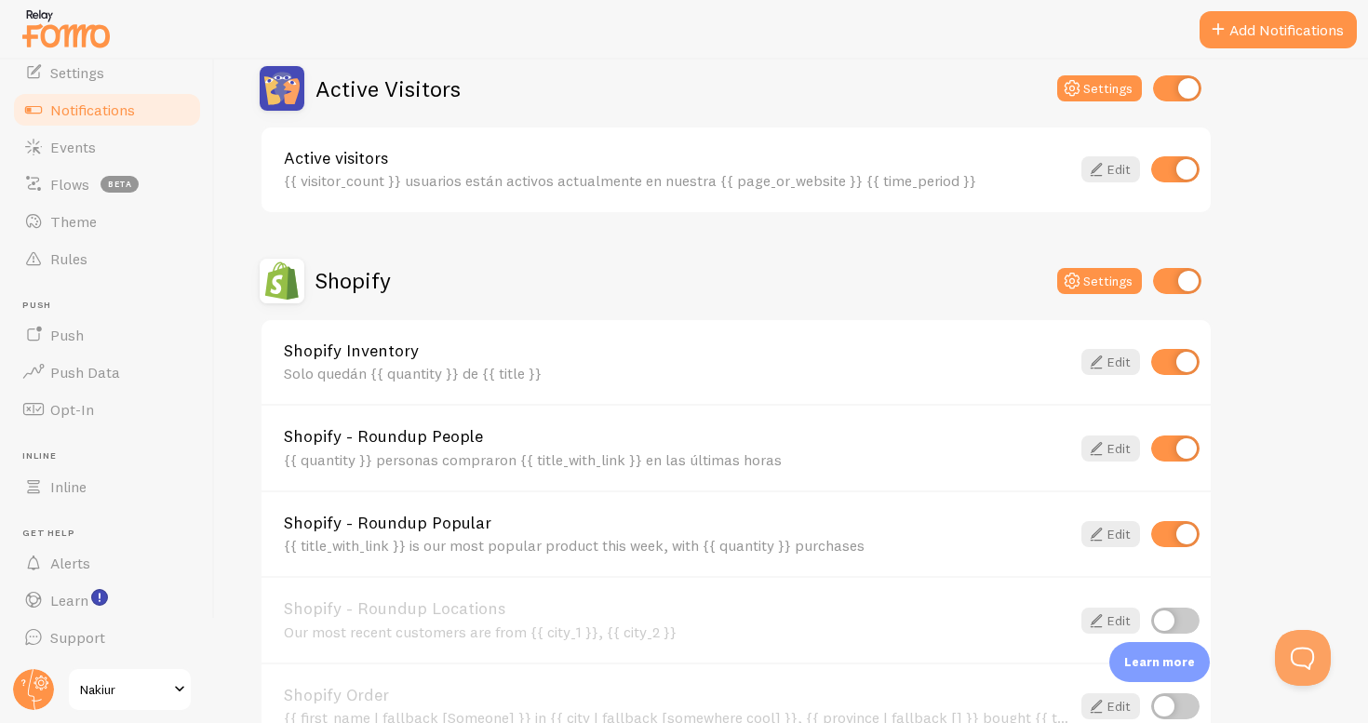
scroll to position [505, 0]
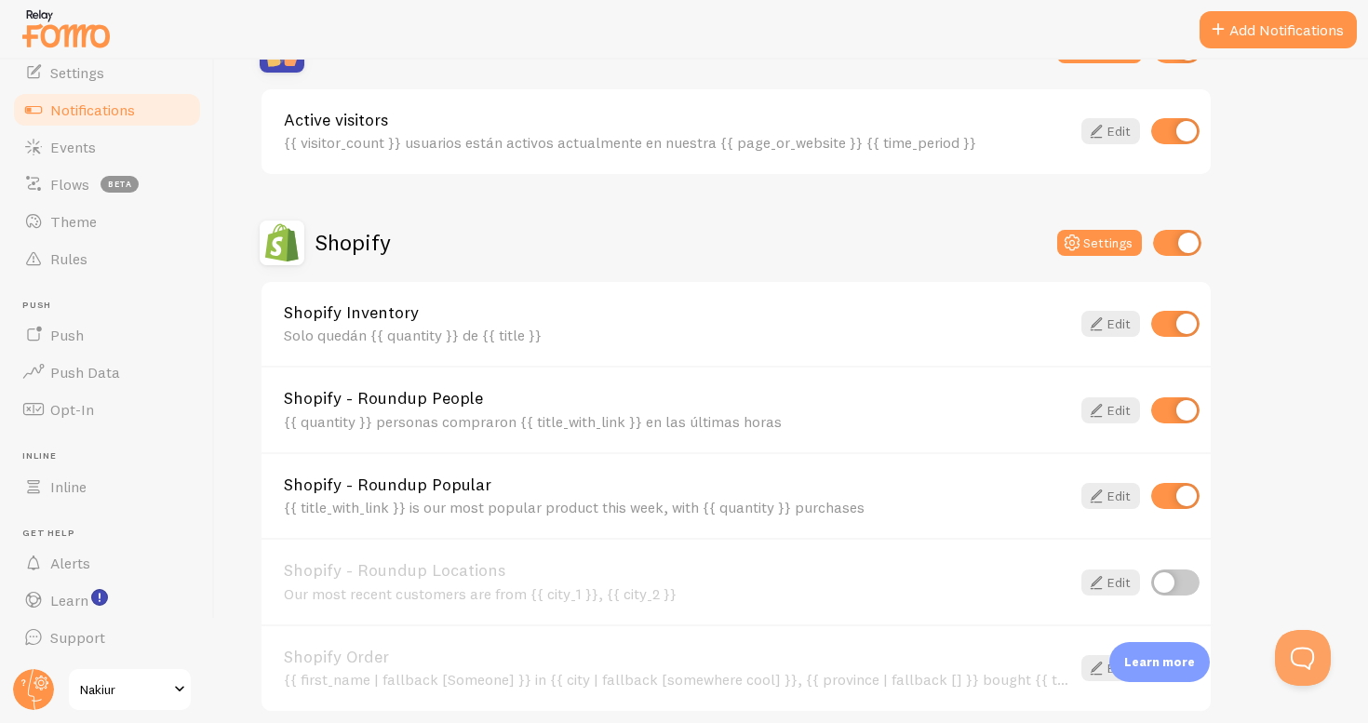
click at [1170, 496] on input "checkbox" at bounding box center [1175, 496] width 48 height 26
checkbox input "false"
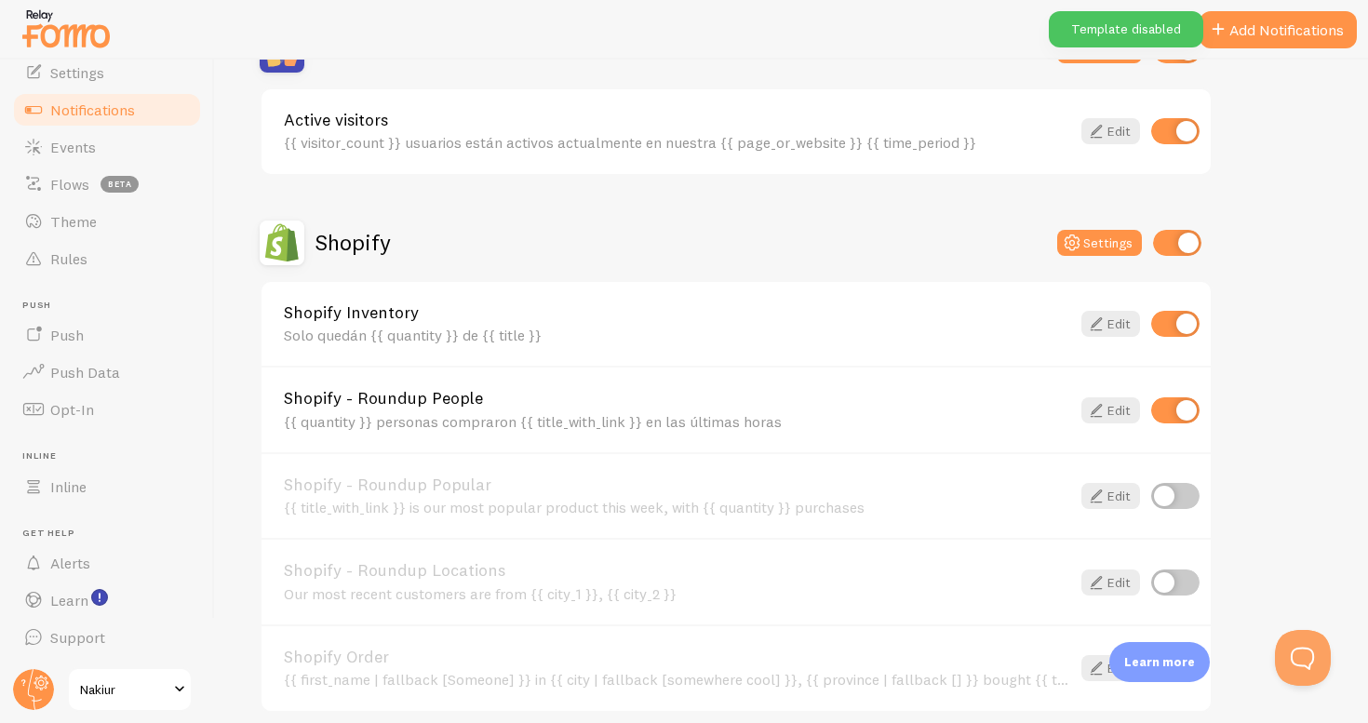
scroll to position [776, 0]
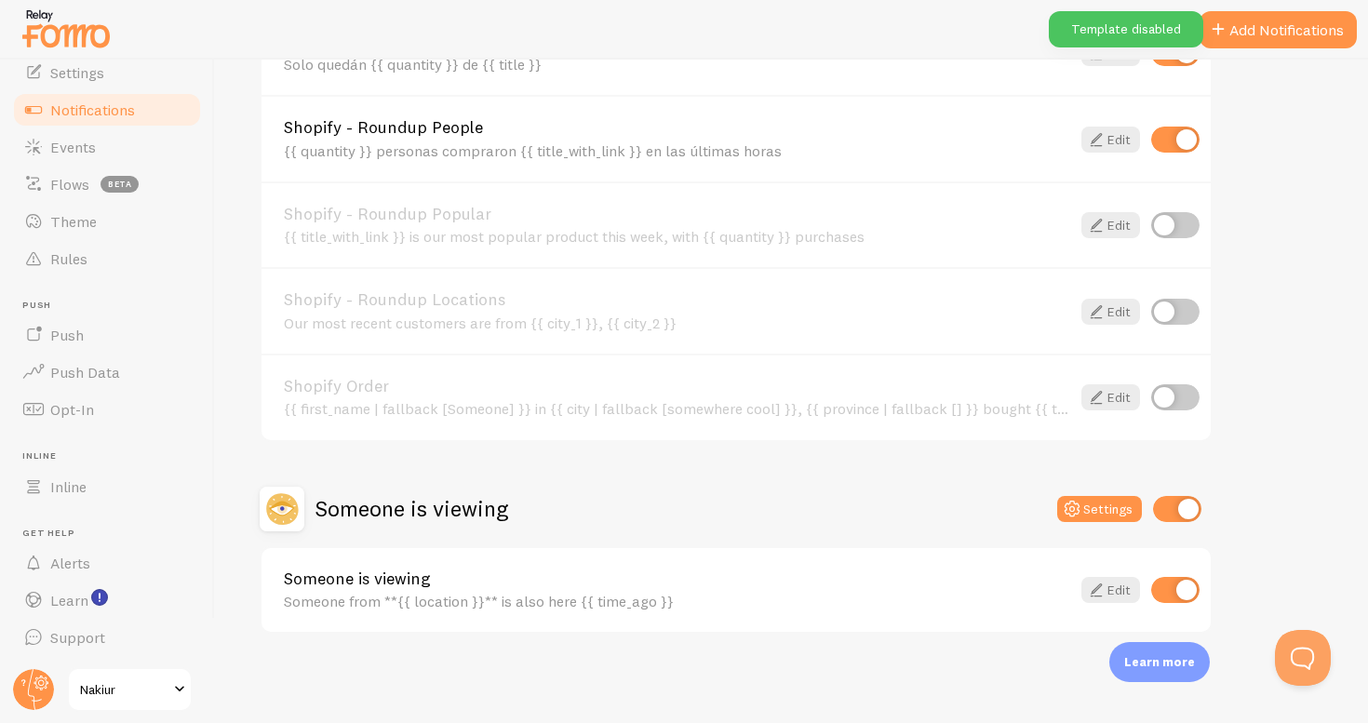
click at [756, 590] on div "Someone is viewing Someone from **{{ location }}** is also here {{ time_ago }}" at bounding box center [677, 591] width 787 height 40
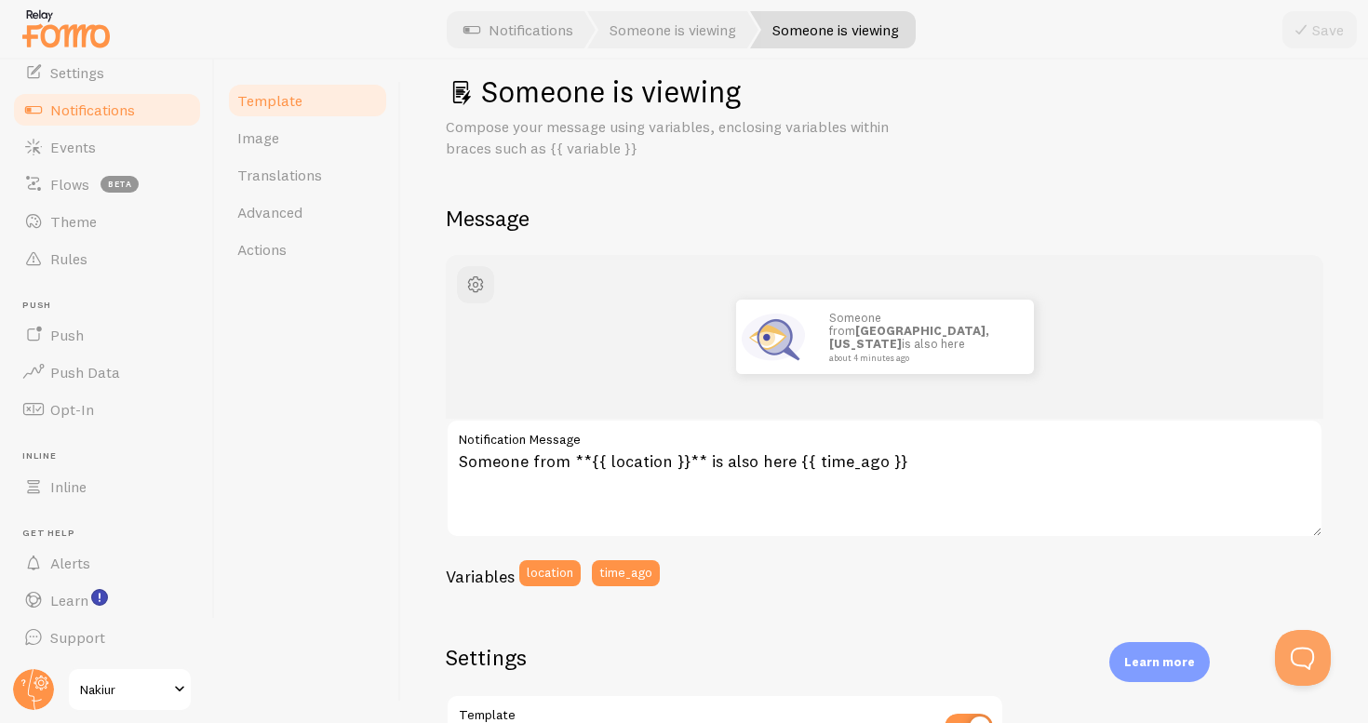
scroll to position [61, 0]
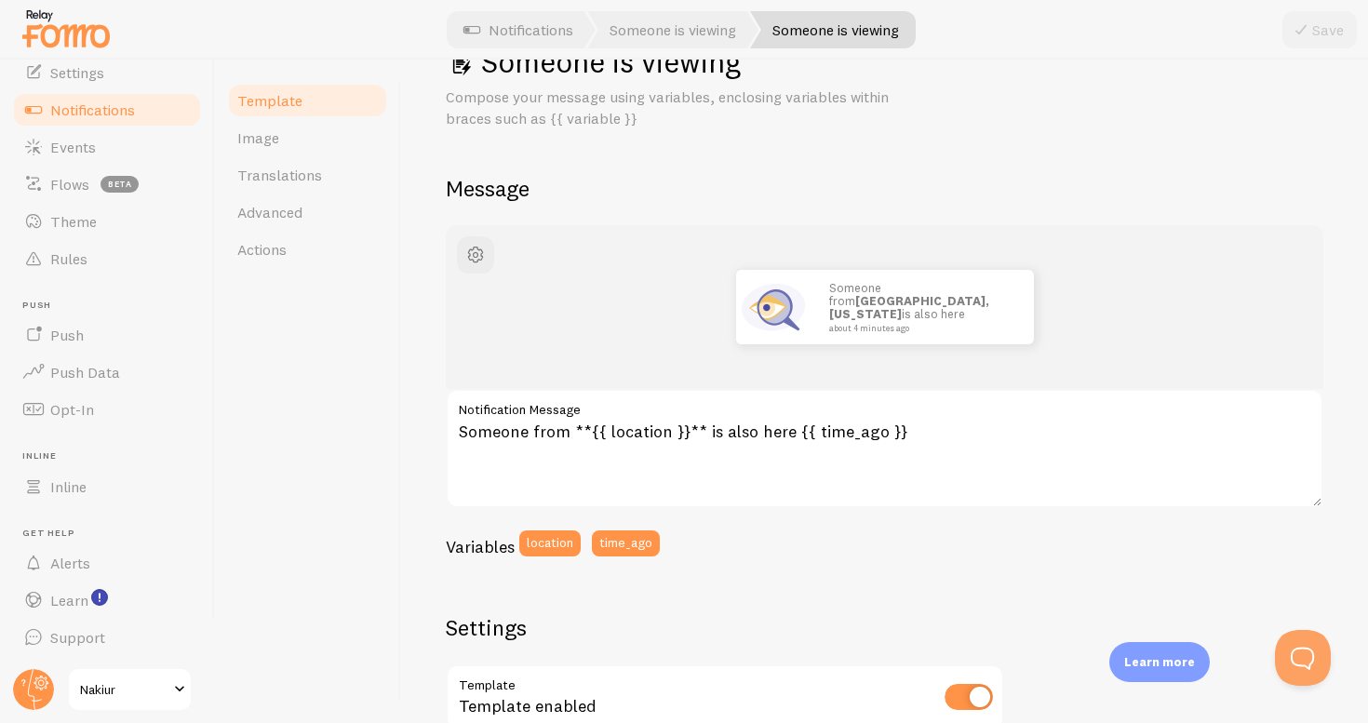
click at [145, 101] on link "Notifications" at bounding box center [107, 109] width 192 height 37
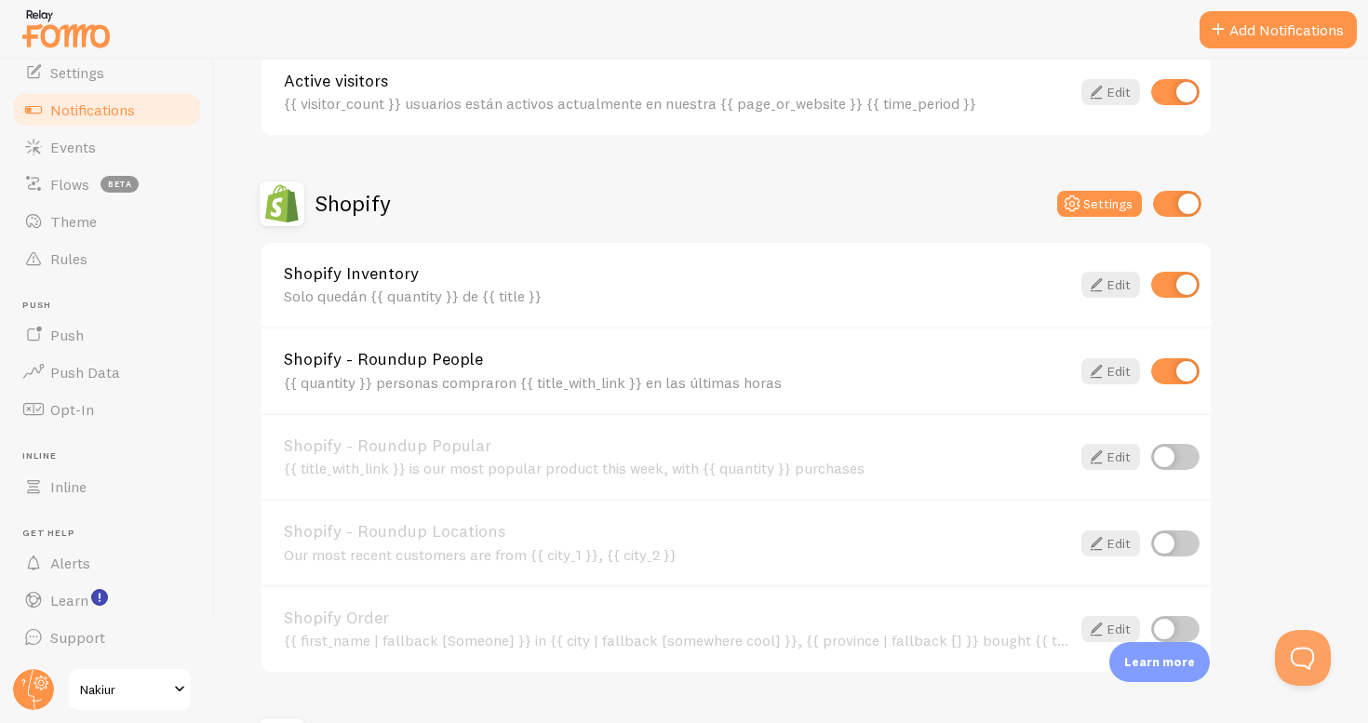
scroll to position [776, 0]
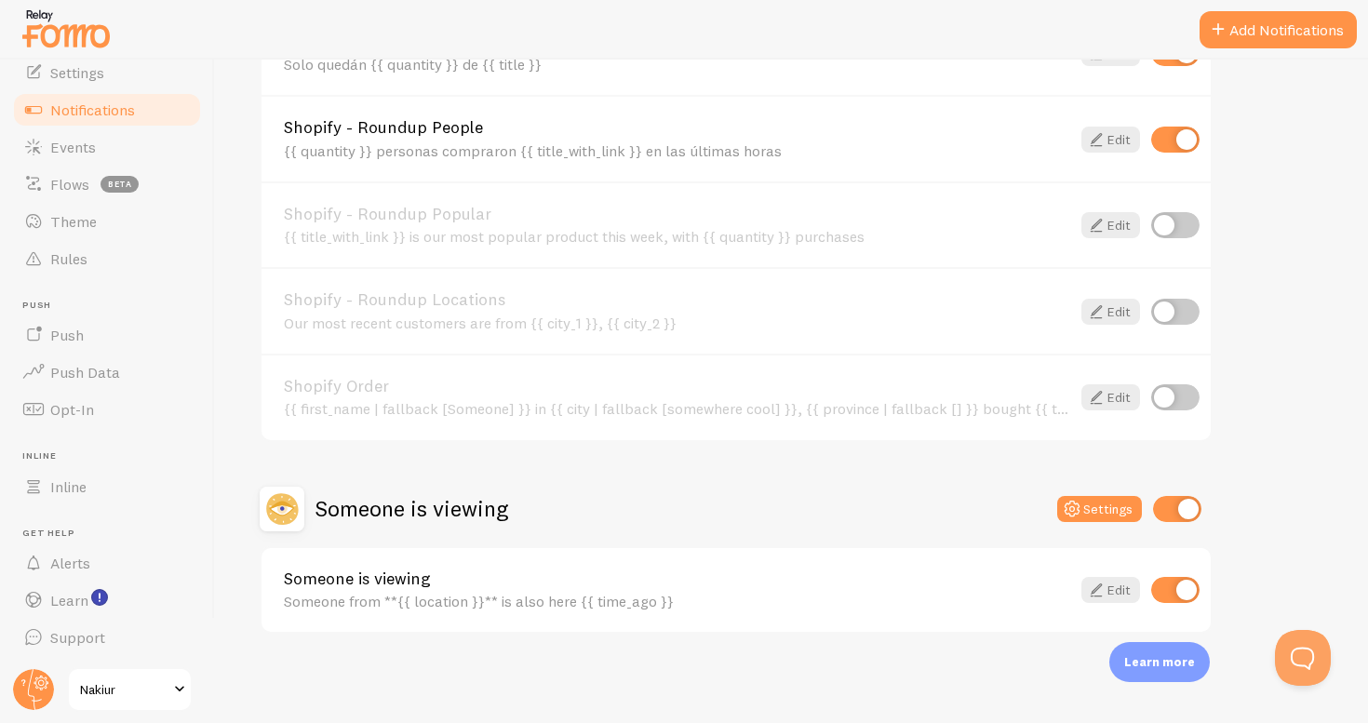
click at [1174, 599] on input "checkbox" at bounding box center [1175, 590] width 48 height 26
checkbox input "false"
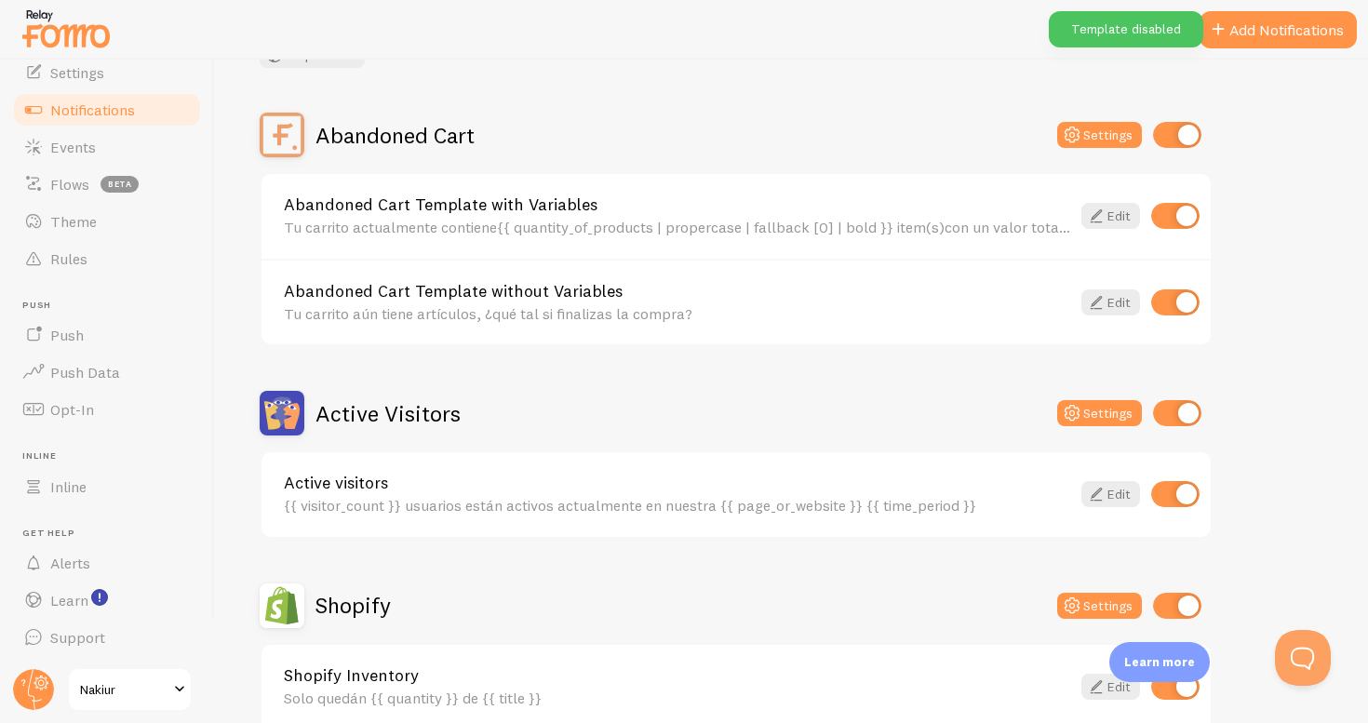
scroll to position [0, 0]
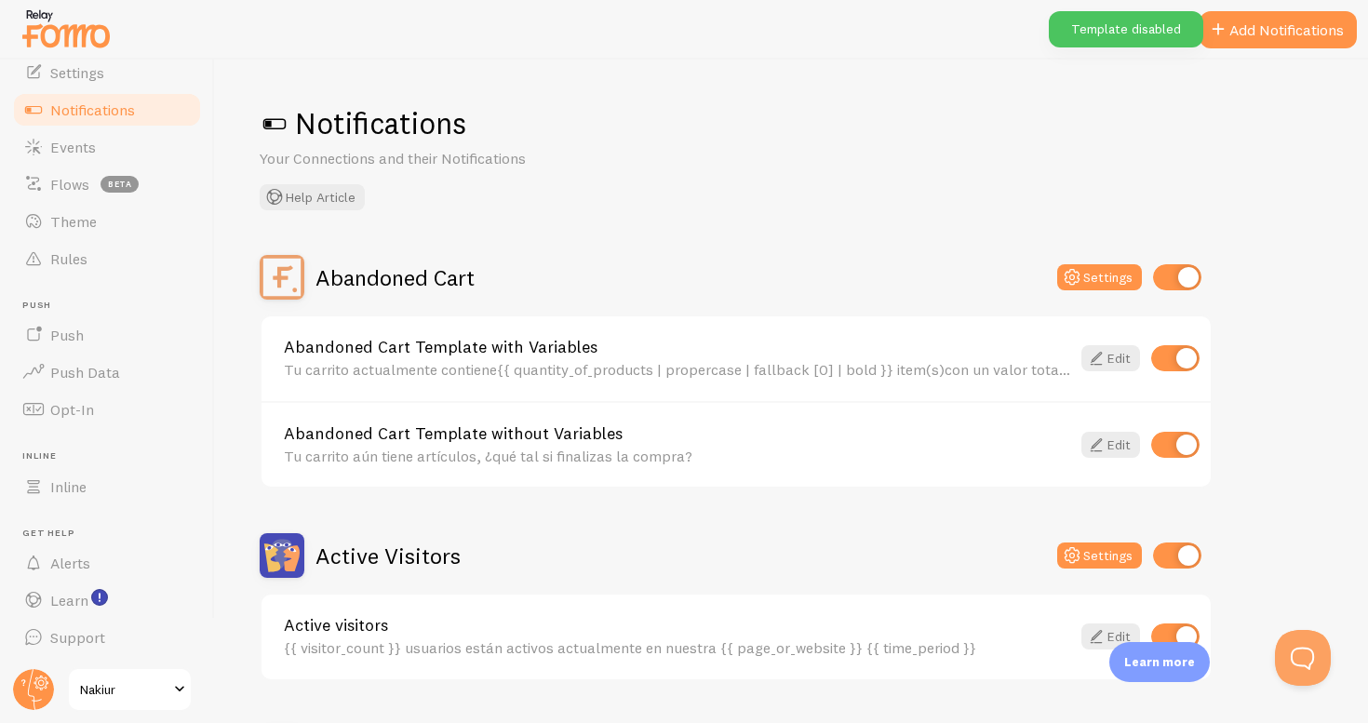
click at [86, 123] on link "Notifications" at bounding box center [107, 109] width 192 height 37
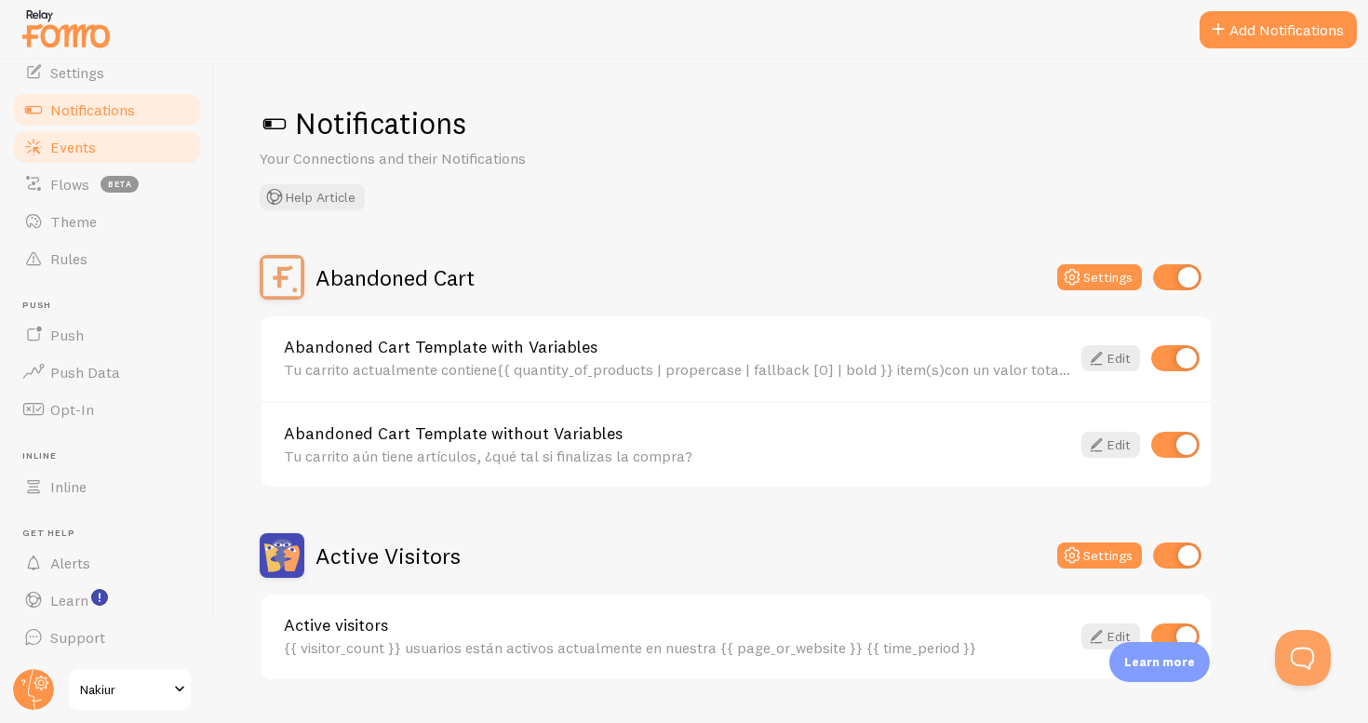
click at [84, 139] on span "Events" at bounding box center [73, 147] width 46 height 19
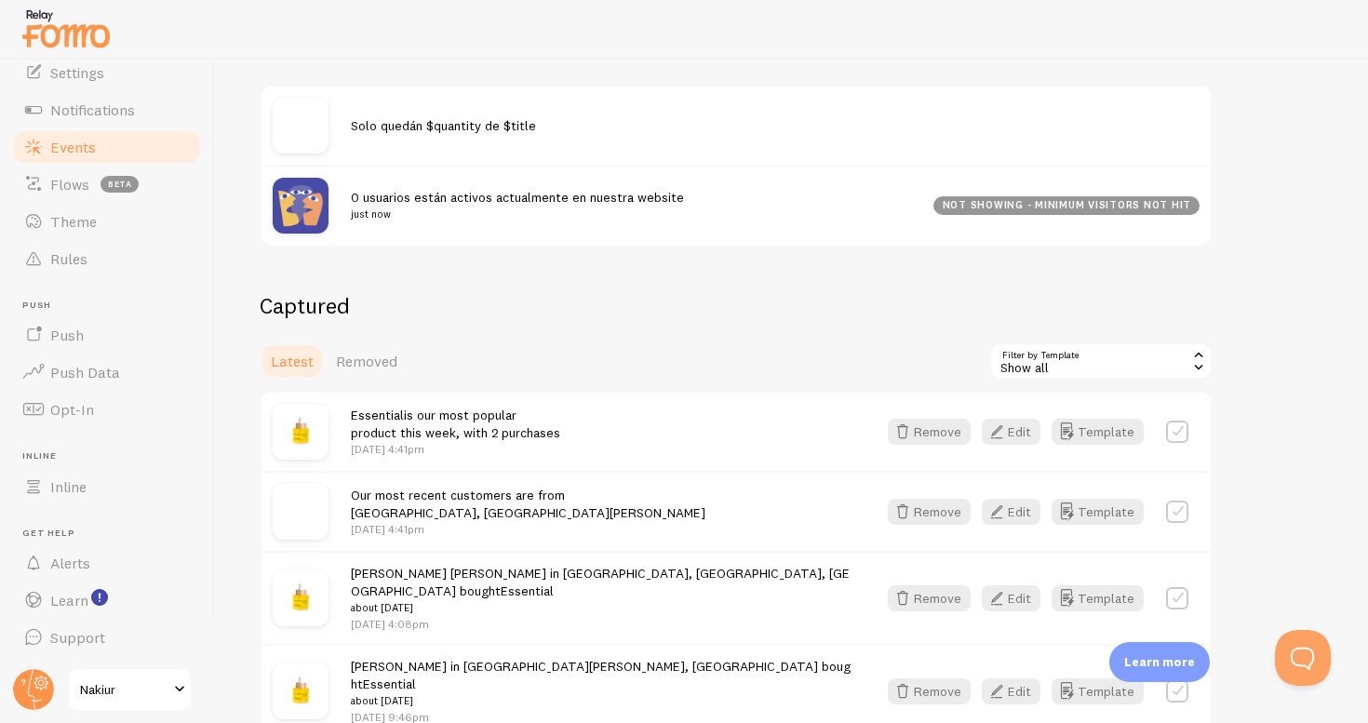
scroll to position [321, 0]
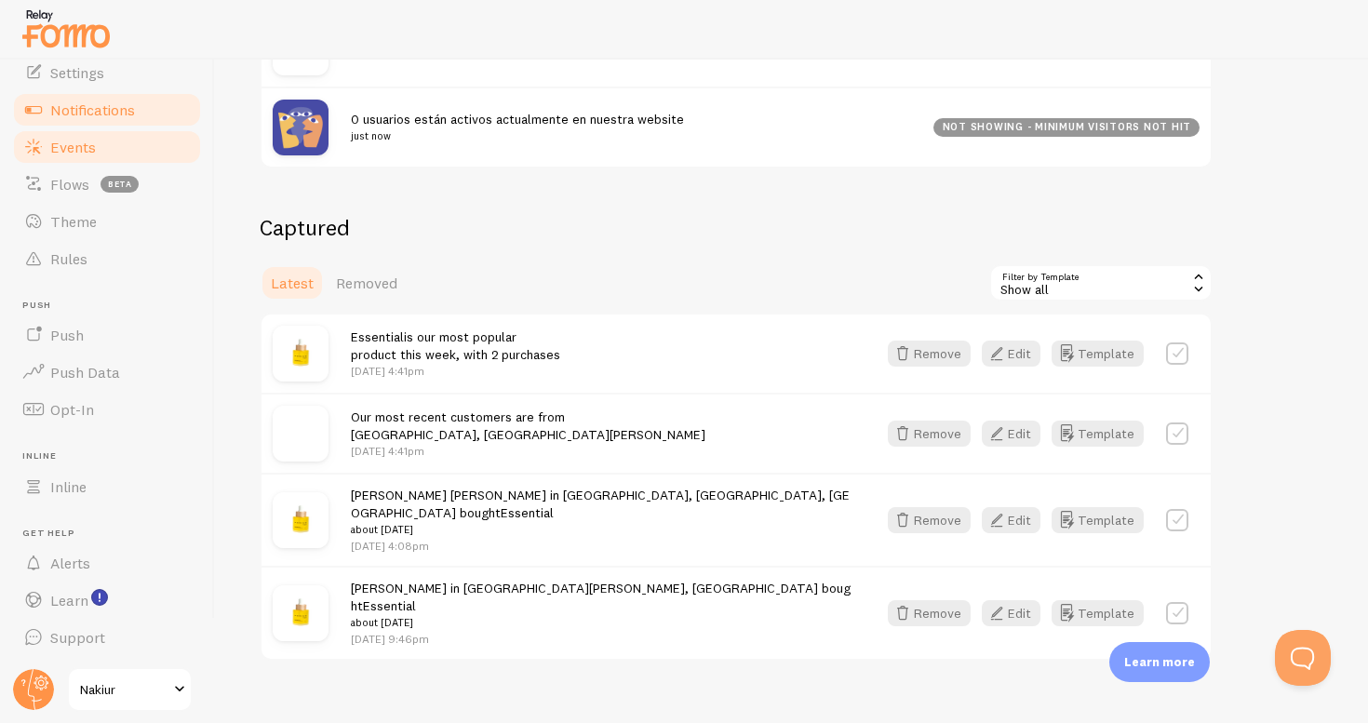
click at [121, 112] on span "Notifications" at bounding box center [92, 110] width 85 height 19
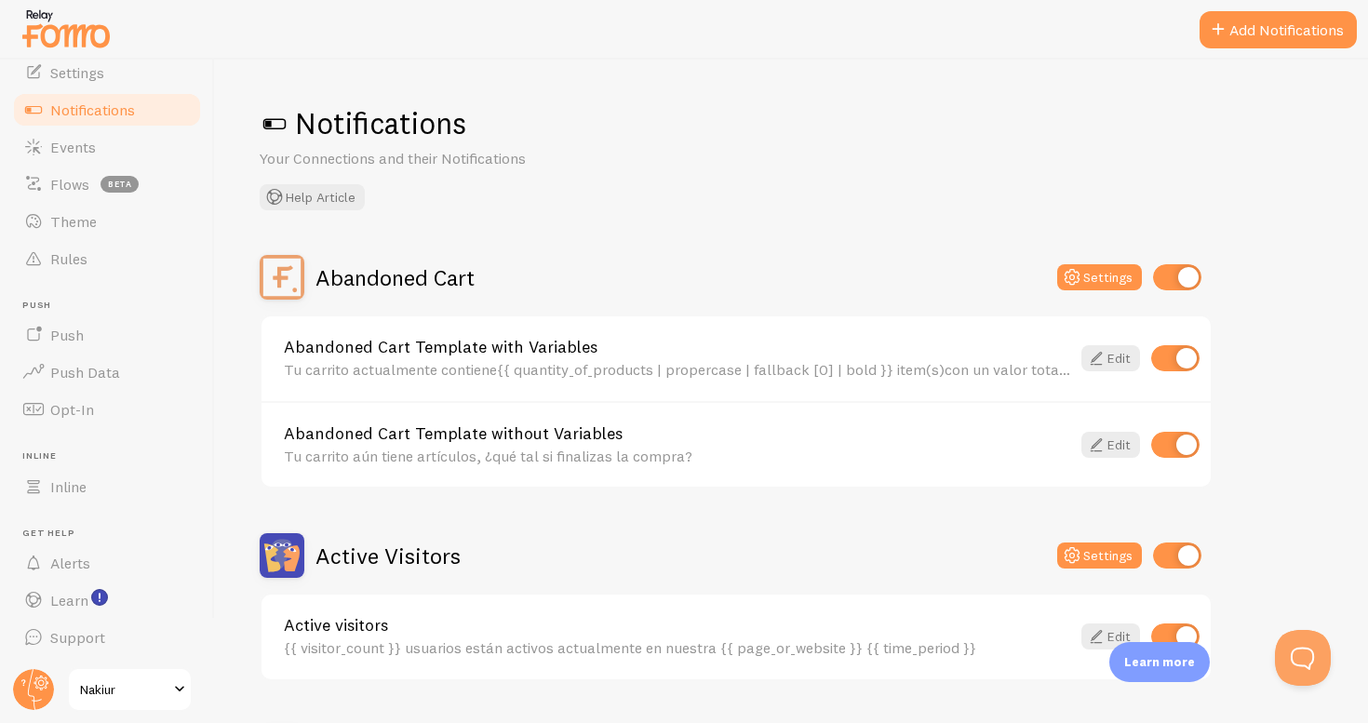
click at [120, 111] on span "Notifications" at bounding box center [92, 110] width 85 height 19
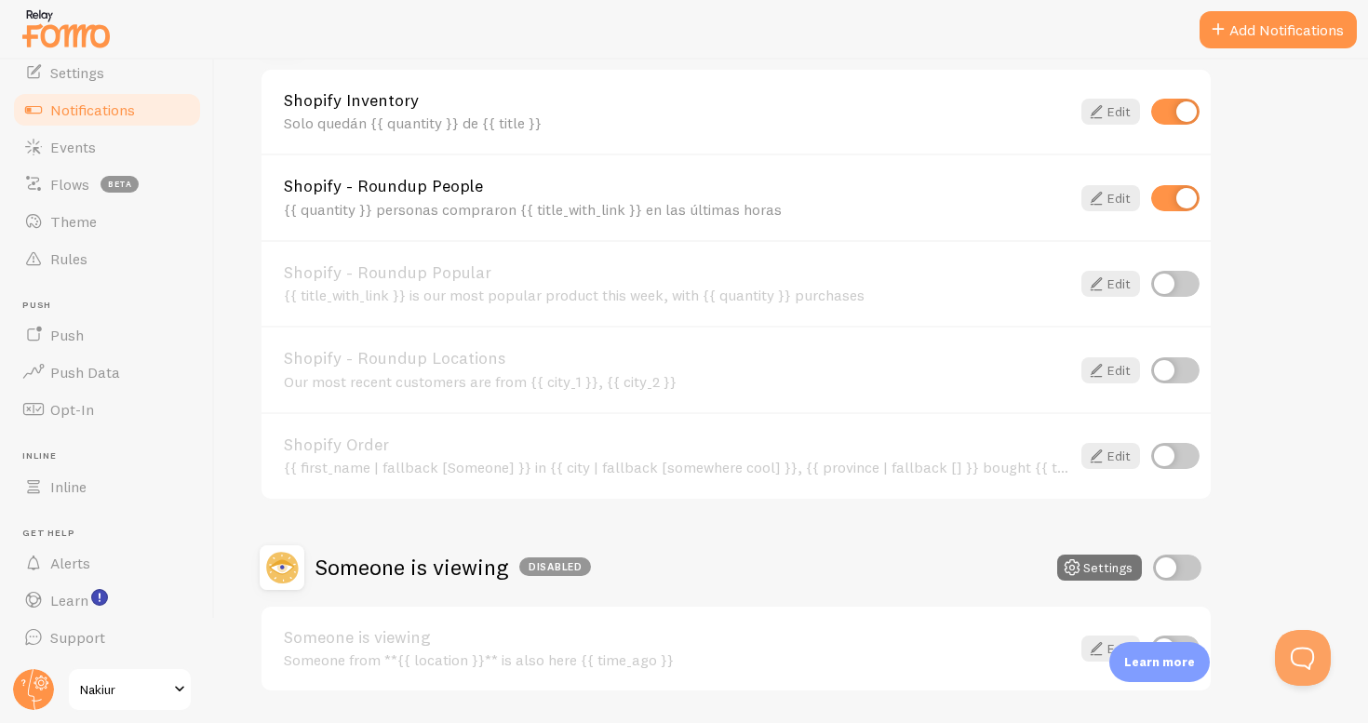
scroll to position [713, 0]
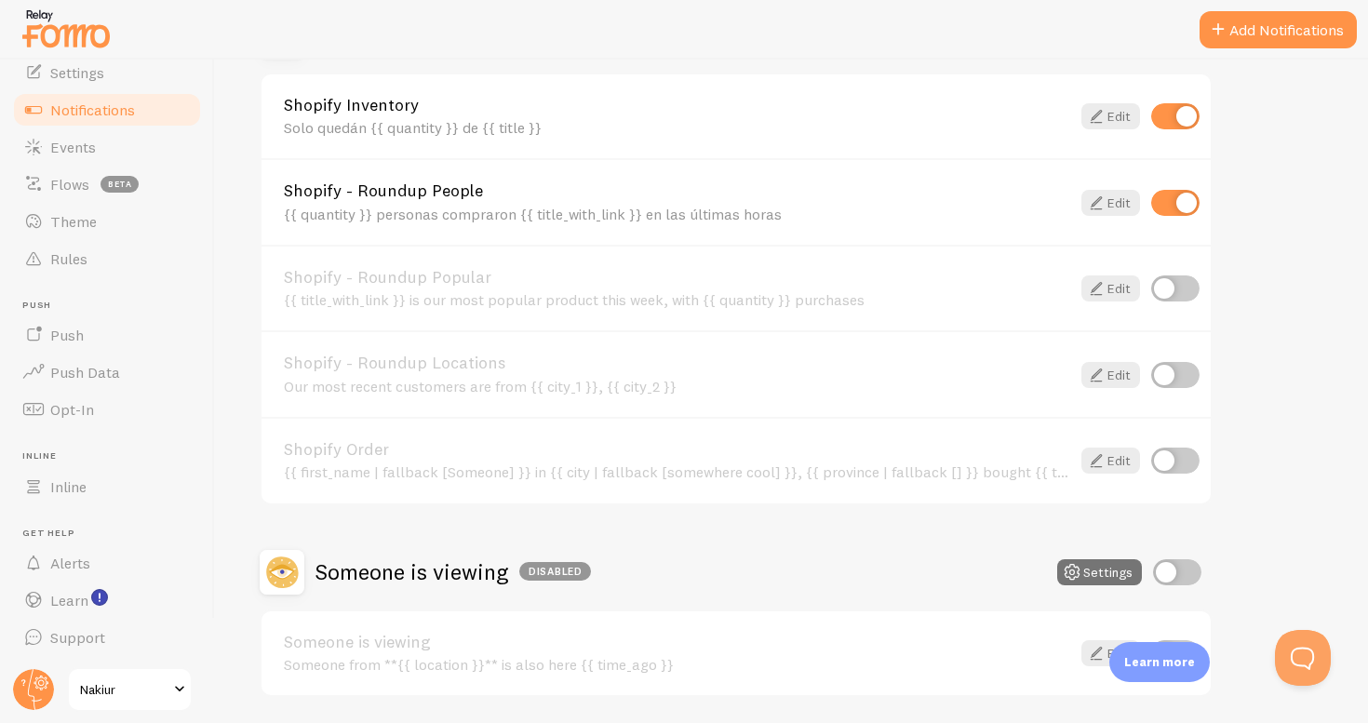
click at [1195, 288] on input "checkbox" at bounding box center [1175, 289] width 48 height 26
checkbox input "true"
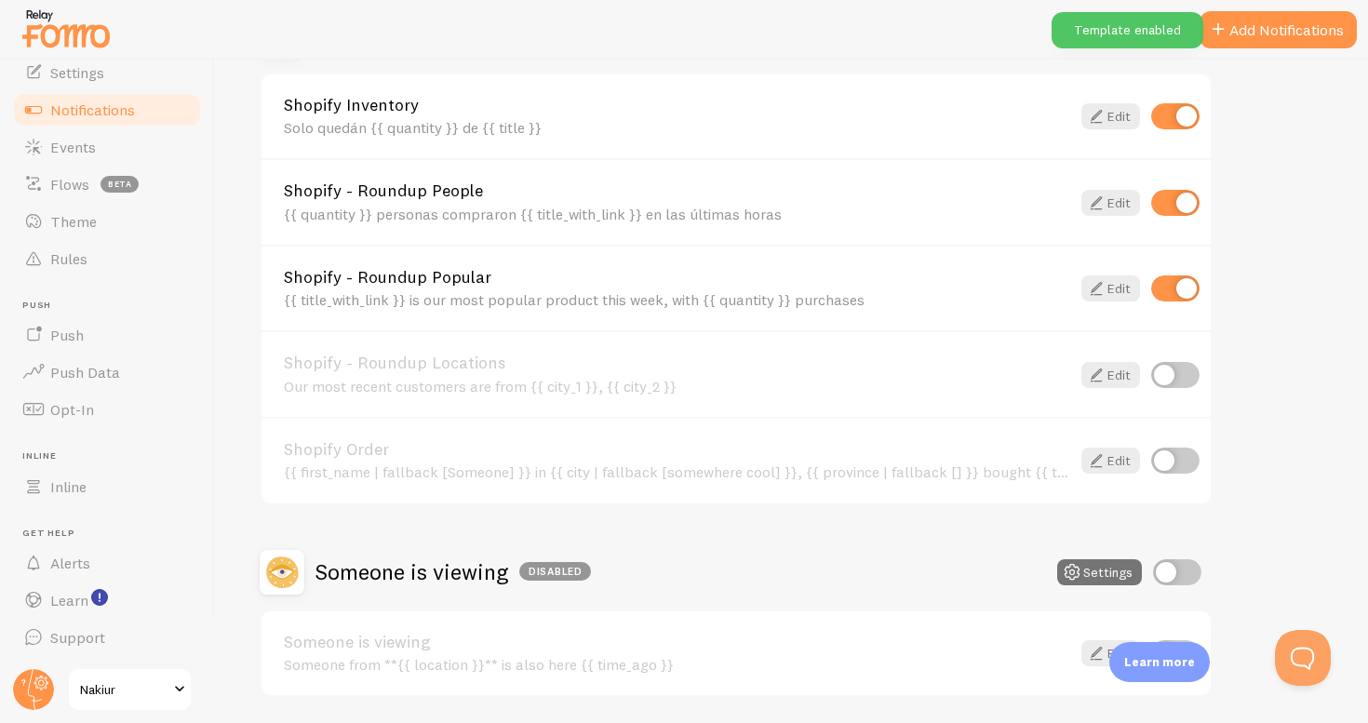
click at [847, 268] on div "Shopify - Roundup Popular {{ title_with_link }} is our most popular product thi…" at bounding box center [736, 288] width 949 height 87
click at [805, 287] on div "Shopify - Roundup Popular {{ title_with_link }} is our most popular product thi…" at bounding box center [677, 289] width 787 height 40
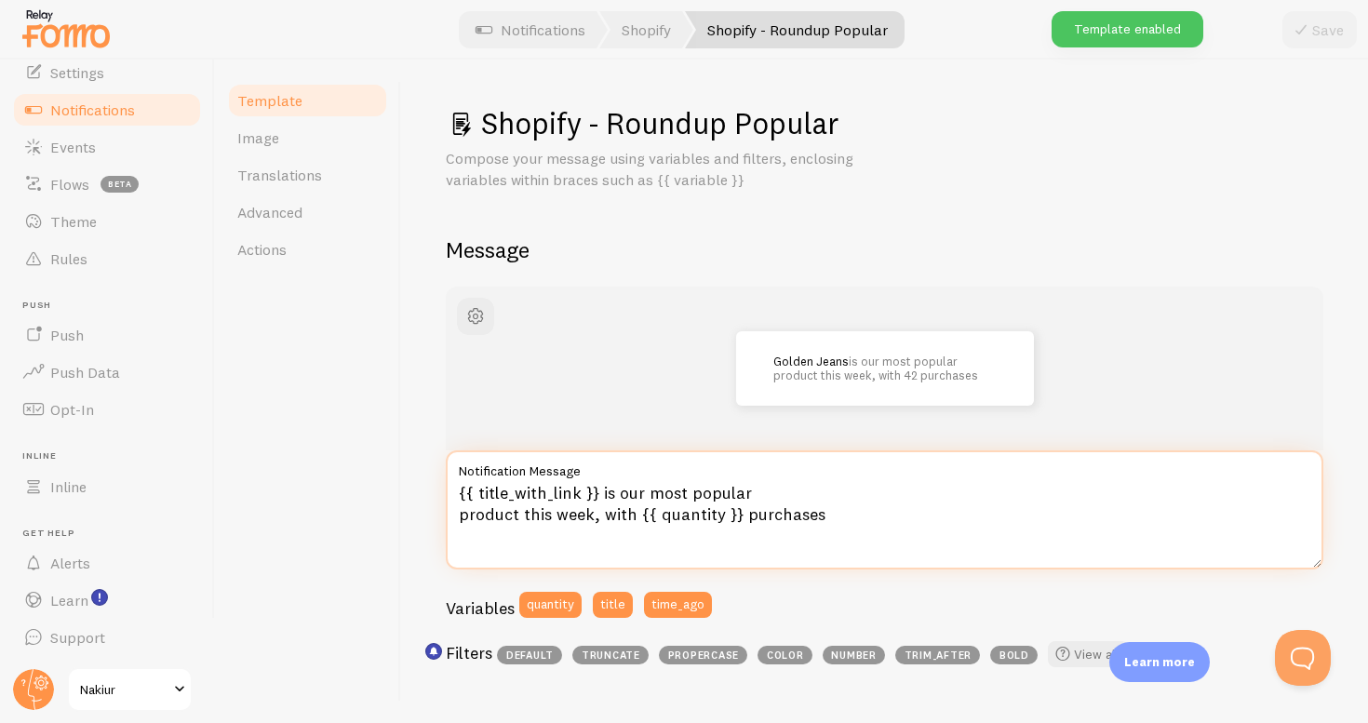
drag, startPoint x: 756, startPoint y: 492, endPoint x: 607, endPoint y: 493, distance: 148.9
click at [607, 493] on textarea "{{ title_with_link }} is our most popular product this week, with {{ quantity }…" at bounding box center [885, 510] width 878 height 119
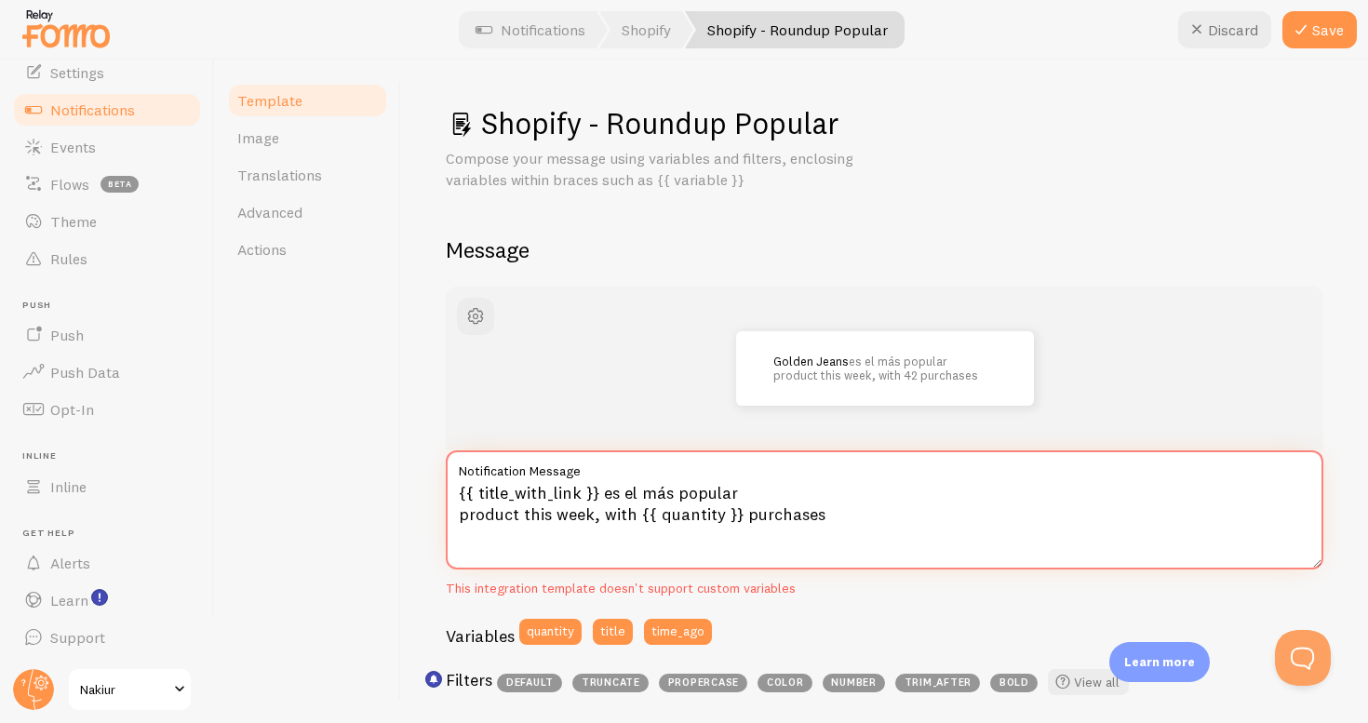
drag, startPoint x: 637, startPoint y: 516, endPoint x: 451, endPoint y: 513, distance: 185.3
click at [451, 513] on textarea "{{ title_with_link }} es el más popular product this week, with {{ quantity }} …" at bounding box center [885, 510] width 878 height 119
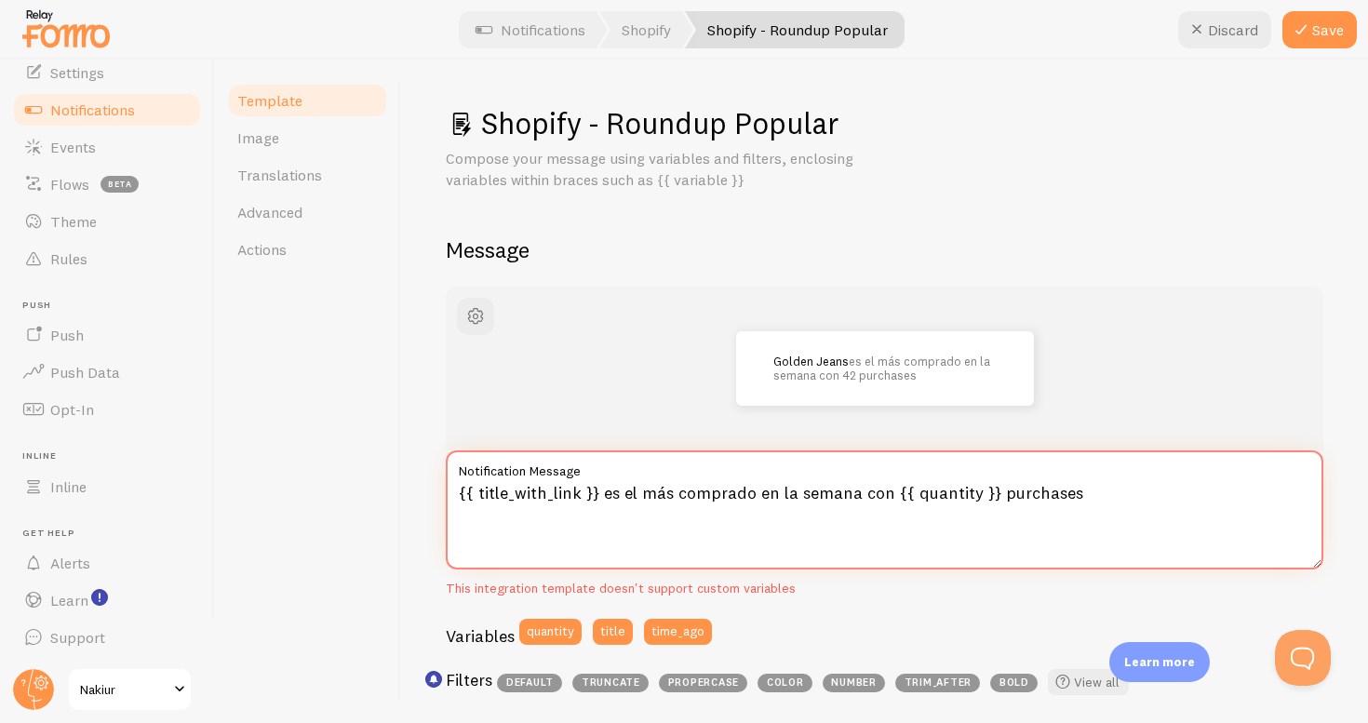
click at [1047, 494] on textarea "{{ title_with_link }} es el más comprado en la semana con {{ quantity }} purcha…" at bounding box center [885, 510] width 878 height 119
type textarea "{{ title_with_link }} es el más comprado en la semana con {{ quantity }} compras"
click at [1309, 34] on icon at bounding box center [1301, 30] width 22 height 22
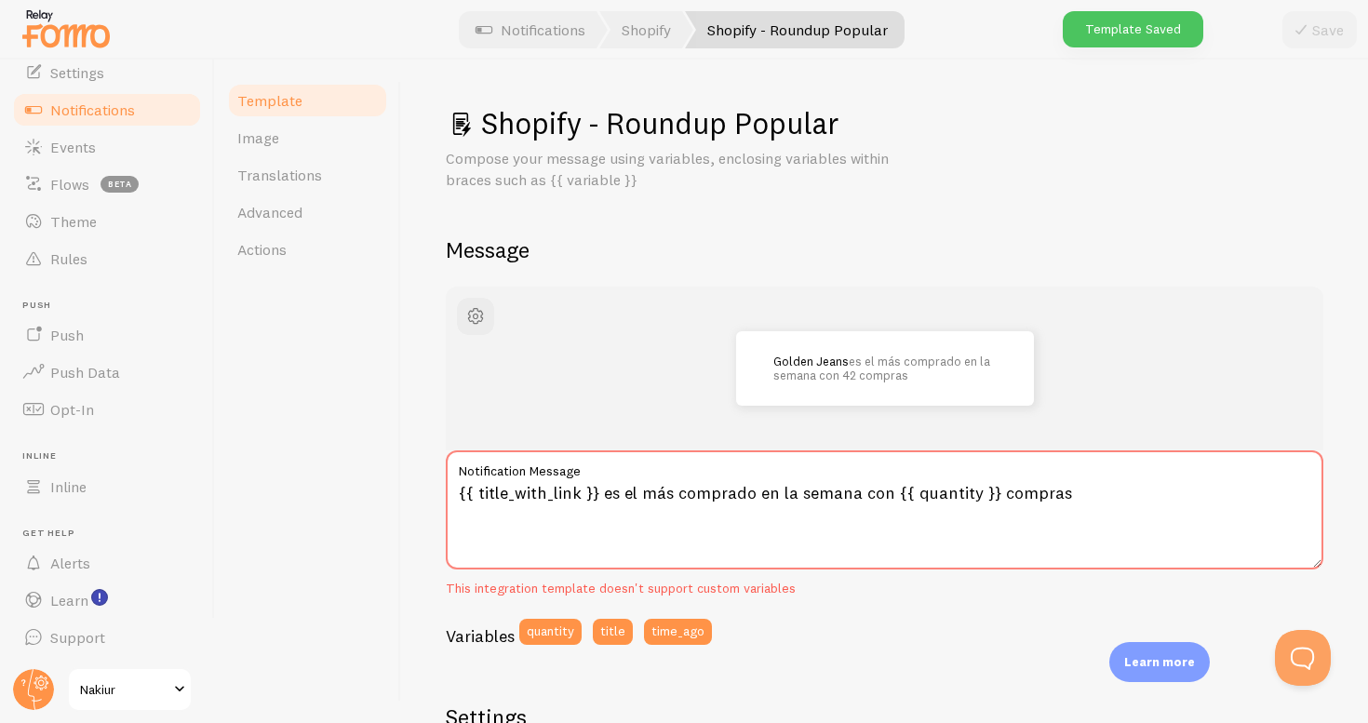
click at [130, 107] on span "Notifications" at bounding box center [92, 110] width 85 height 19
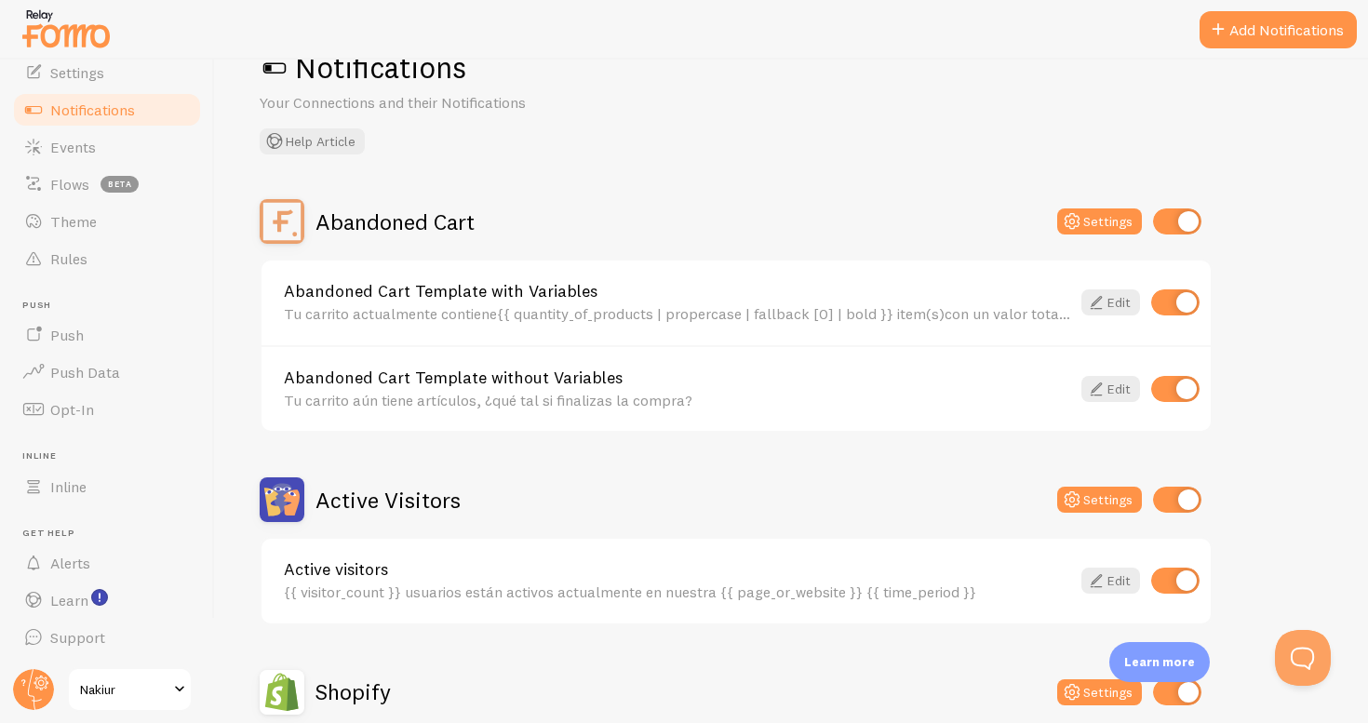
scroll to position [45, 0]
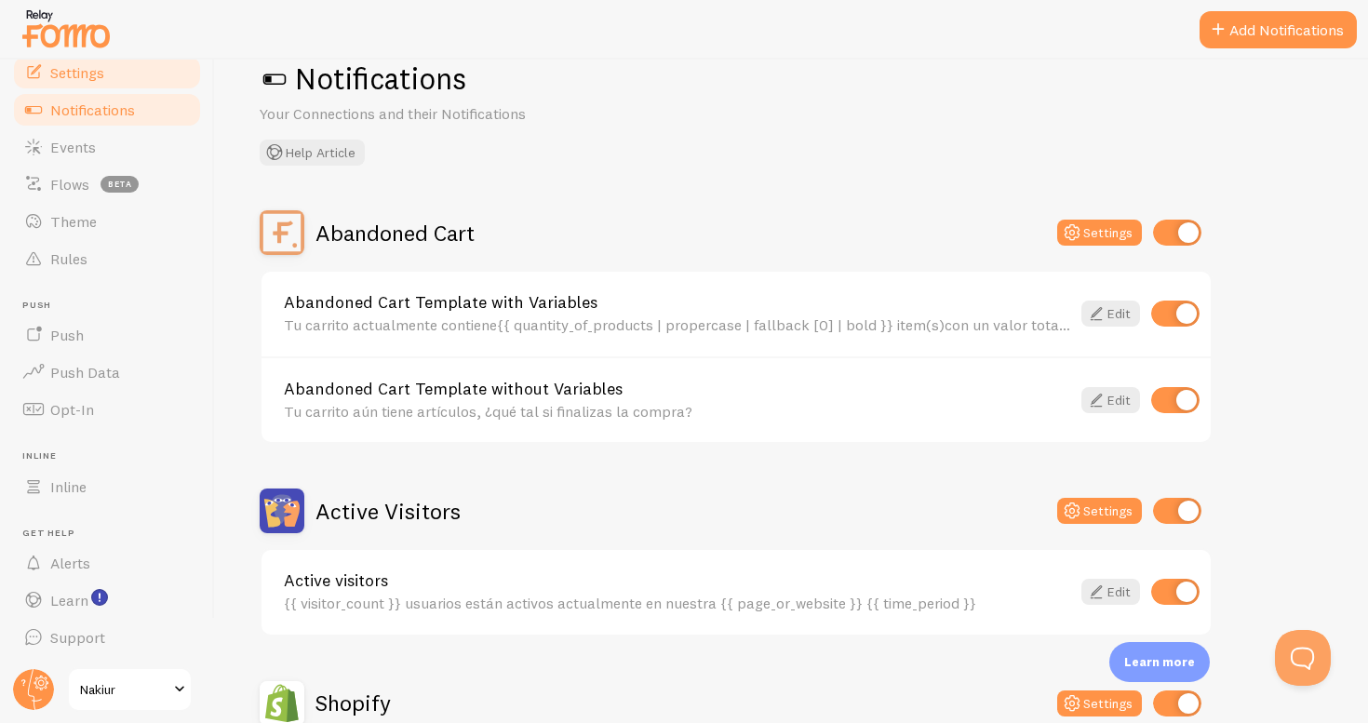
click at [115, 66] on link "Settings" at bounding box center [107, 72] width 192 height 37
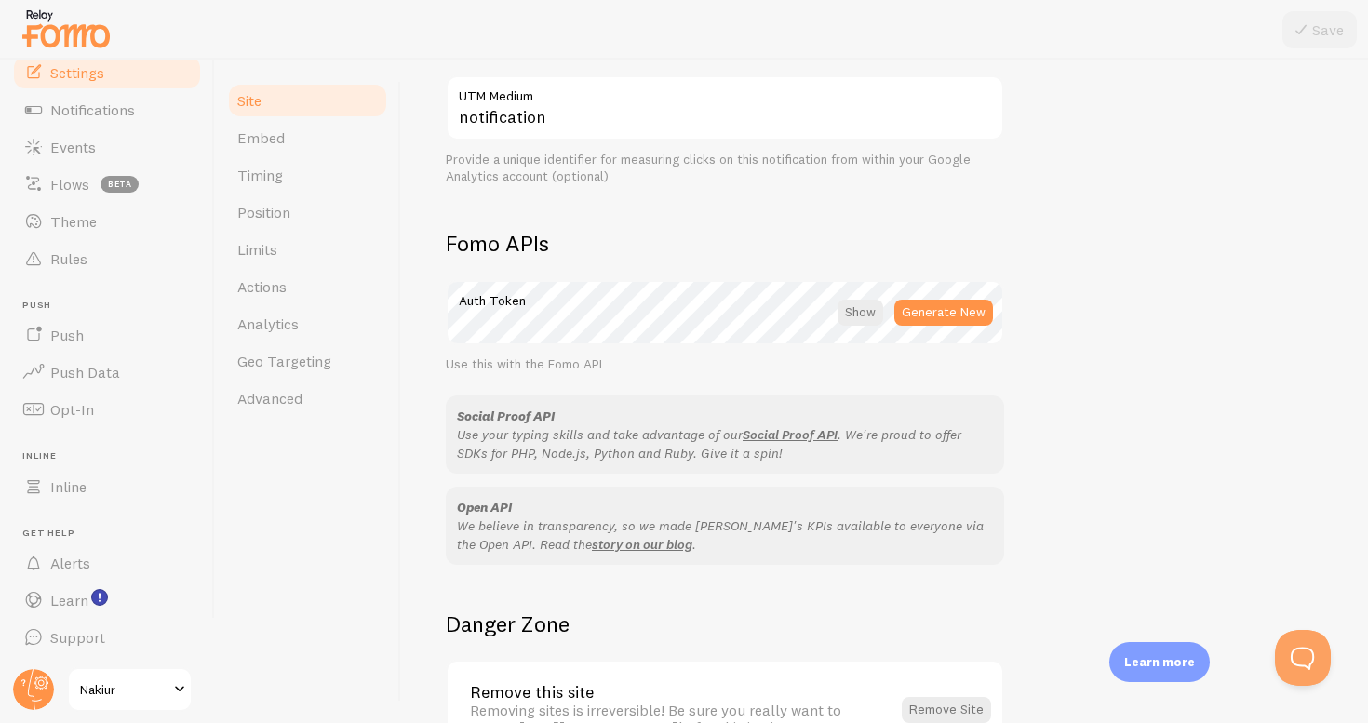
scroll to position [1034, 0]
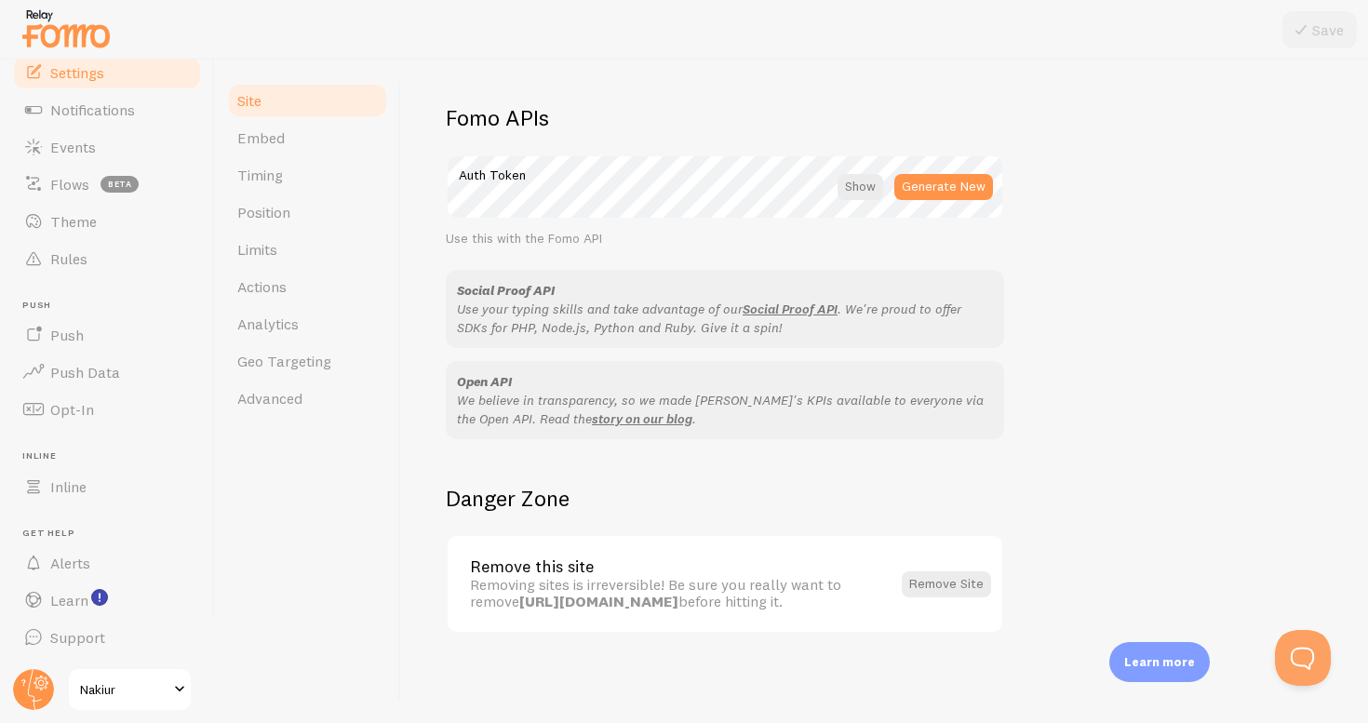
click at [289, 112] on link "Site" at bounding box center [307, 100] width 163 height 37
click at [289, 130] on link "Embed" at bounding box center [307, 137] width 163 height 37
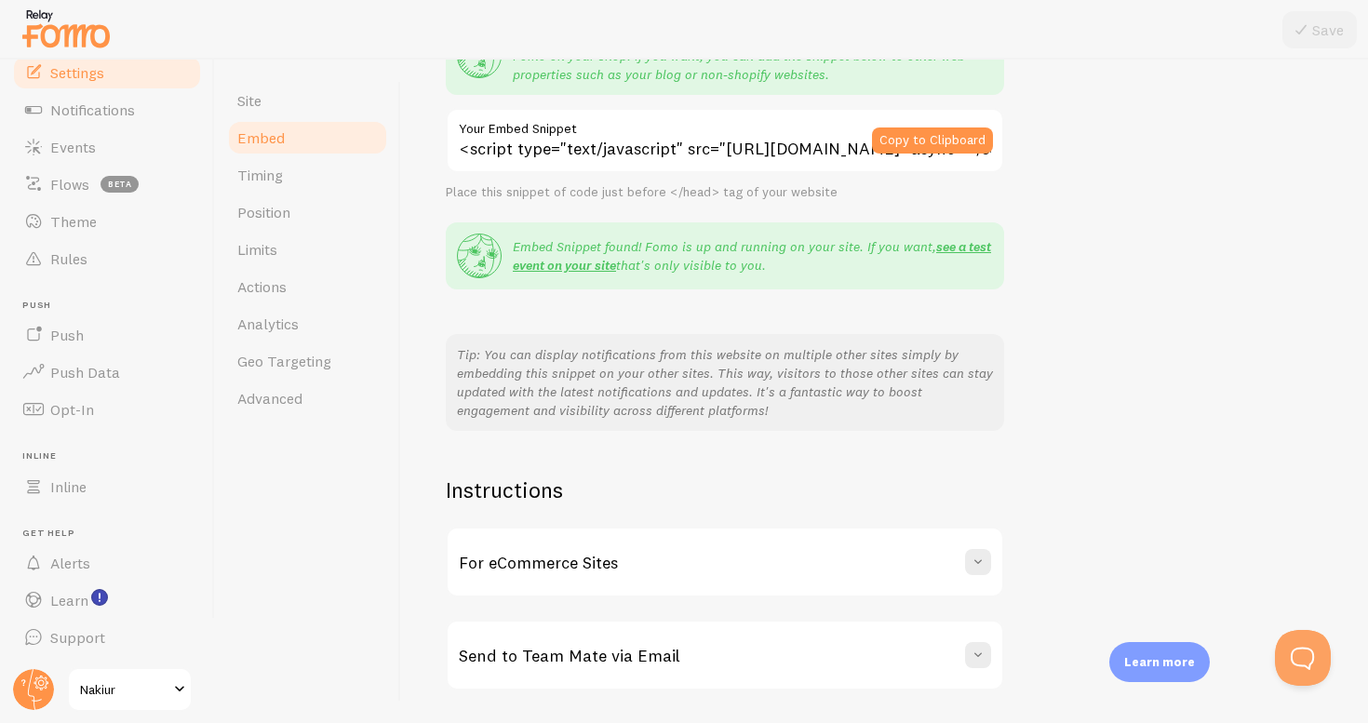
scroll to position [276, 0]
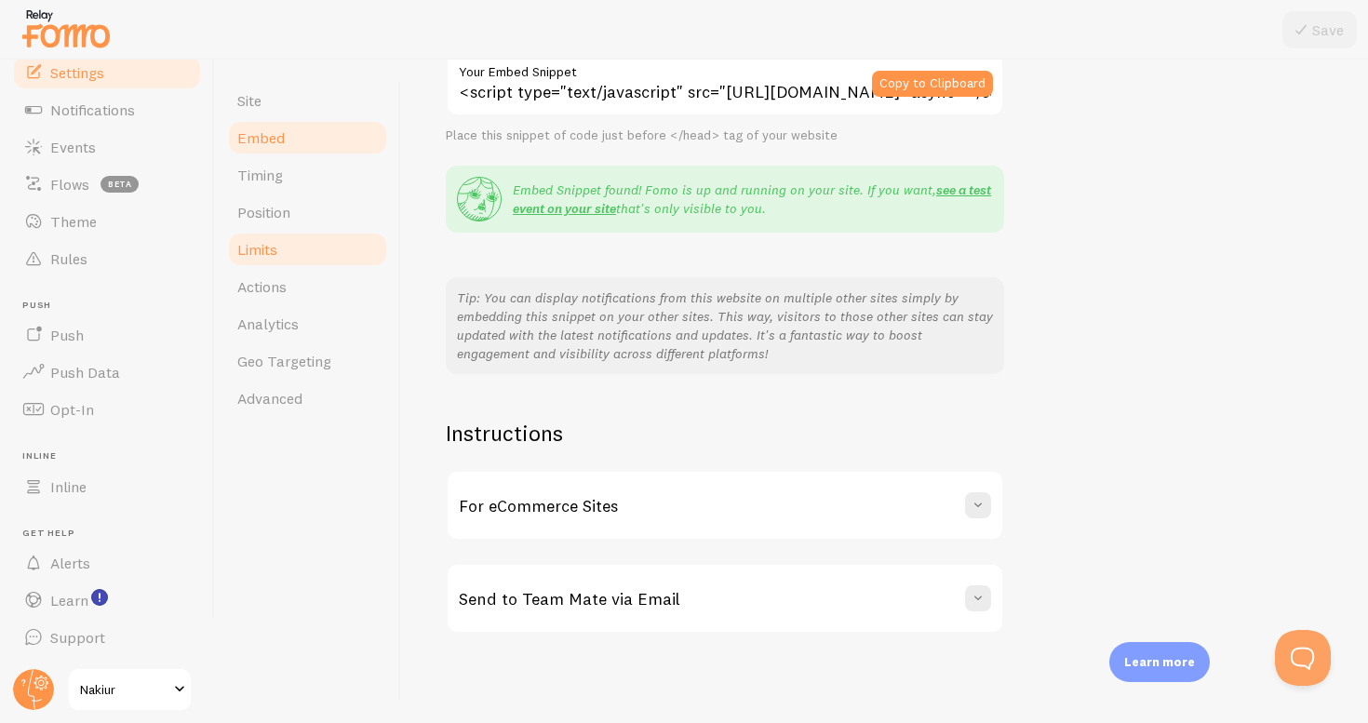
click at [376, 235] on link "Limits" at bounding box center [307, 249] width 163 height 37
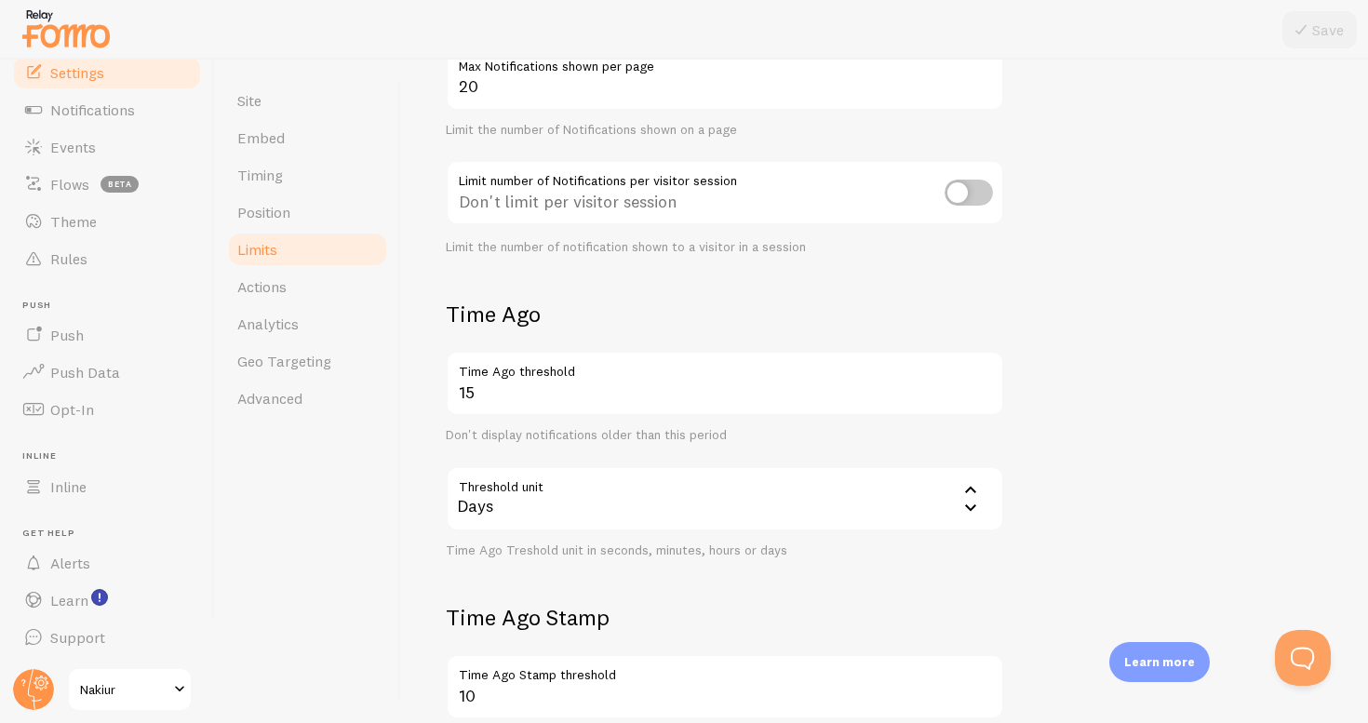
scroll to position [281, 0]
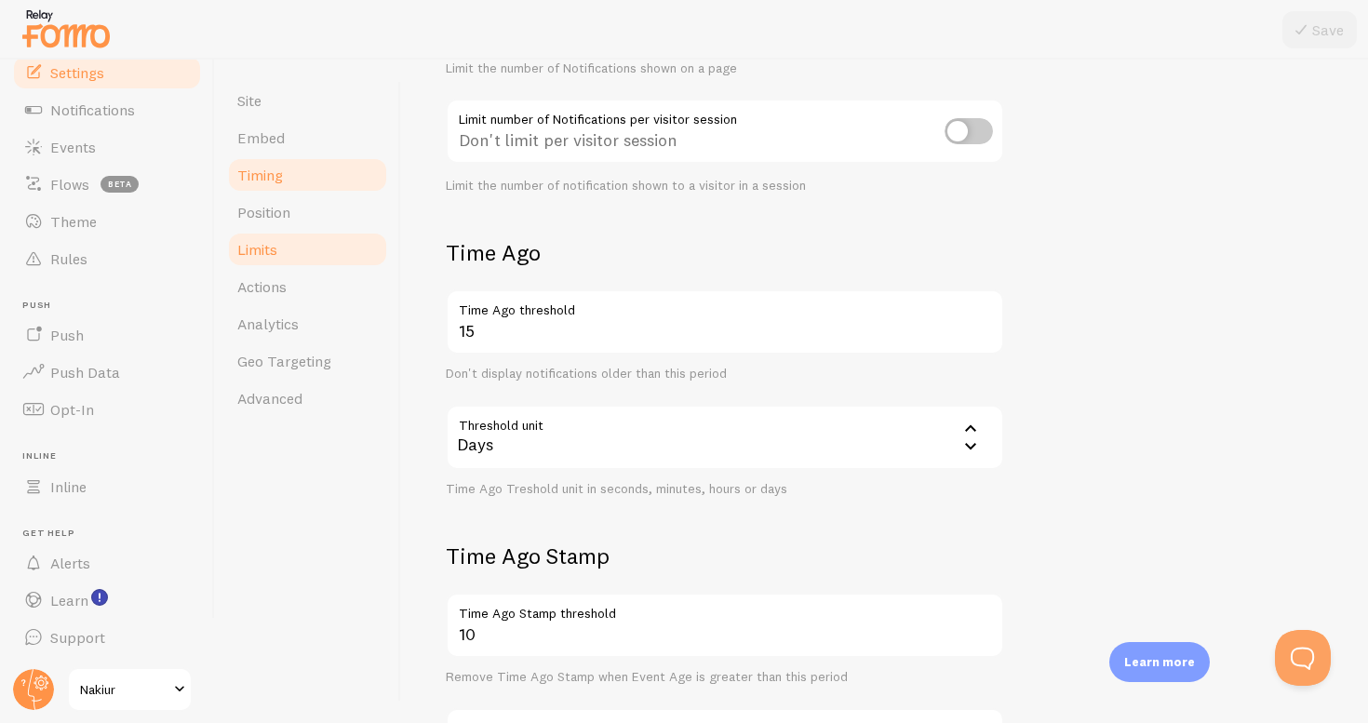
click at [301, 176] on link "Timing" at bounding box center [307, 174] width 163 height 37
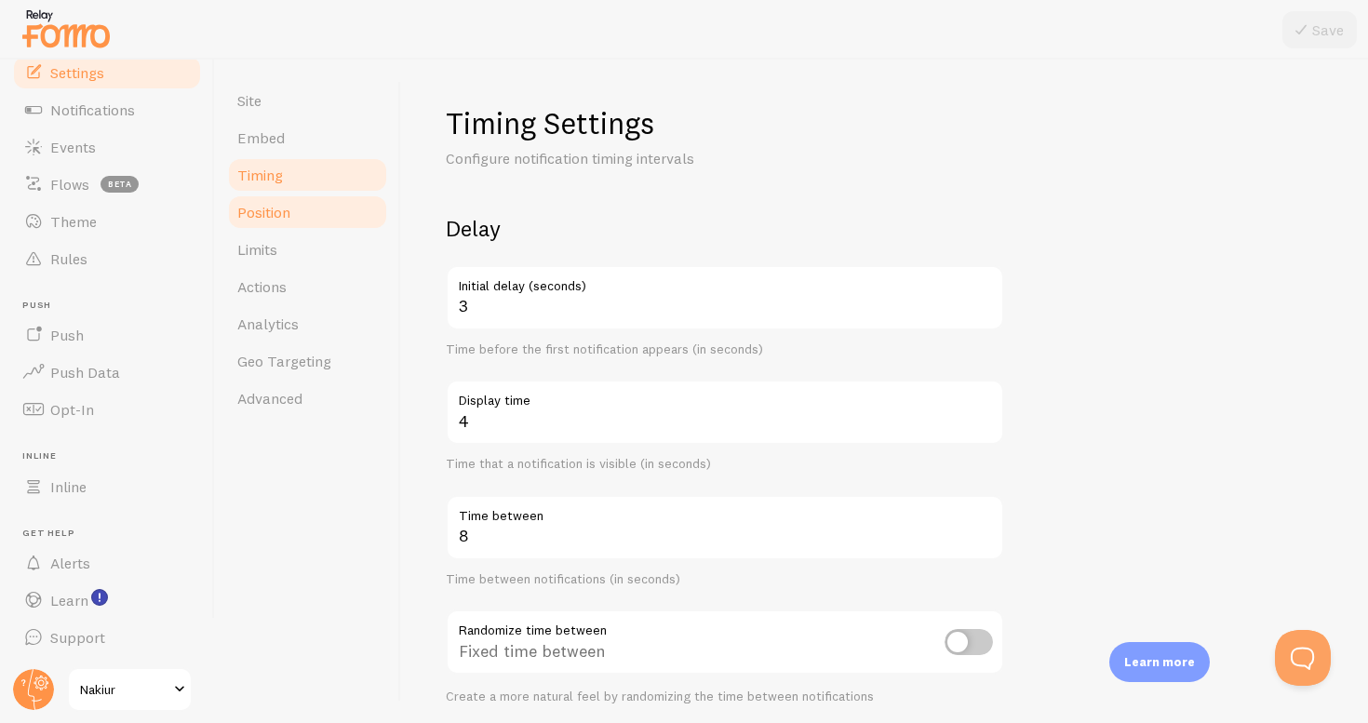
click at [297, 211] on link "Position" at bounding box center [307, 212] width 163 height 37
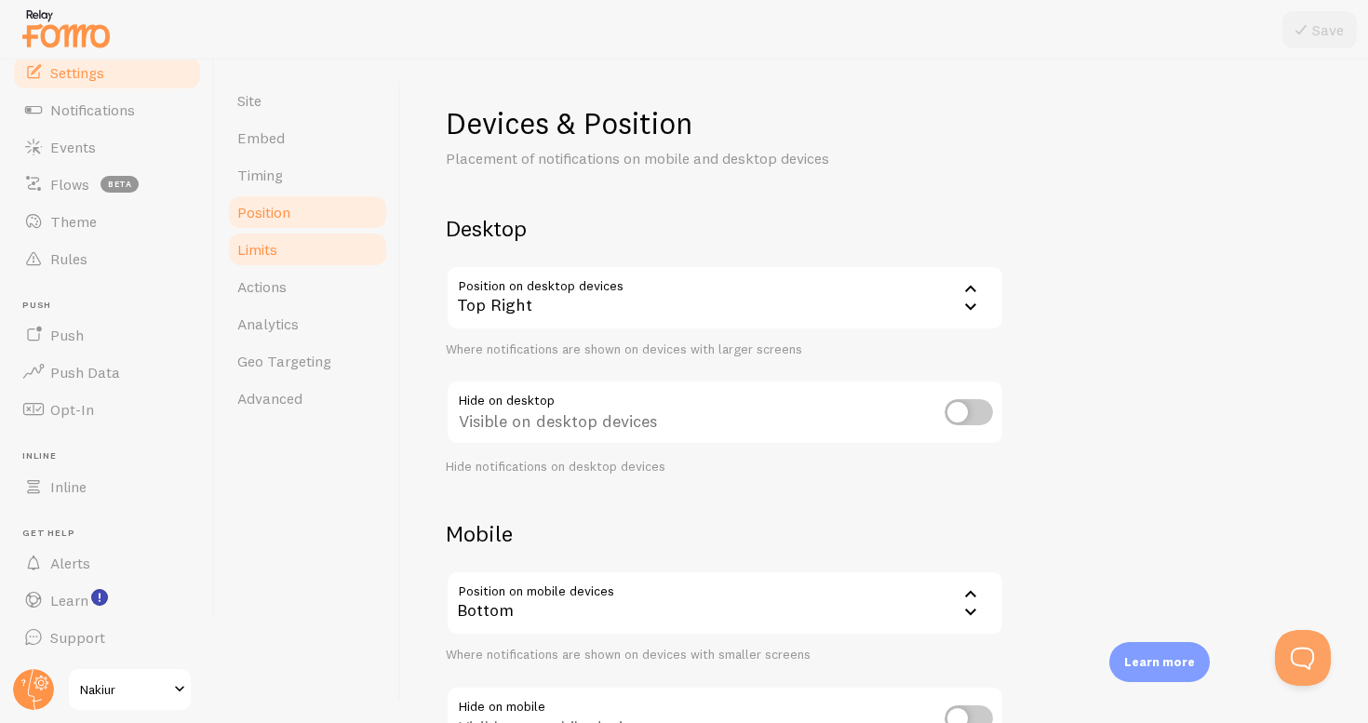
click at [297, 244] on link "Limits" at bounding box center [307, 249] width 163 height 37
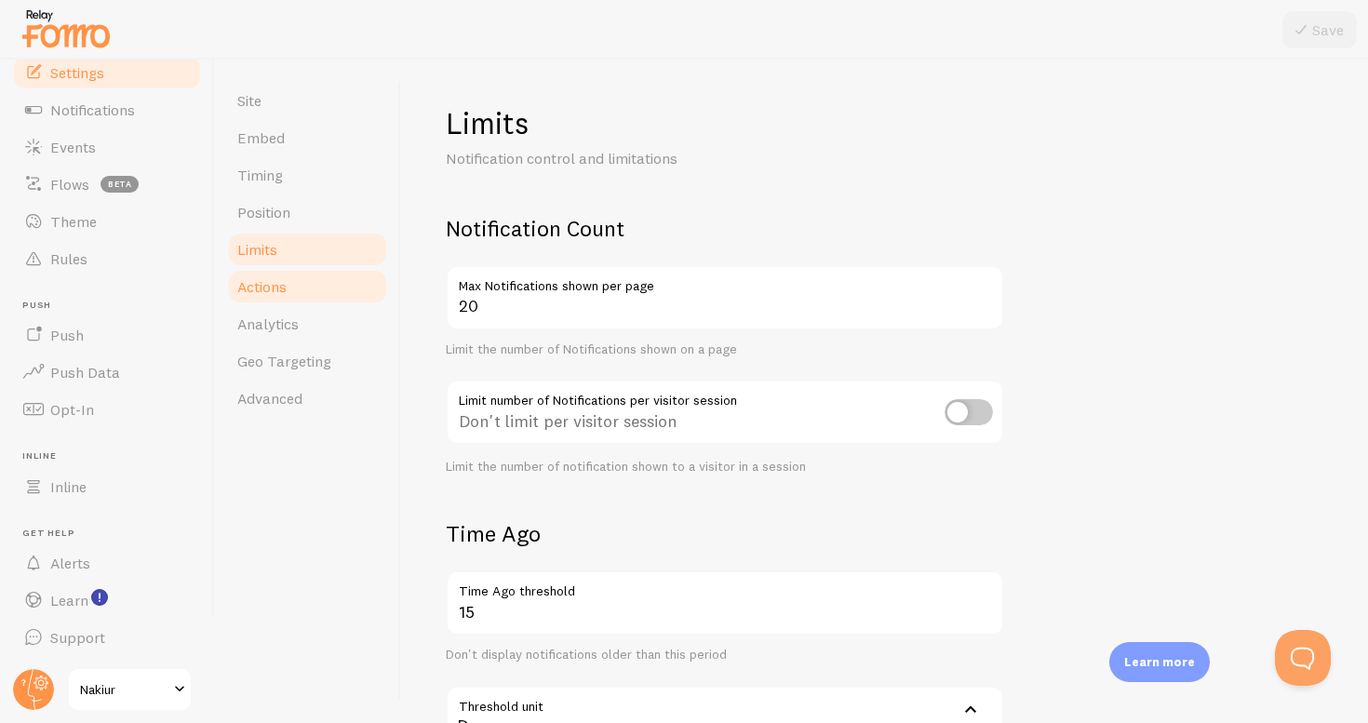
click at [297, 268] on link "Actions" at bounding box center [307, 286] width 163 height 37
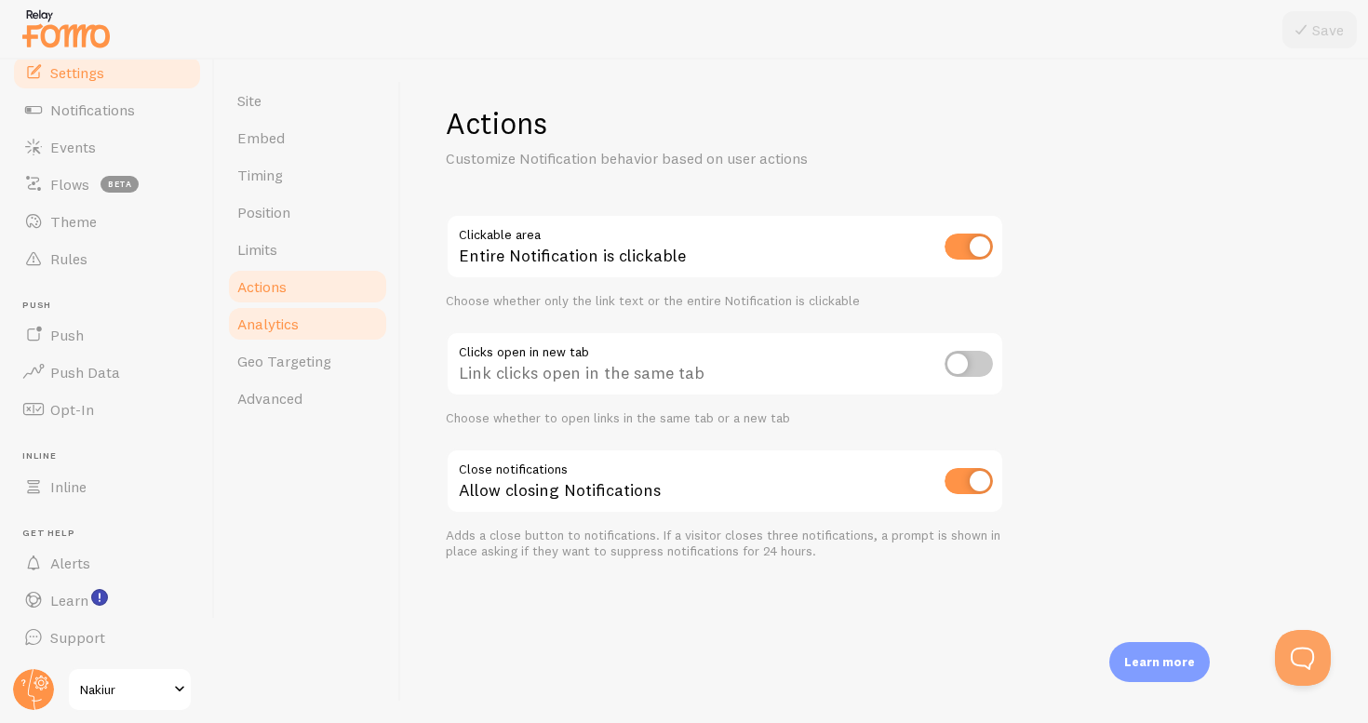
click at [305, 339] on link "Analytics" at bounding box center [307, 323] width 163 height 37
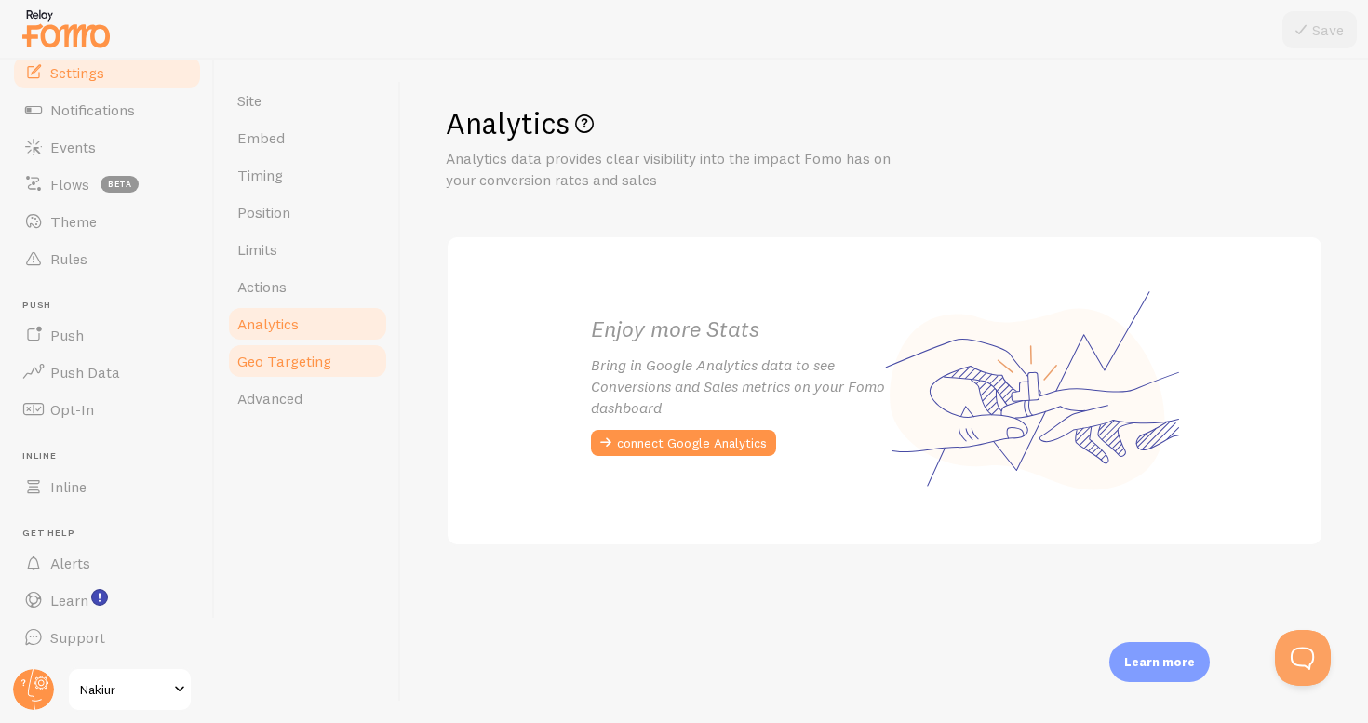
click at [305, 370] on link "Geo Targeting" at bounding box center [307, 361] width 163 height 37
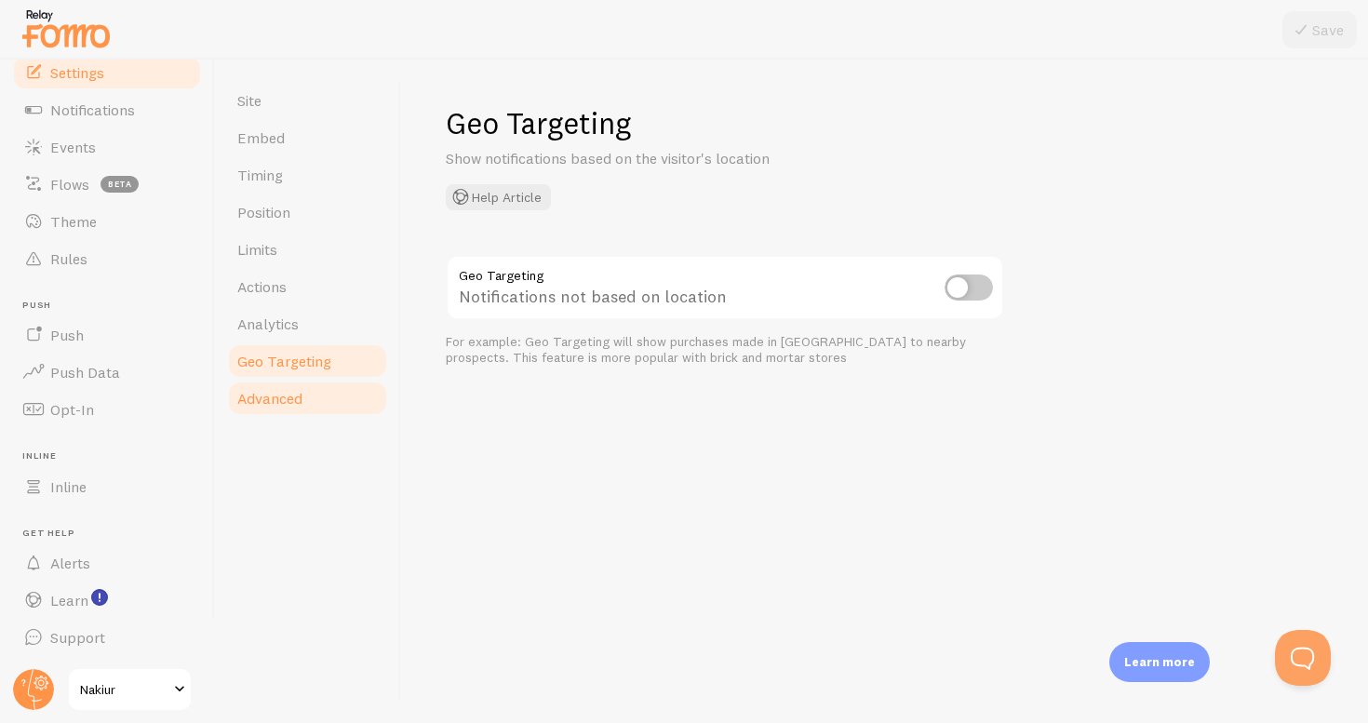
click at [305, 396] on link "Advanced" at bounding box center [307, 398] width 163 height 37
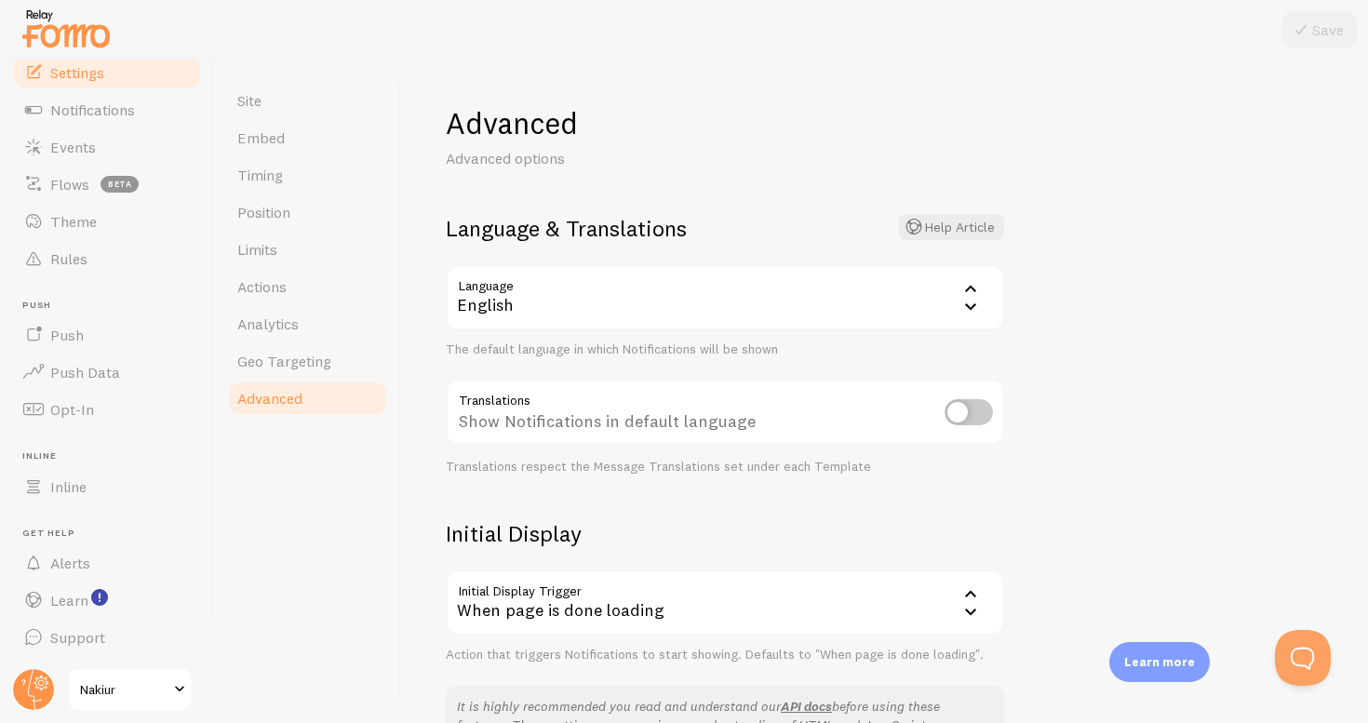
scroll to position [73, 0]
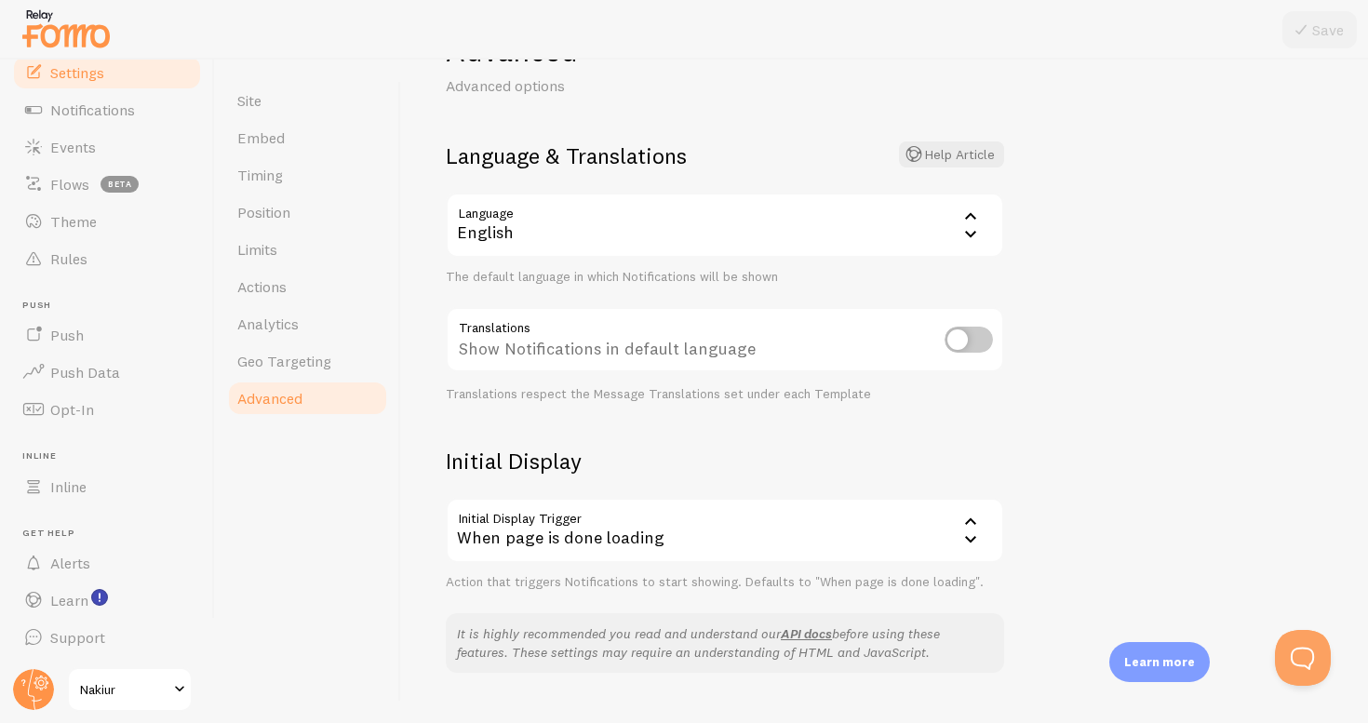
click at [652, 233] on div "English" at bounding box center [725, 225] width 559 height 65
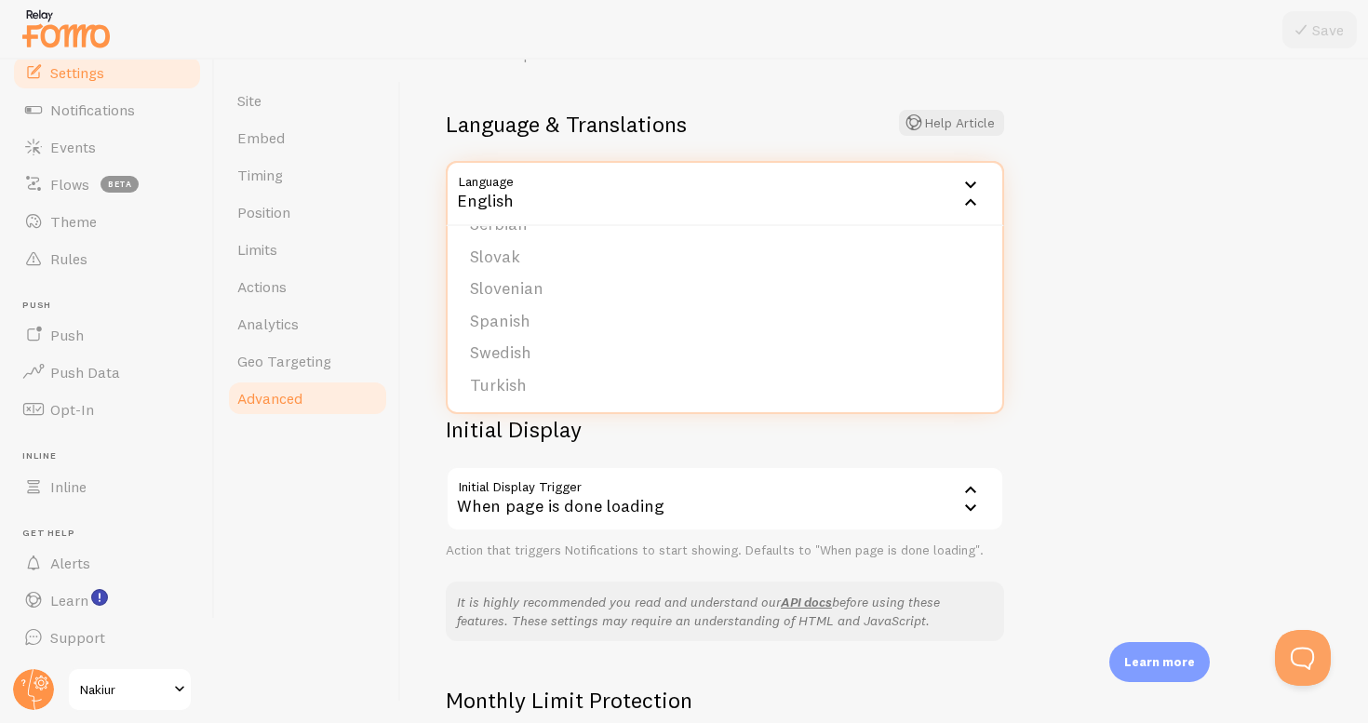
scroll to position [762, 0]
click at [558, 328] on li "Spanish" at bounding box center [725, 326] width 555 height 33
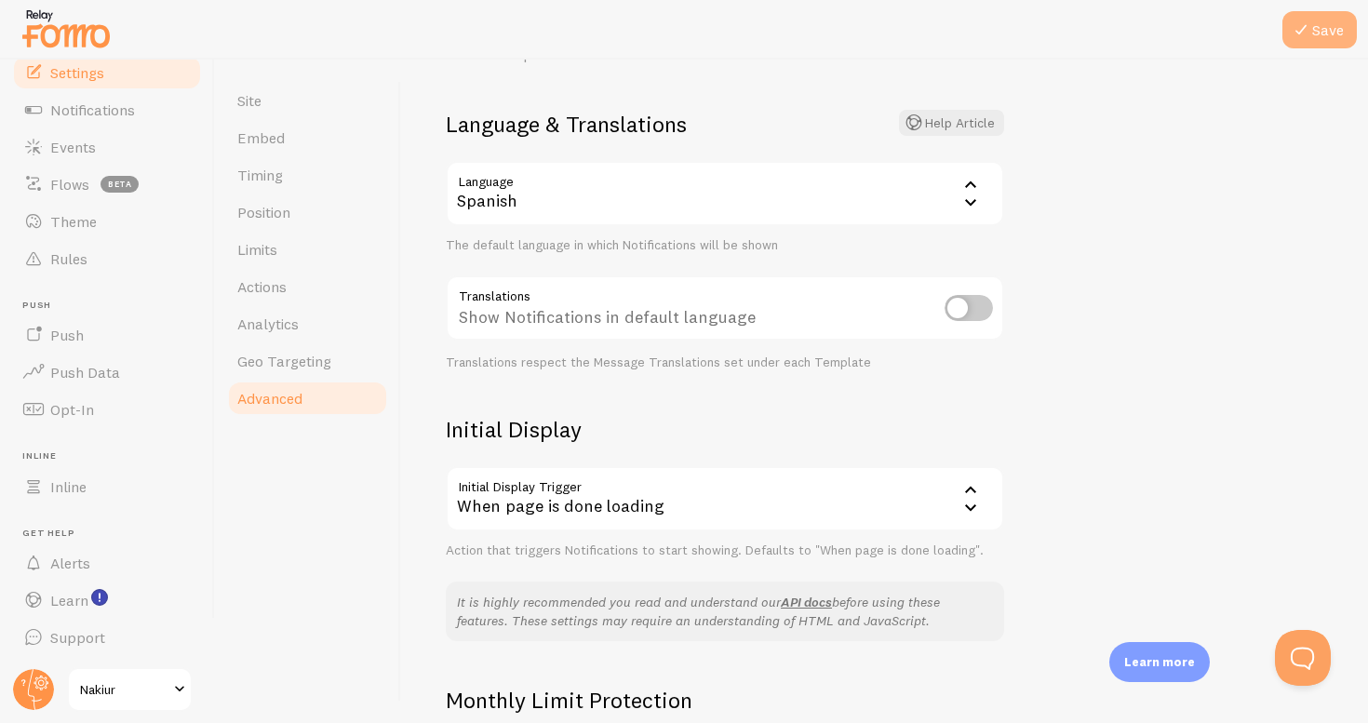
click at [1299, 34] on icon at bounding box center [1301, 30] width 22 height 22
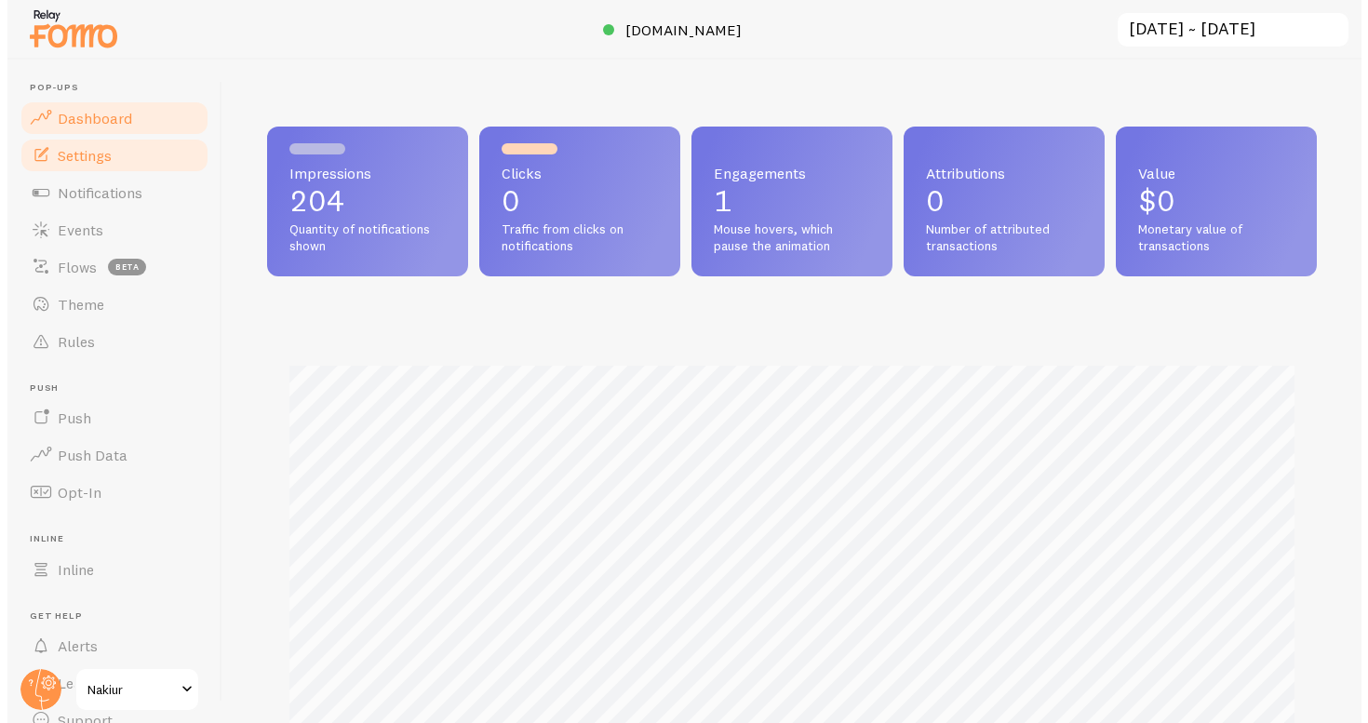
scroll to position [930362, 929802]
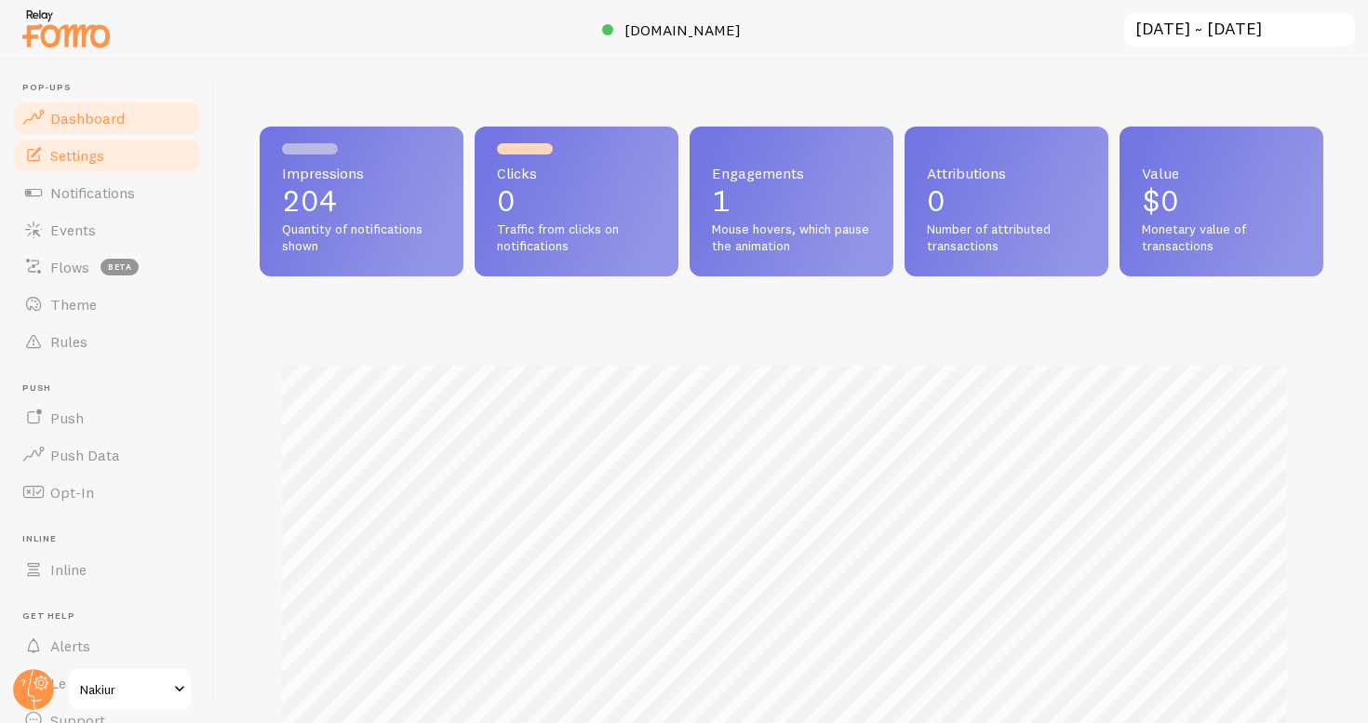
click at [119, 149] on link "Settings" at bounding box center [107, 155] width 192 height 37
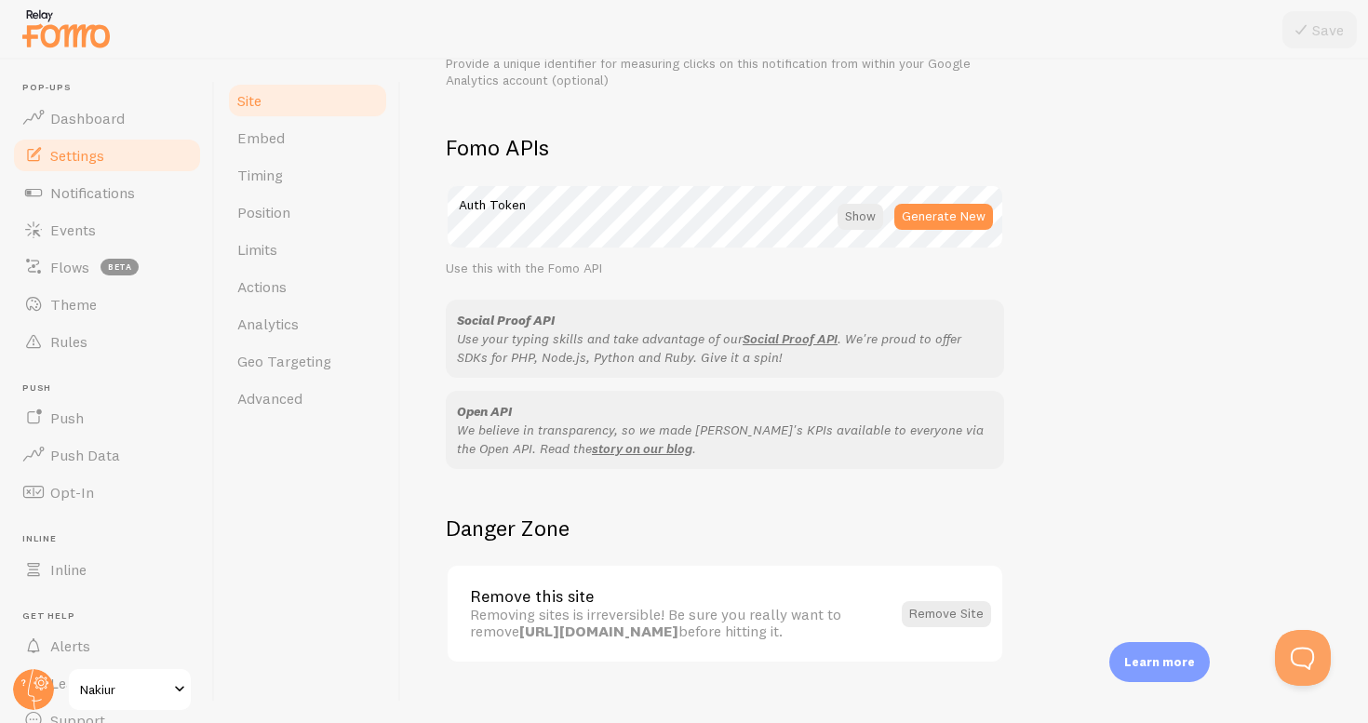
scroll to position [1034, 0]
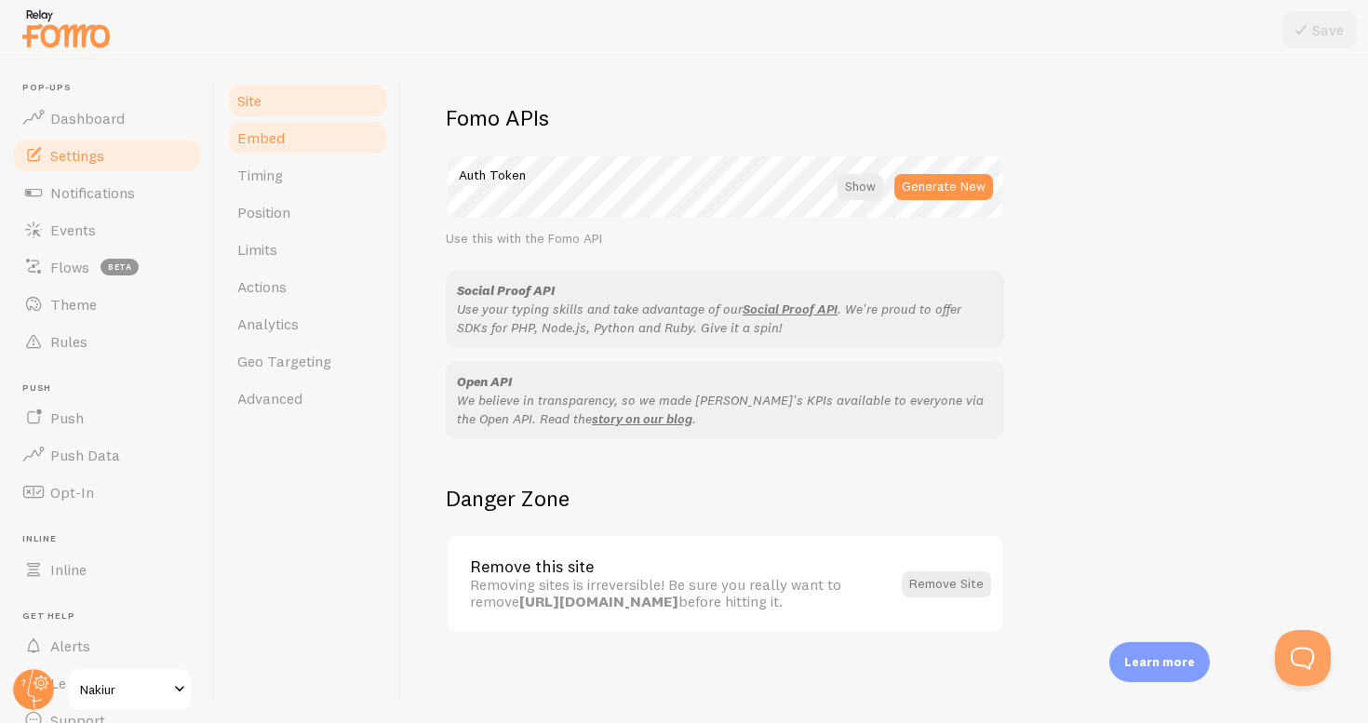
click at [285, 131] on link "Embed" at bounding box center [307, 137] width 163 height 37
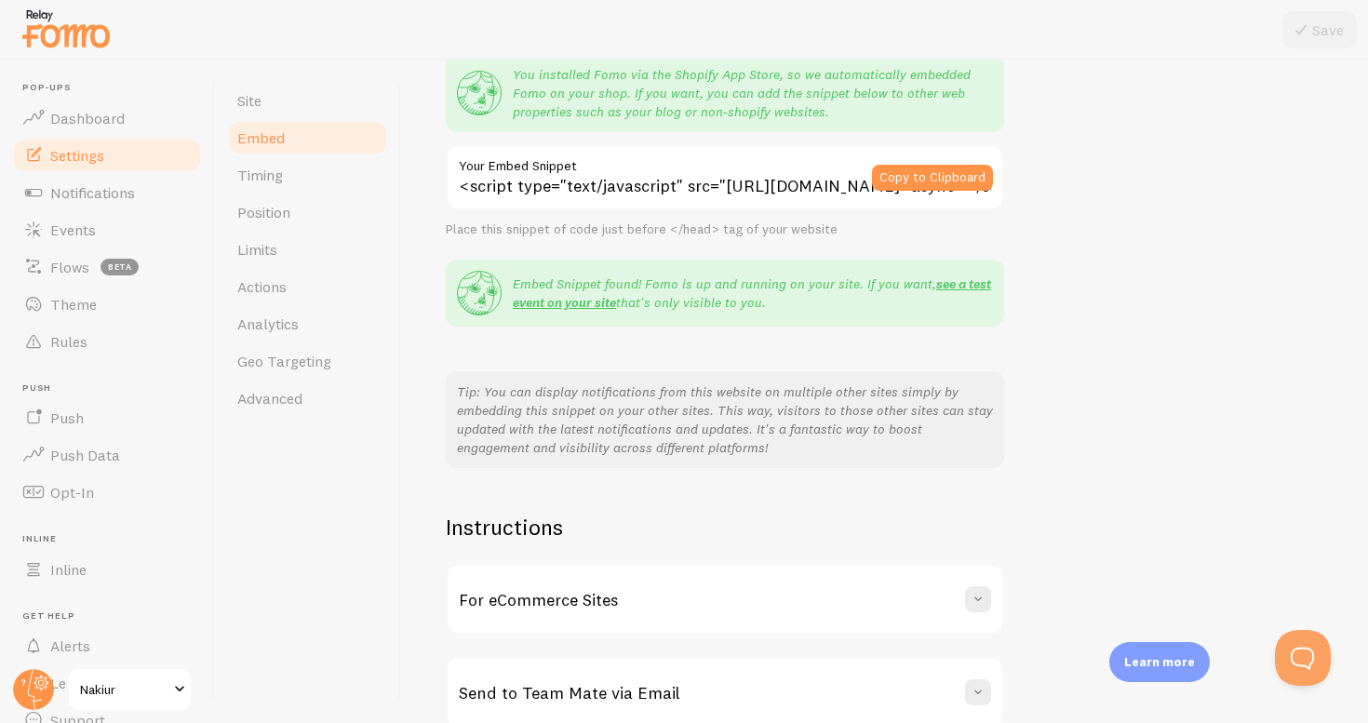
scroll to position [276, 0]
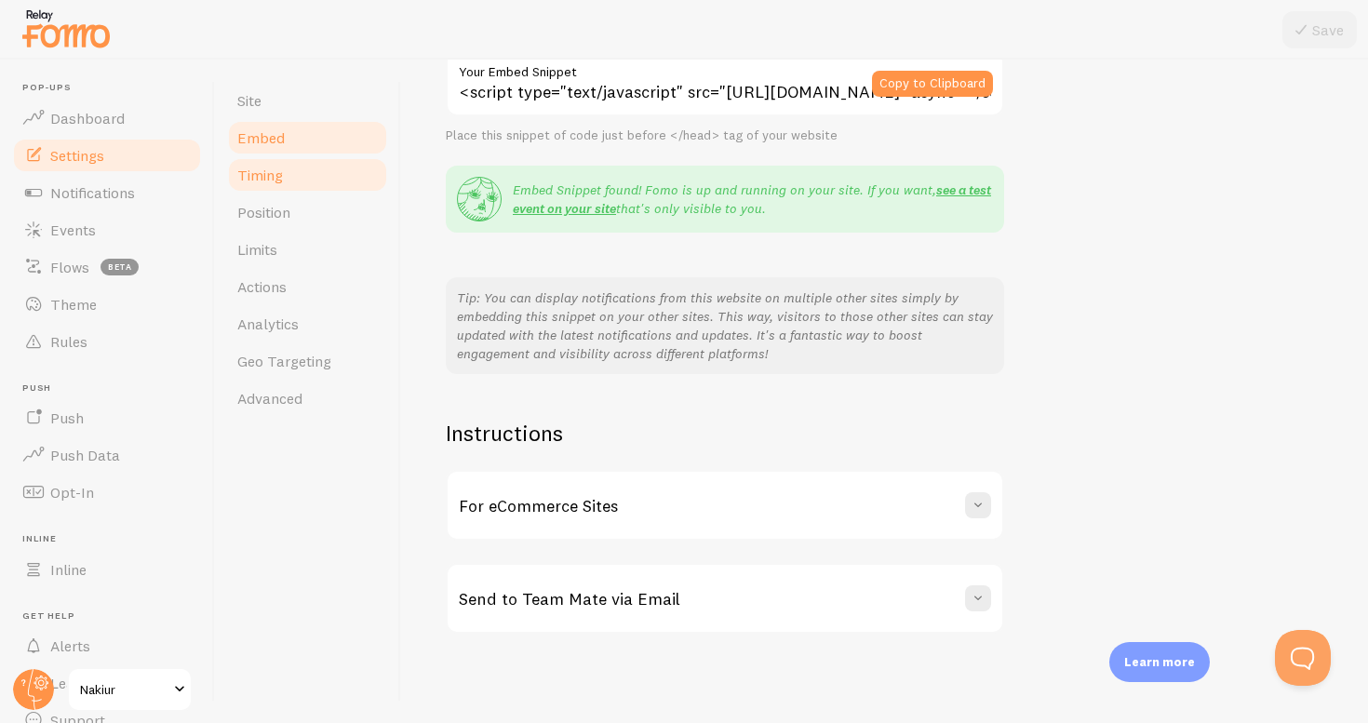
click at [314, 168] on link "Timing" at bounding box center [307, 174] width 163 height 37
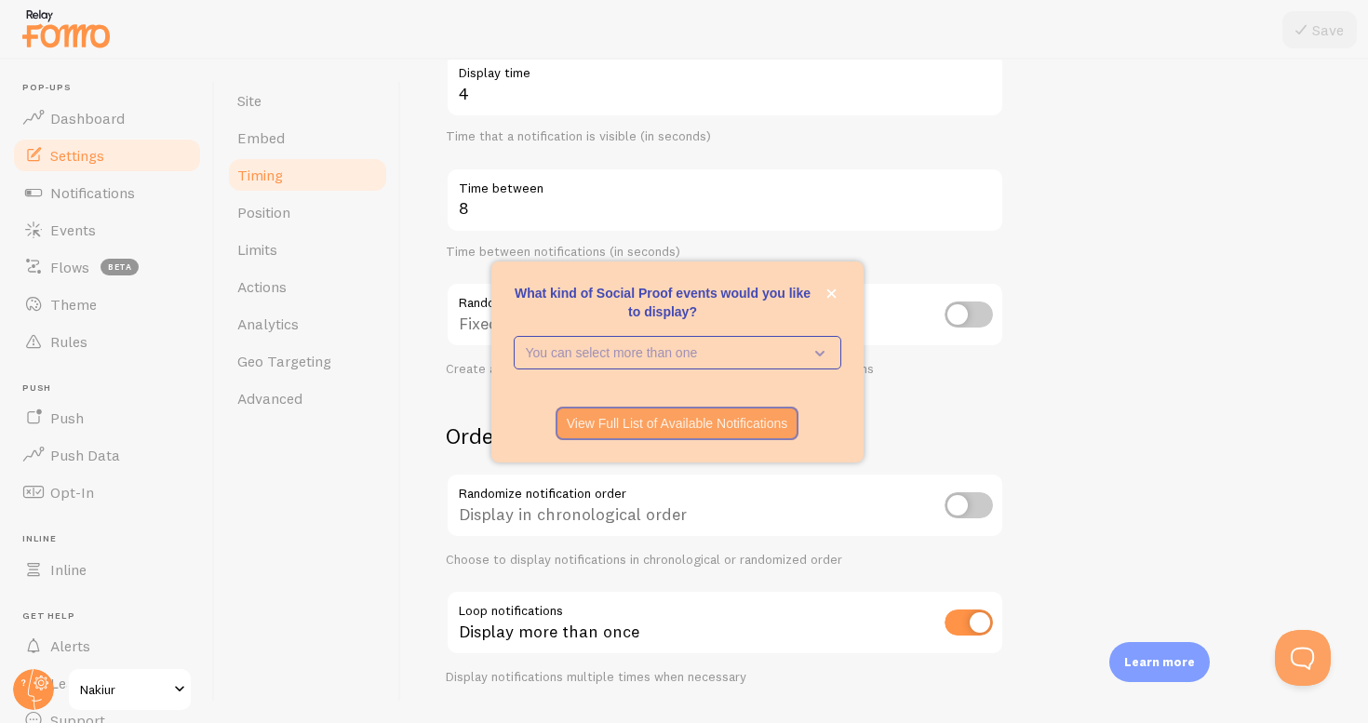
scroll to position [379, 0]
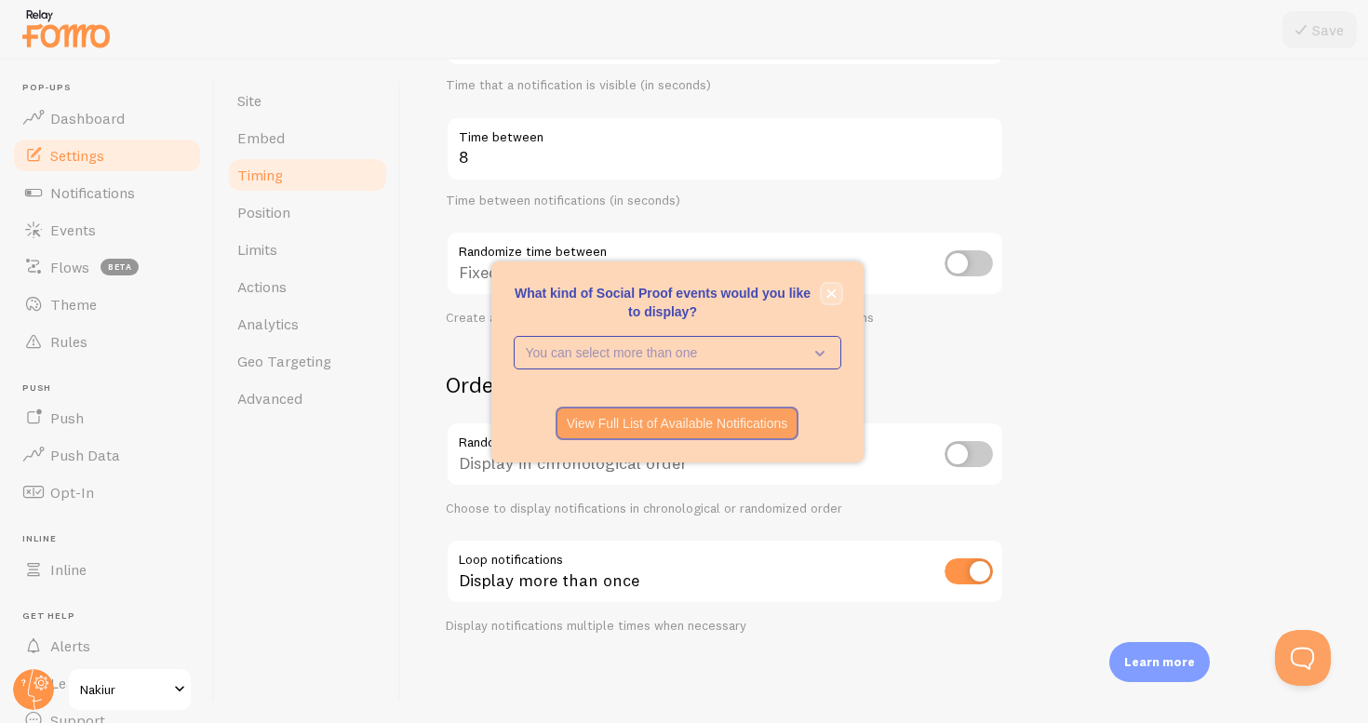
click at [840, 292] on button "close," at bounding box center [832, 294] width 20 height 20
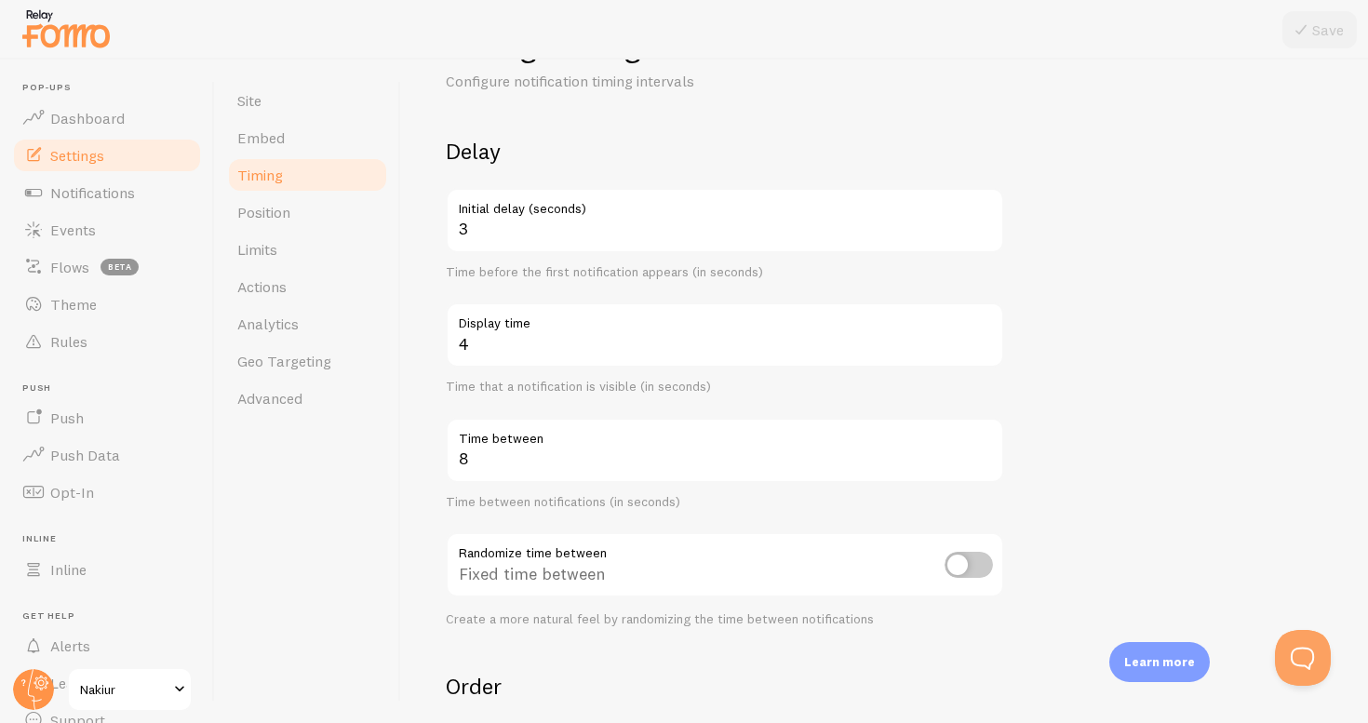
scroll to position [47, 0]
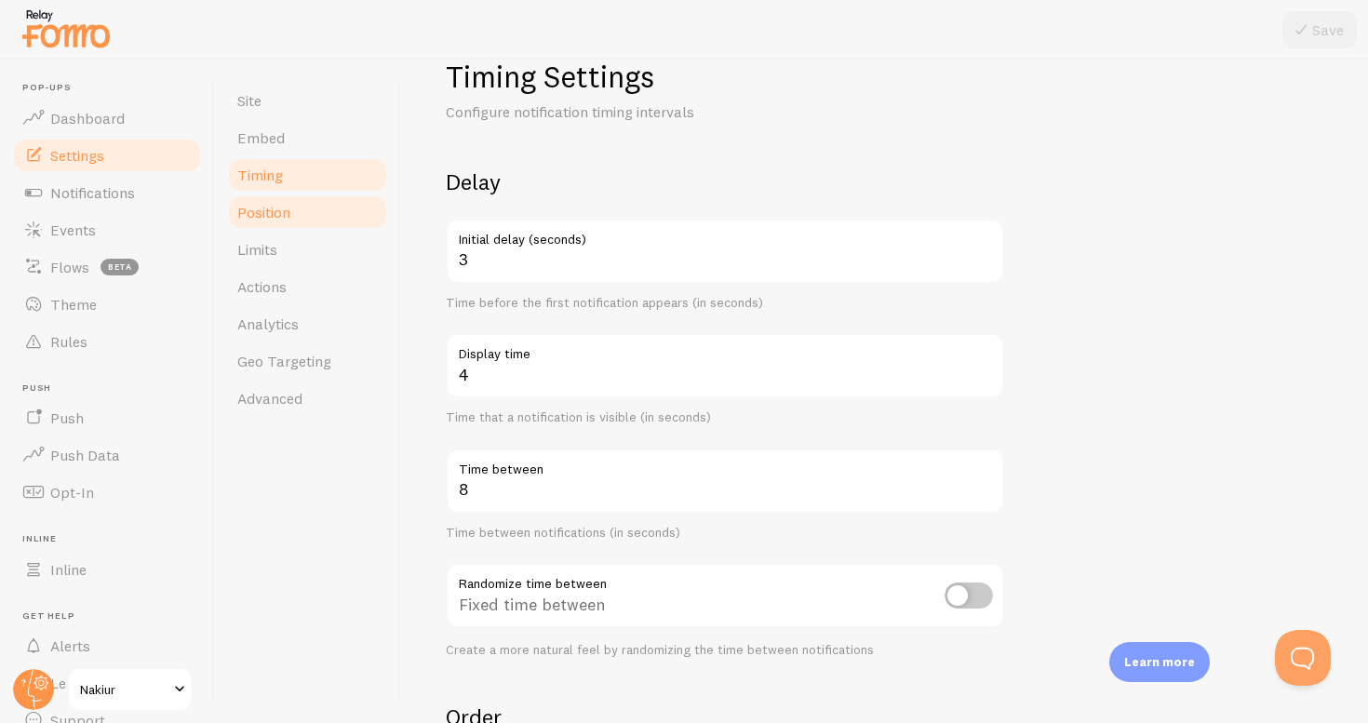
click at [336, 227] on link "Position" at bounding box center [307, 212] width 163 height 37
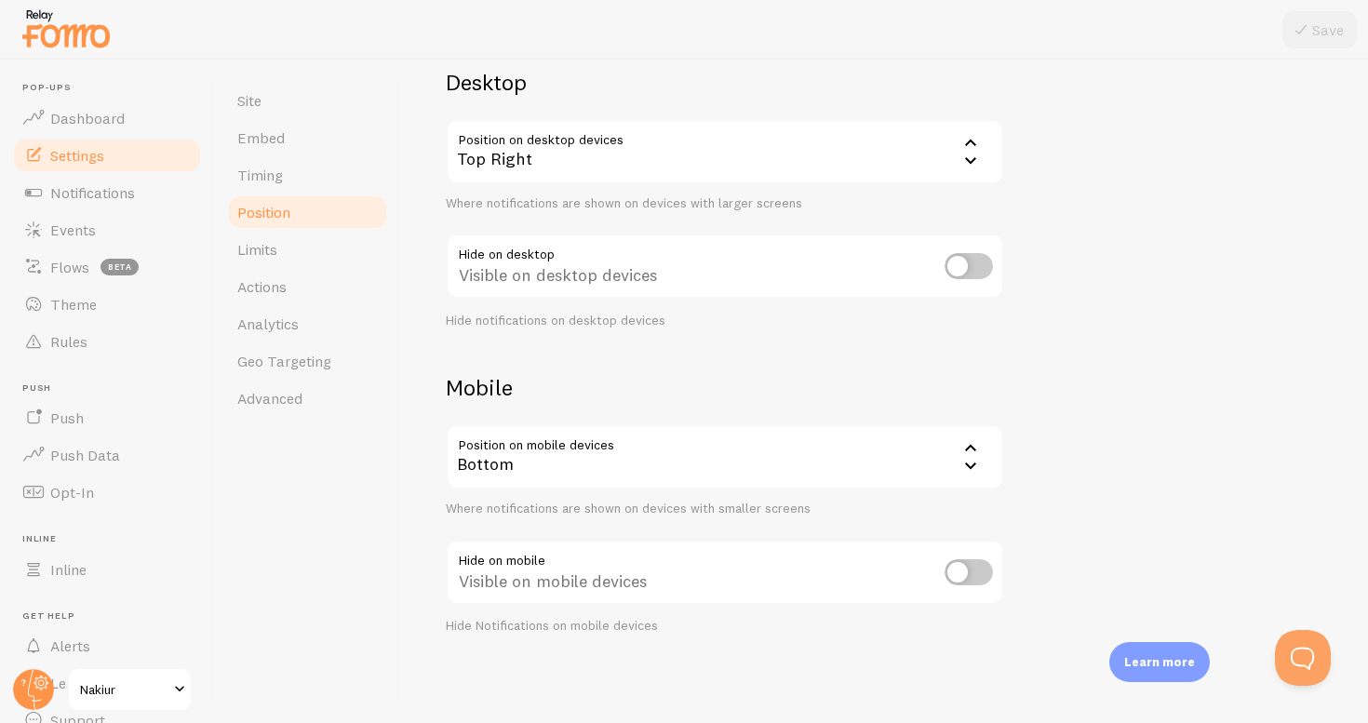
scroll to position [146, 0]
click at [318, 247] on link "Limits" at bounding box center [307, 249] width 163 height 37
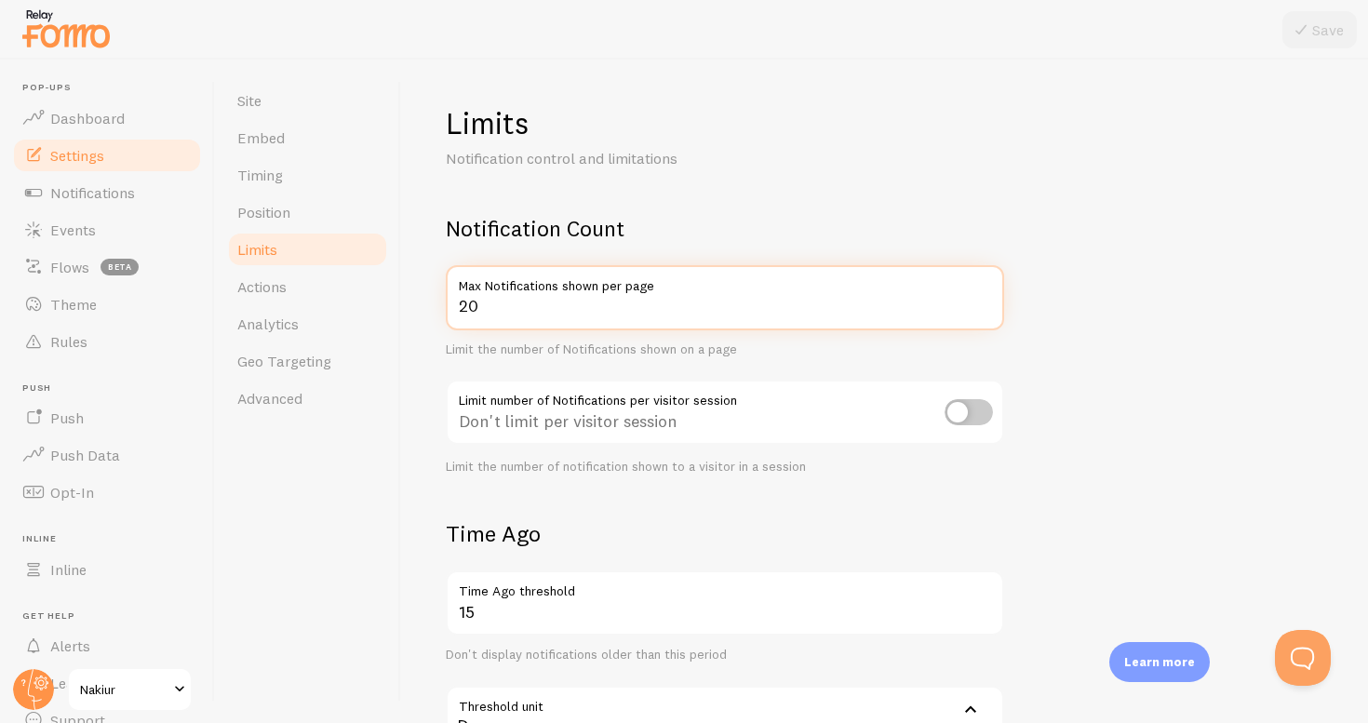
click at [503, 324] on input "20" at bounding box center [725, 297] width 559 height 65
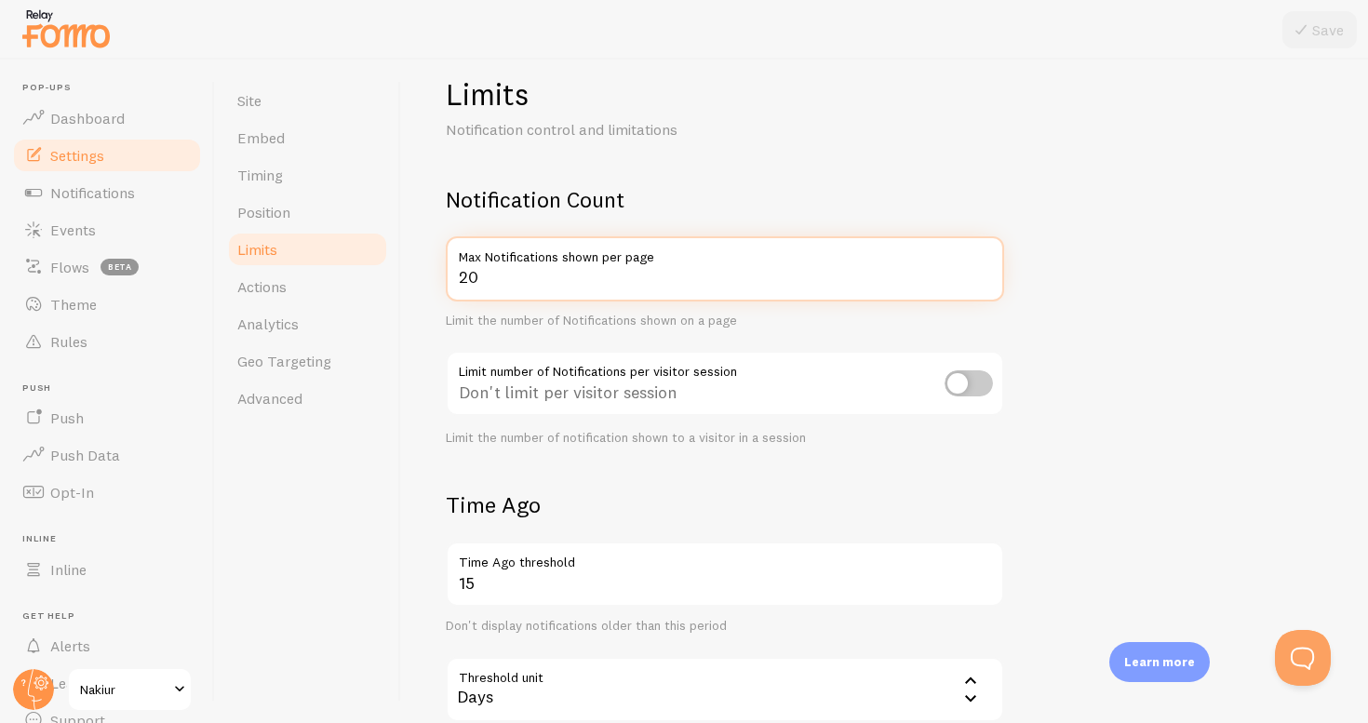
drag, startPoint x: 475, startPoint y: 276, endPoint x: 443, endPoint y: 276, distance: 31.6
click at [444, 276] on div "Limits Notification control and limitations Notification Count 20 Max Notificat…" at bounding box center [884, 392] width 967 height 664
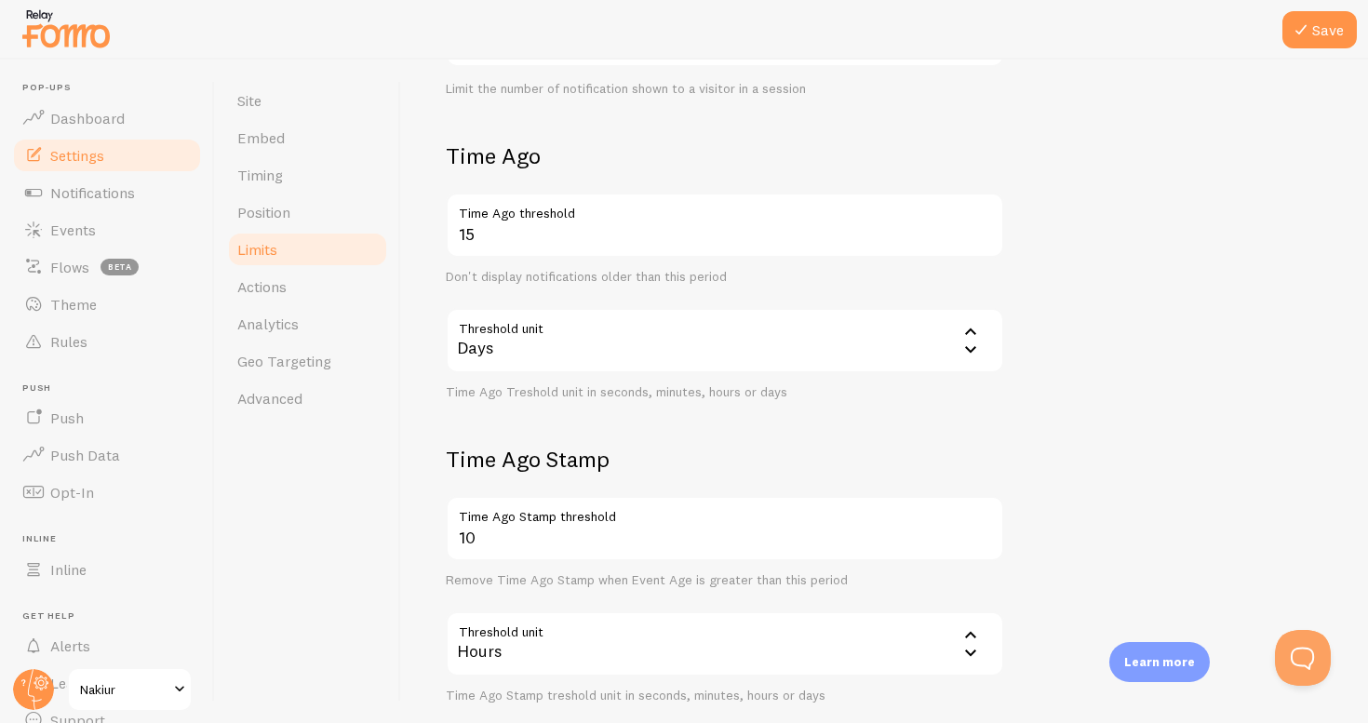
scroll to position [483, 0]
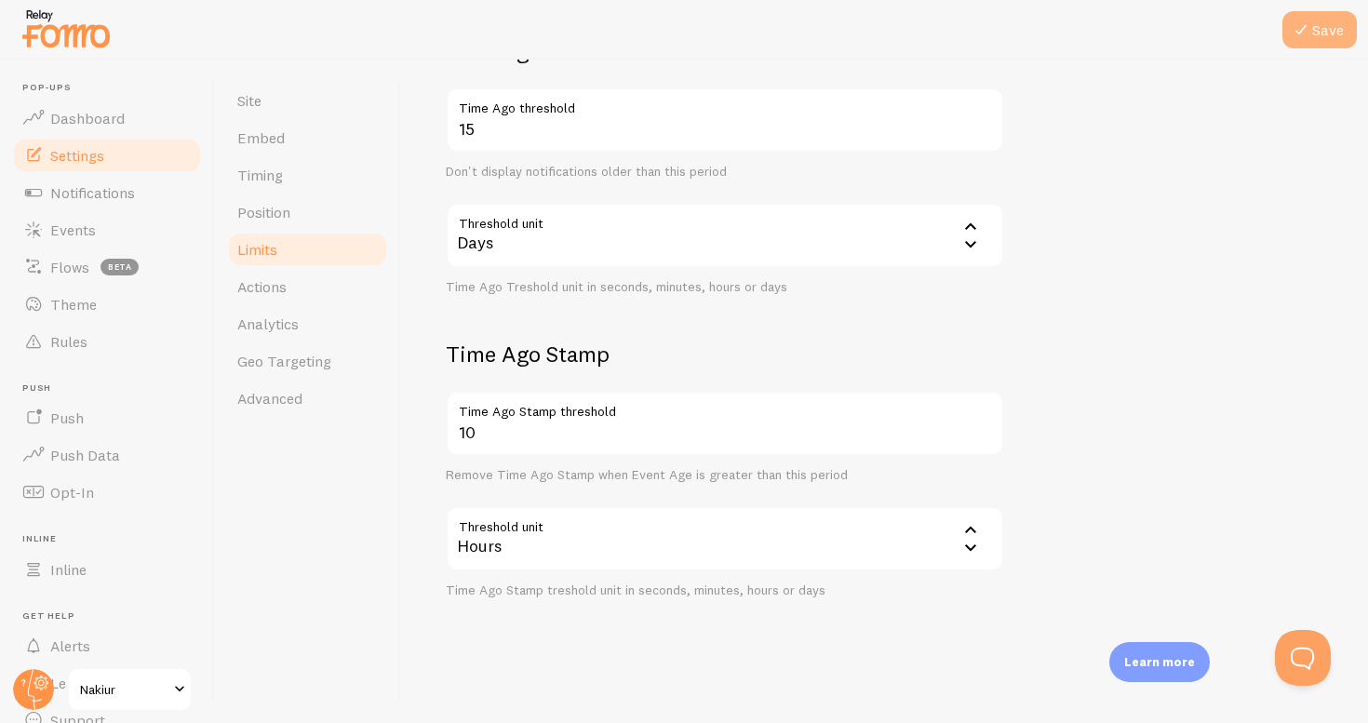
type input "5"
click at [1328, 45] on button "Save" at bounding box center [1320, 29] width 74 height 37
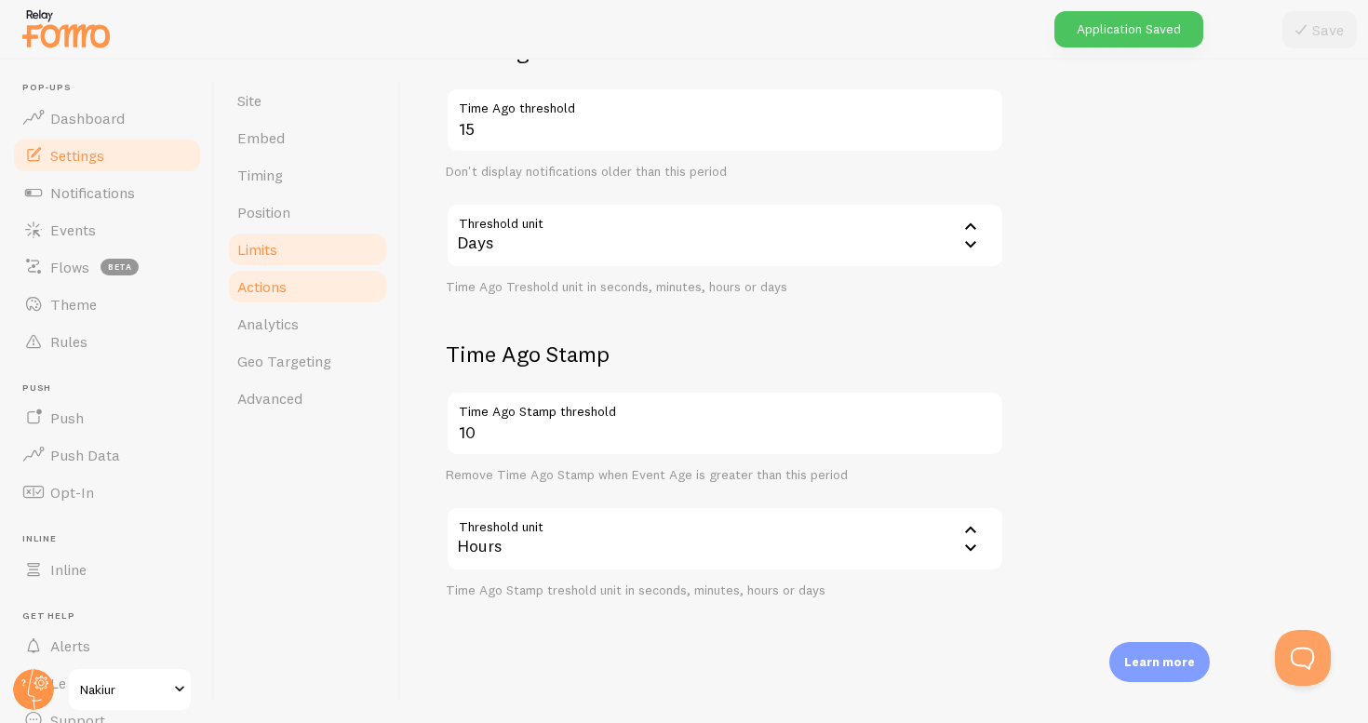
click at [282, 277] on span "Actions" at bounding box center [261, 286] width 49 height 19
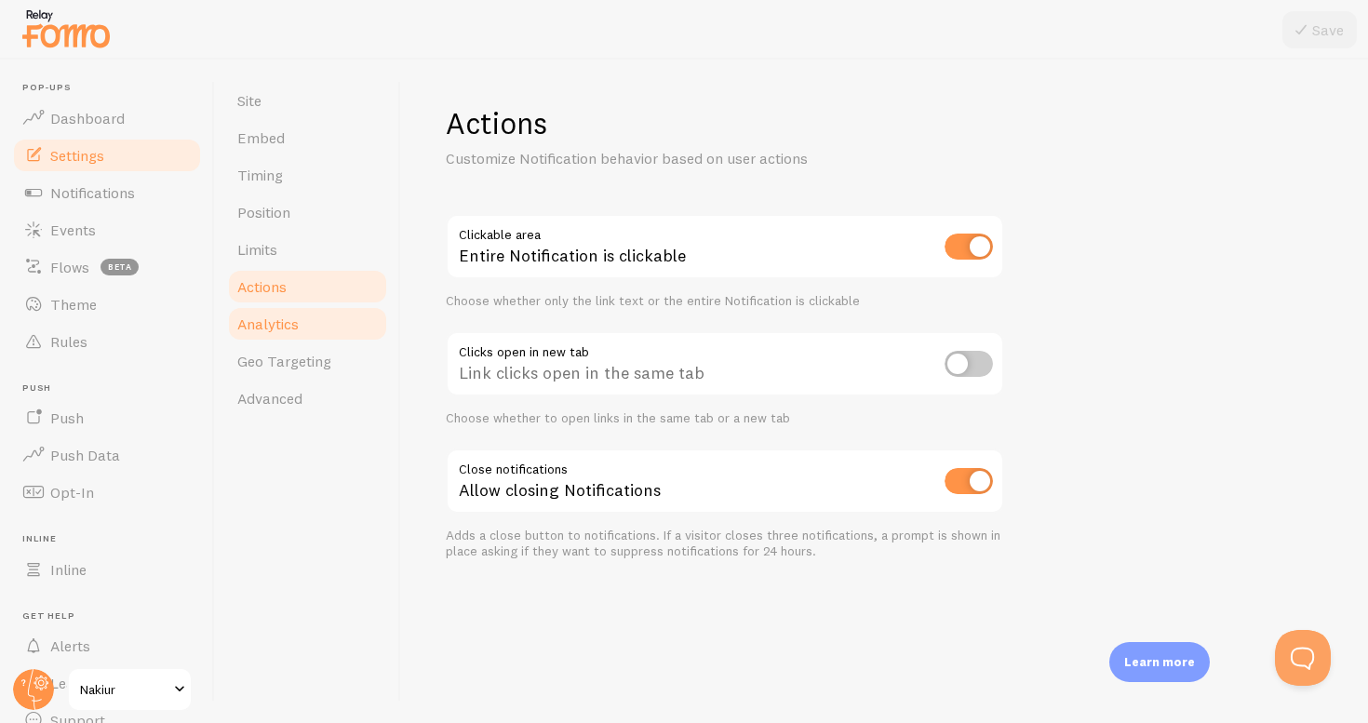
click at [286, 314] on link "Analytics" at bounding box center [307, 323] width 163 height 37
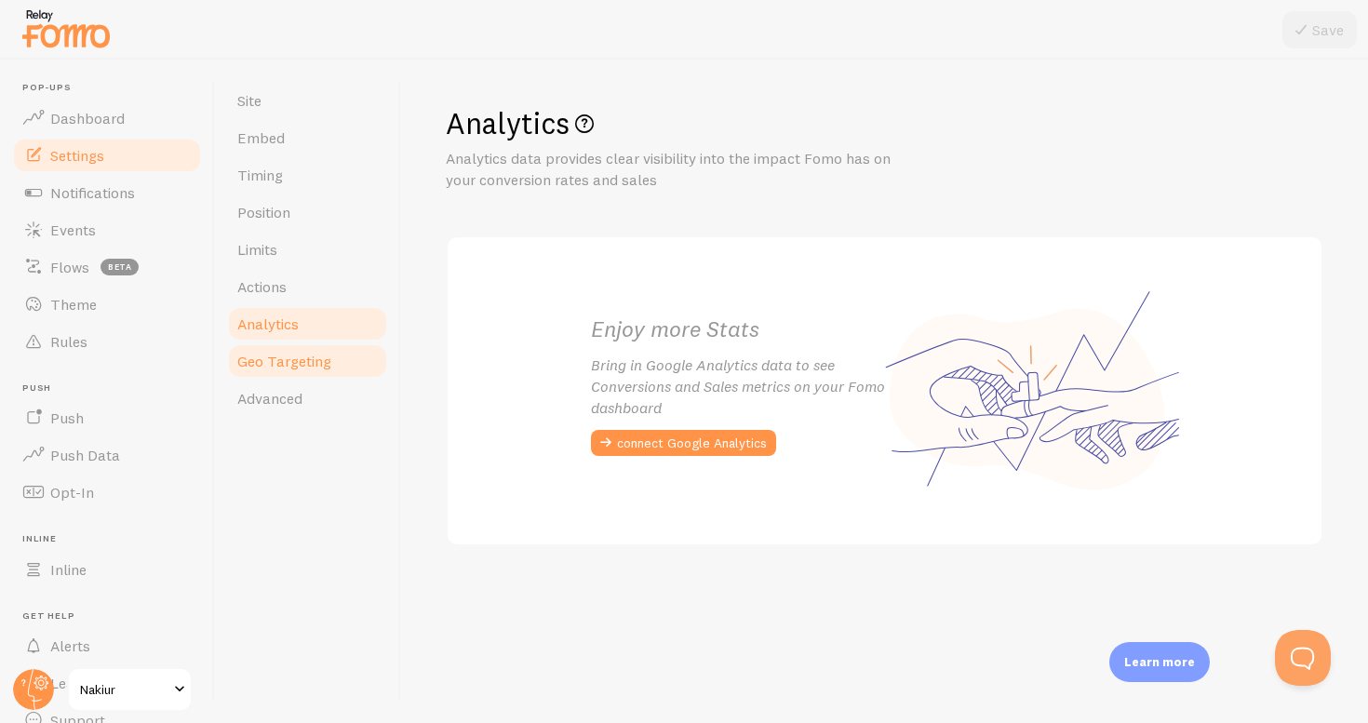
click at [286, 349] on link "Geo Targeting" at bounding box center [307, 361] width 163 height 37
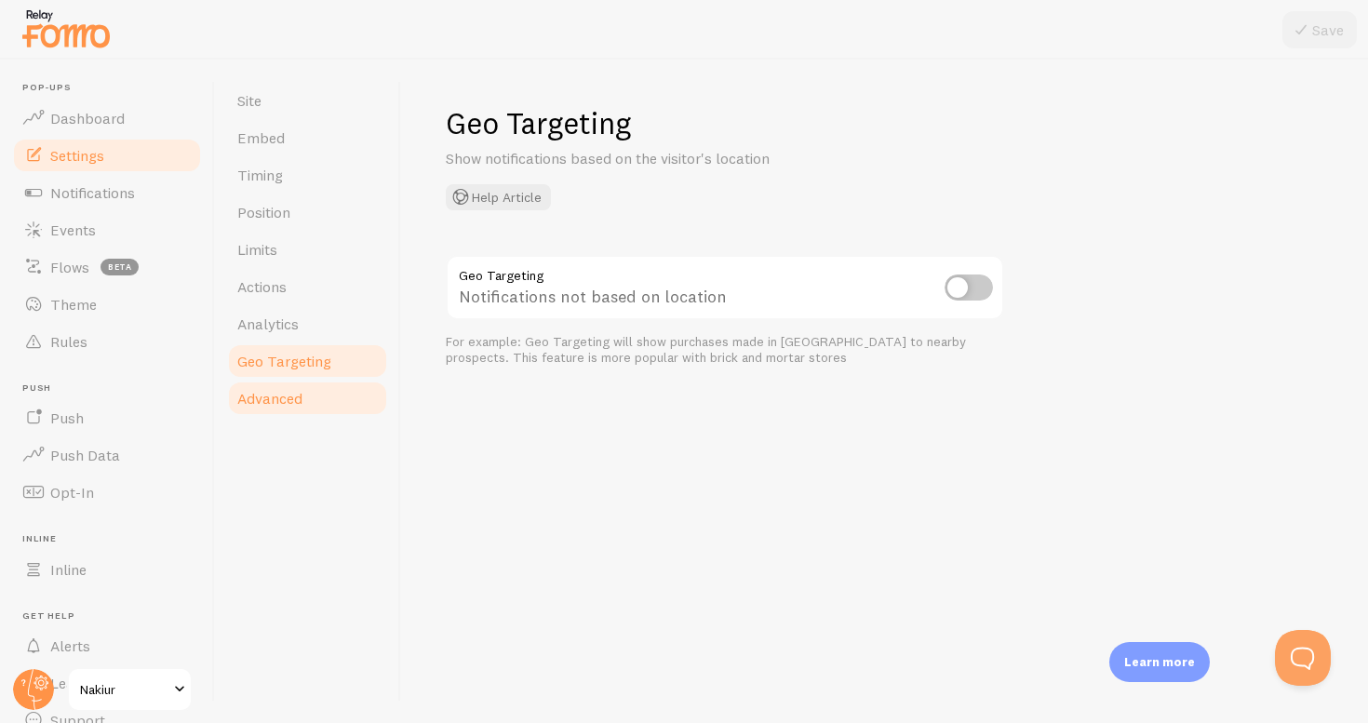
click at [287, 393] on span "Advanced" at bounding box center [269, 398] width 65 height 19
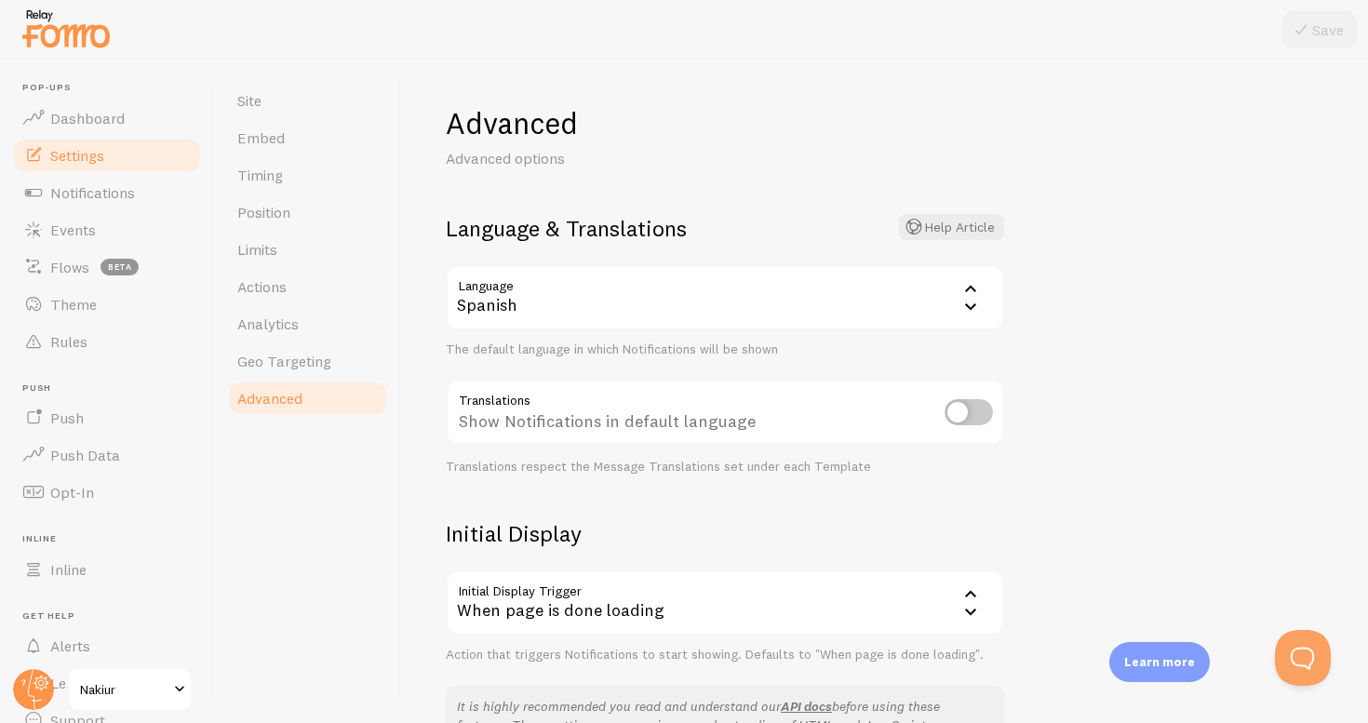
click at [102, 95] on li "Pop-ups Dashboard" at bounding box center [107, 109] width 192 height 55
click at [99, 123] on span "Dashboard" at bounding box center [87, 118] width 74 height 19
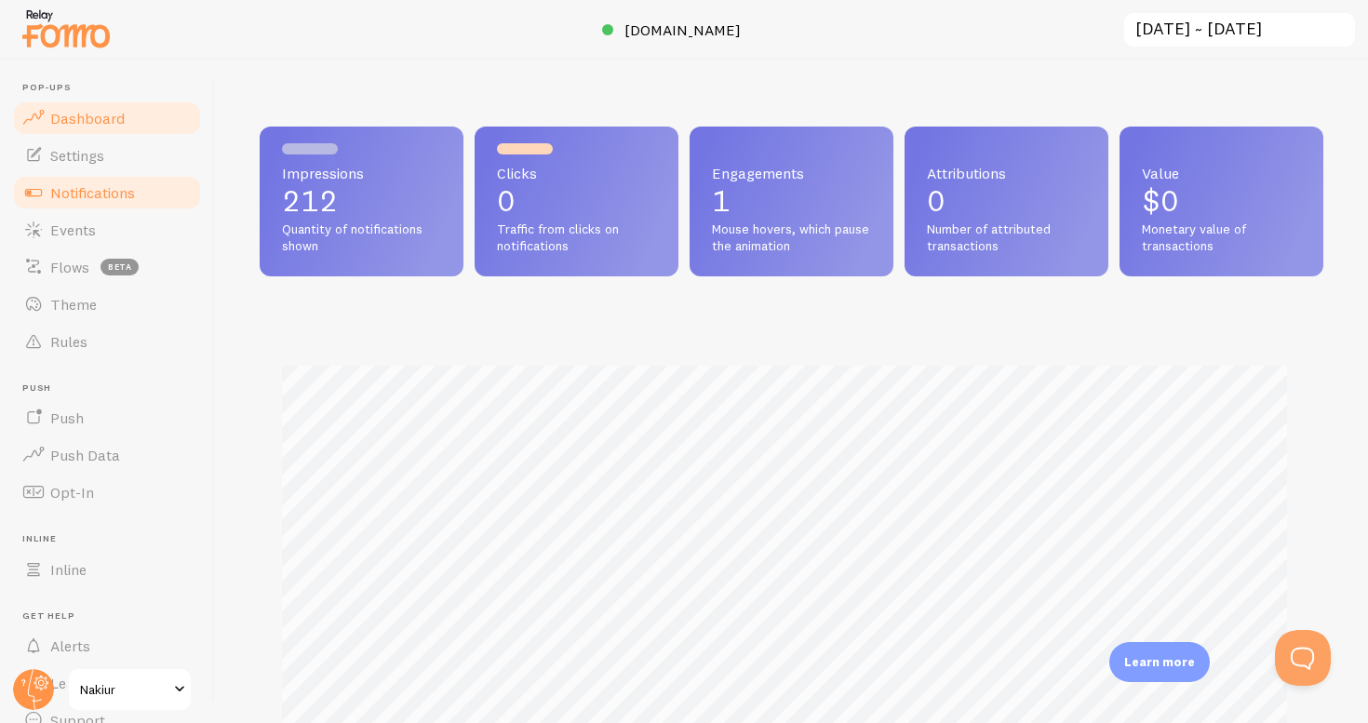
scroll to position [489, 1050]
click at [118, 203] on link "Notifications" at bounding box center [107, 192] width 192 height 37
